Goal: Transaction & Acquisition: Purchase product/service

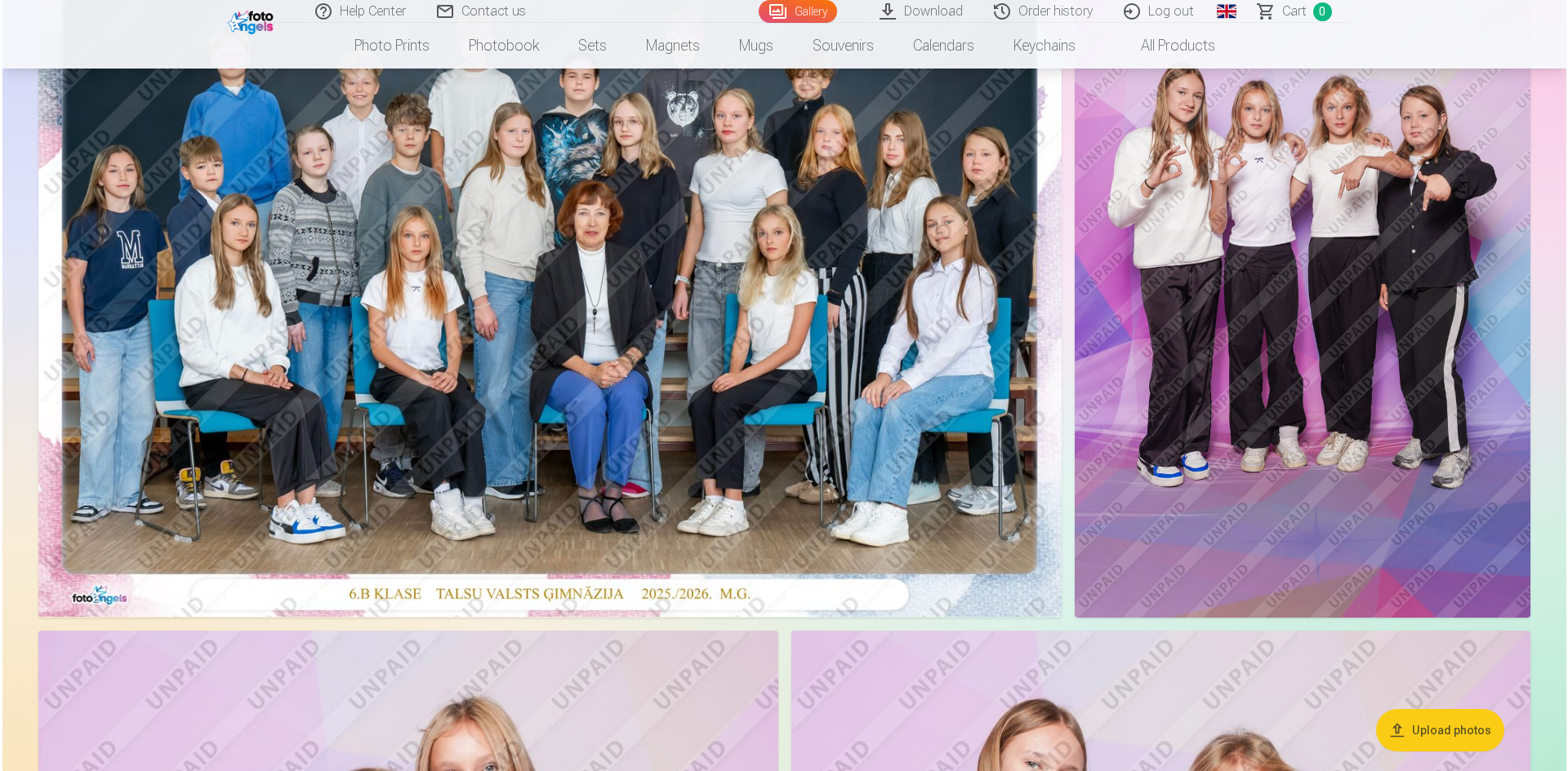
scroll to position [163, 0]
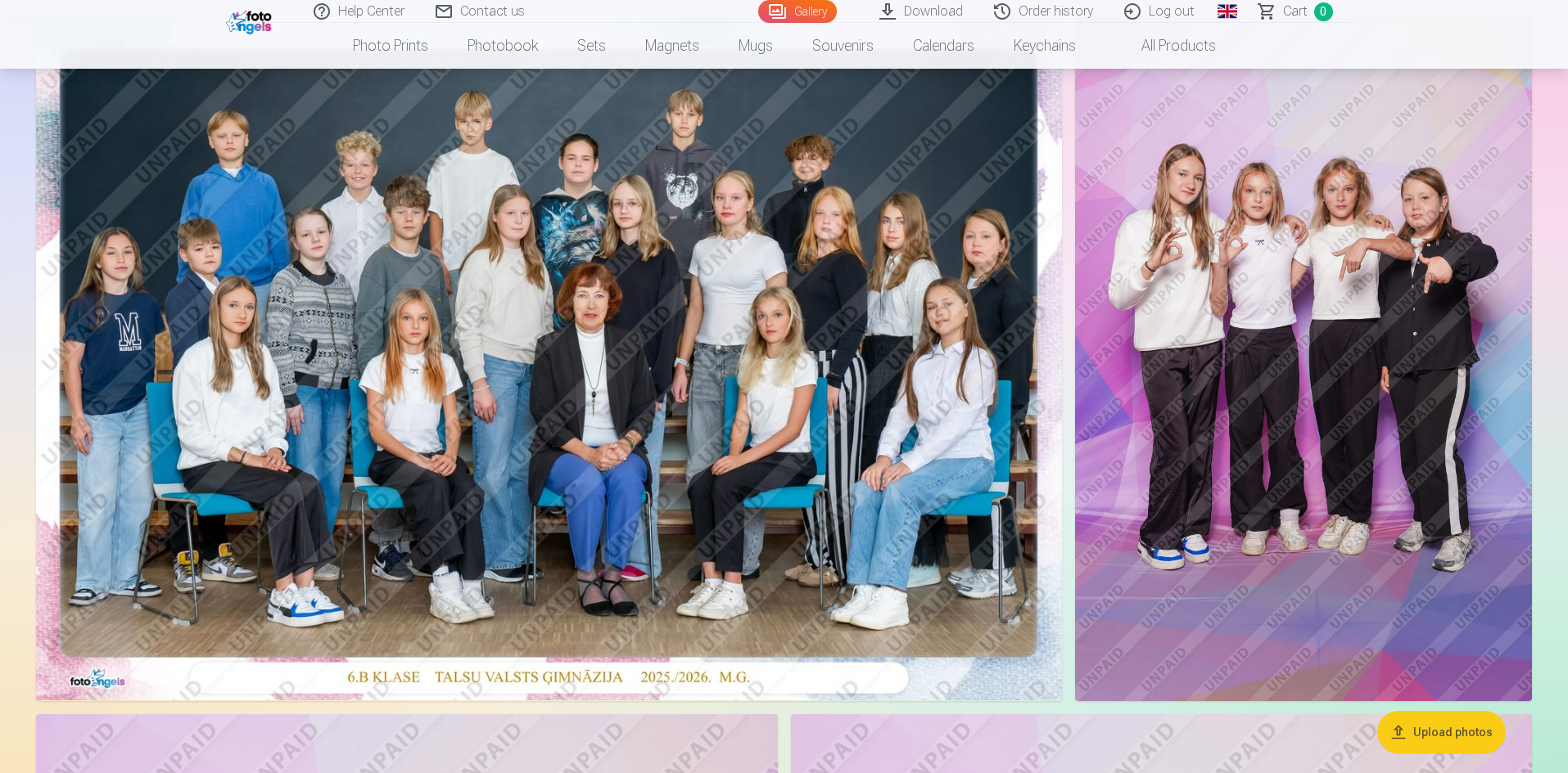
click at [788, 334] on img at bounding box center [549, 358] width 1026 height 684
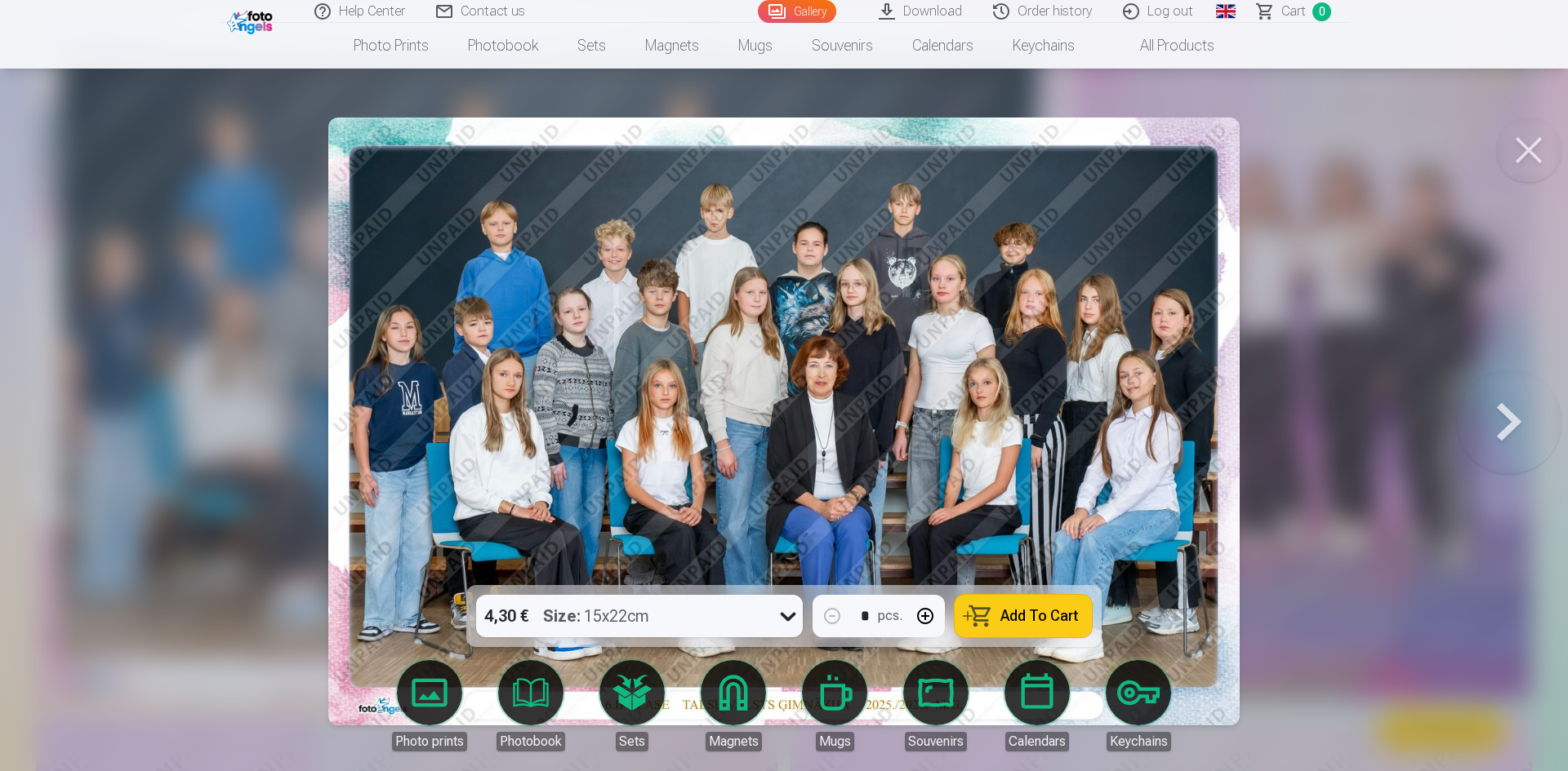
click at [781, 612] on icon at bounding box center [788, 616] width 26 height 26
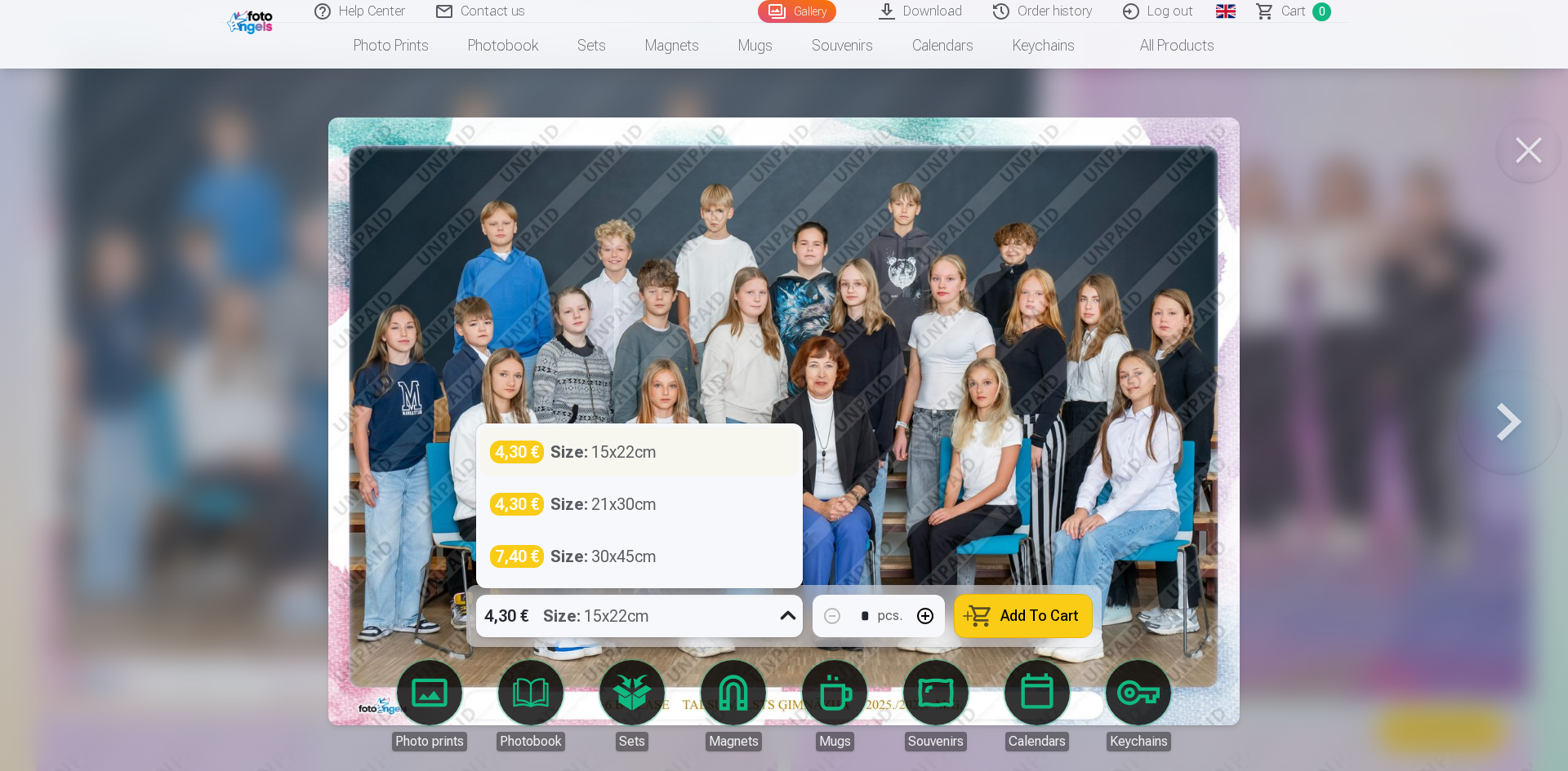
click at [766, 465] on div "4,30 € Size : 15x22cm" at bounding box center [639, 452] width 318 height 49
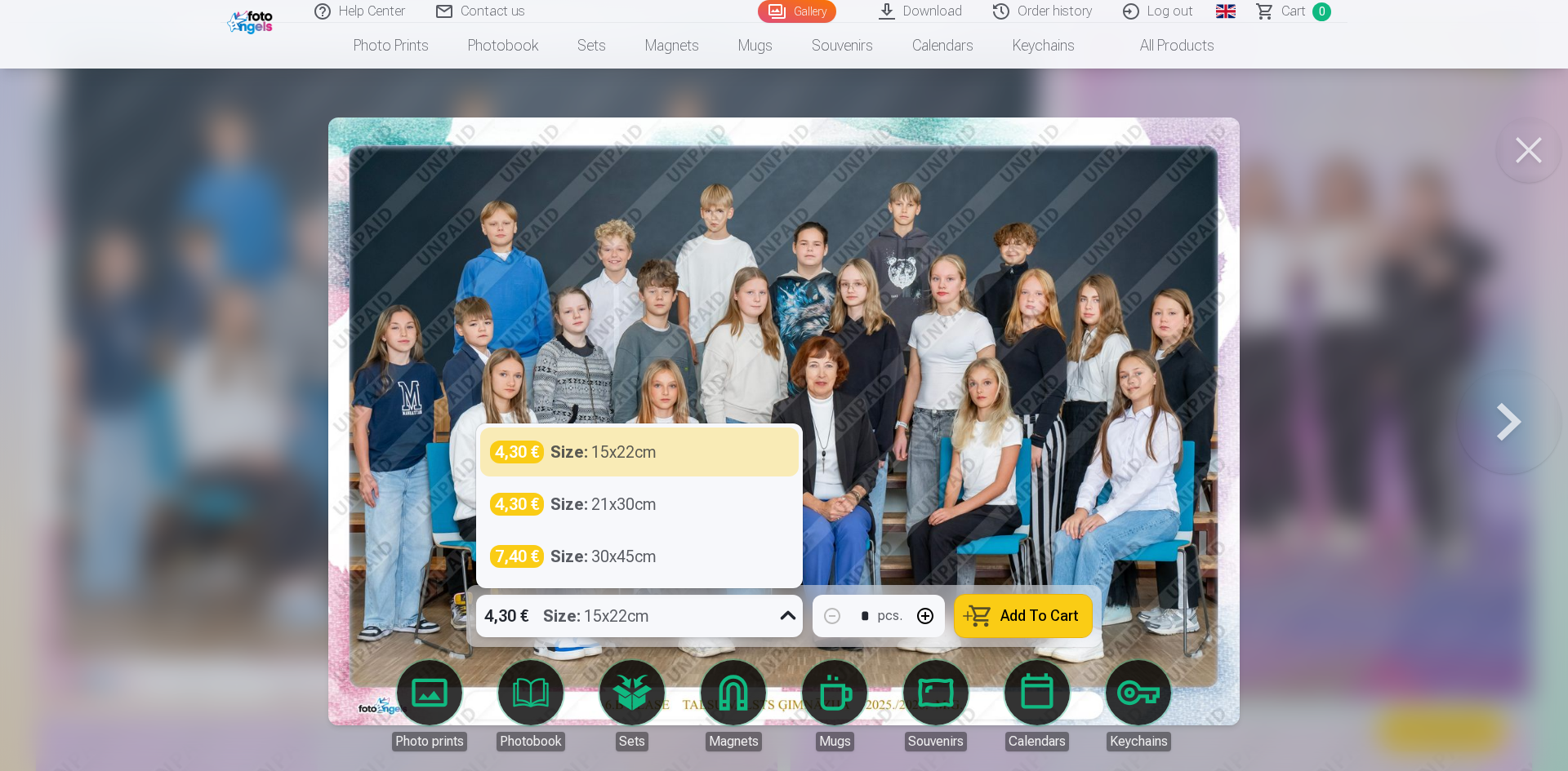
click at [783, 617] on icon at bounding box center [788, 616] width 26 height 26
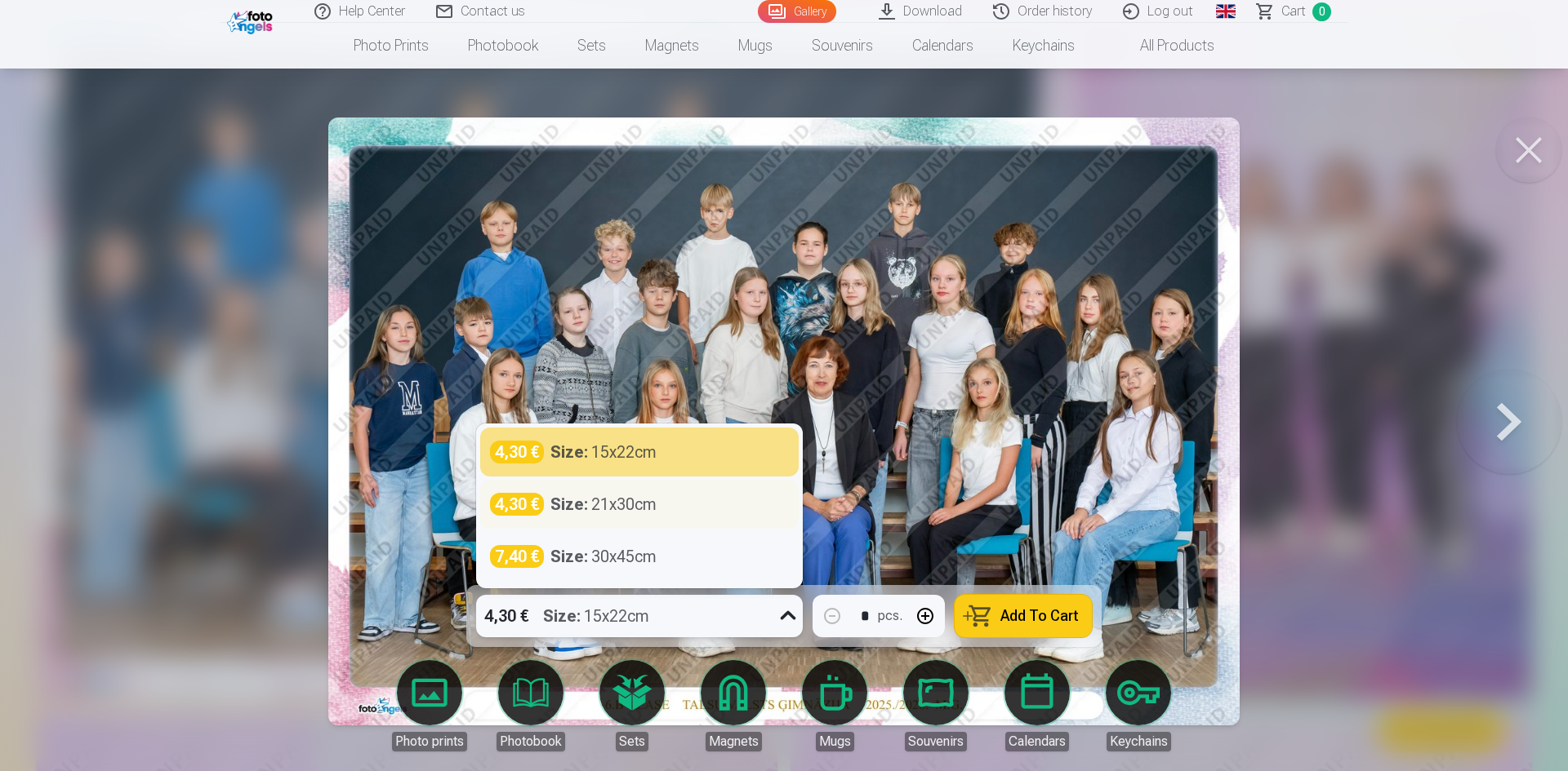
click at [769, 502] on div "4,30 € Size : 21x30cm" at bounding box center [639, 504] width 299 height 23
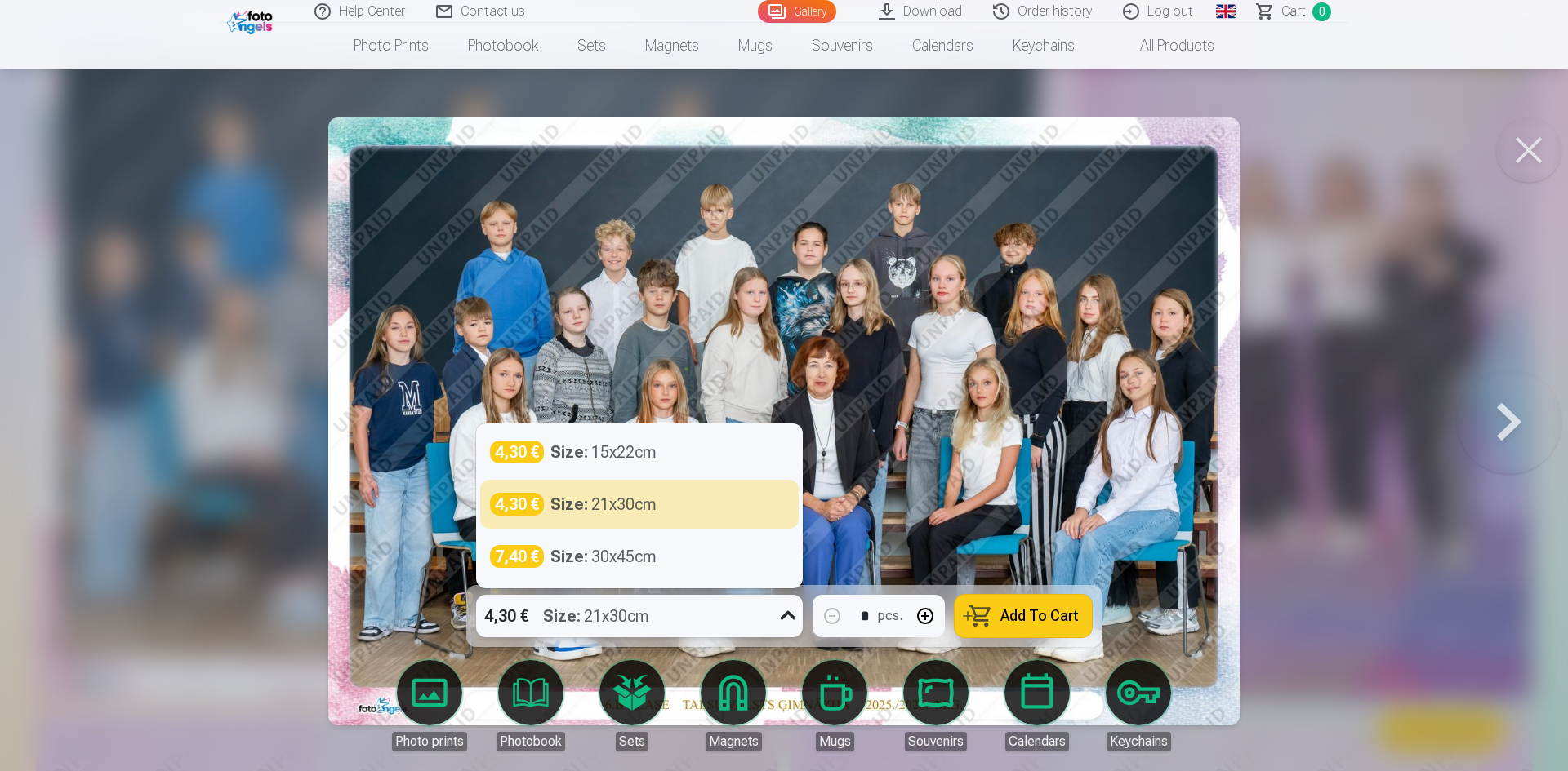
click at [781, 615] on icon at bounding box center [788, 616] width 26 height 26
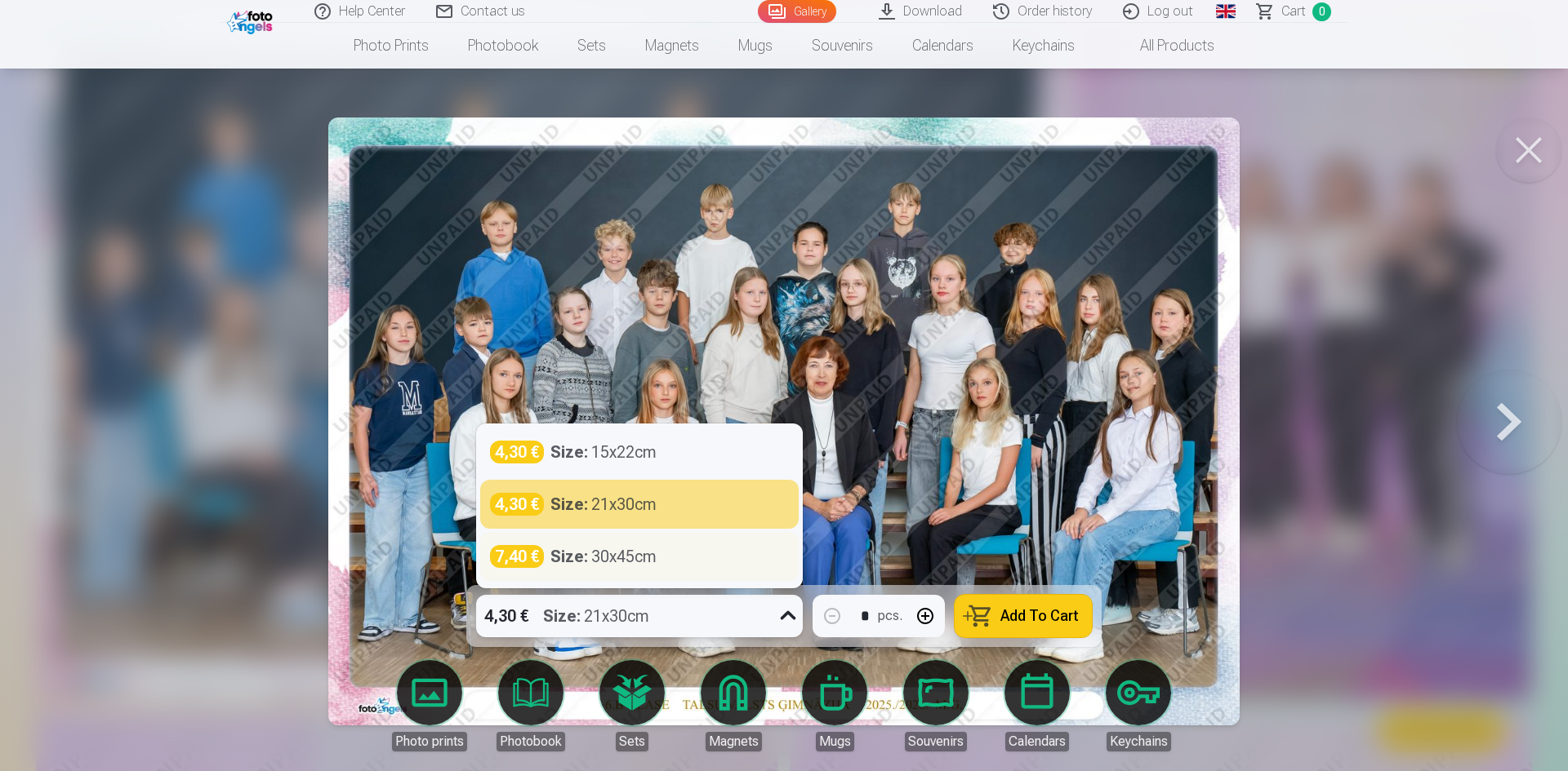
click at [776, 553] on div "7,40 € Size : 30x45cm" at bounding box center [639, 557] width 299 height 23
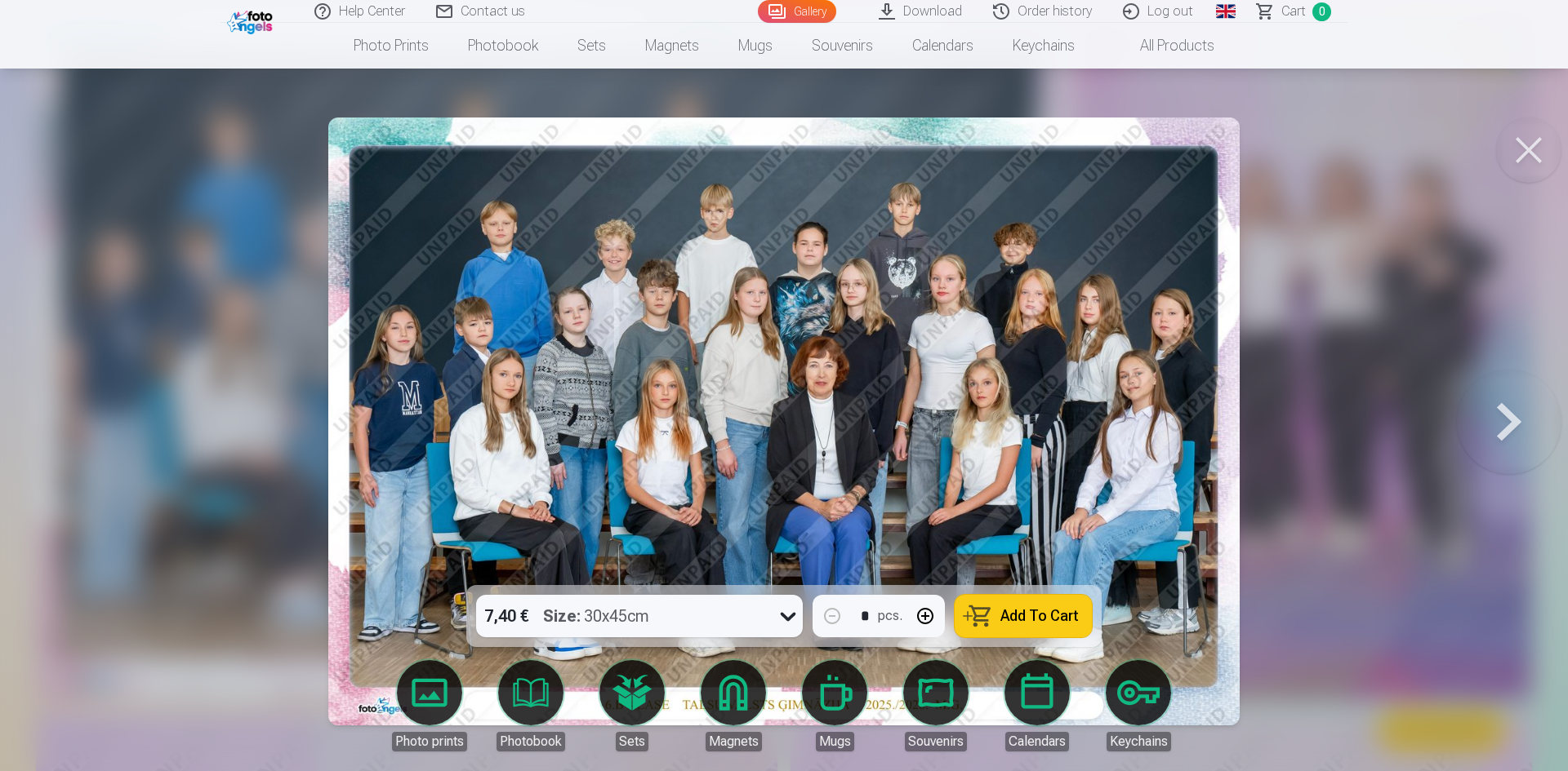
click at [924, 616] on button "button" at bounding box center [925, 616] width 39 height 39
click at [1015, 606] on button "Add To Cart" at bounding box center [1023, 616] width 137 height 43
click at [1513, 403] on button at bounding box center [1509, 421] width 105 height 295
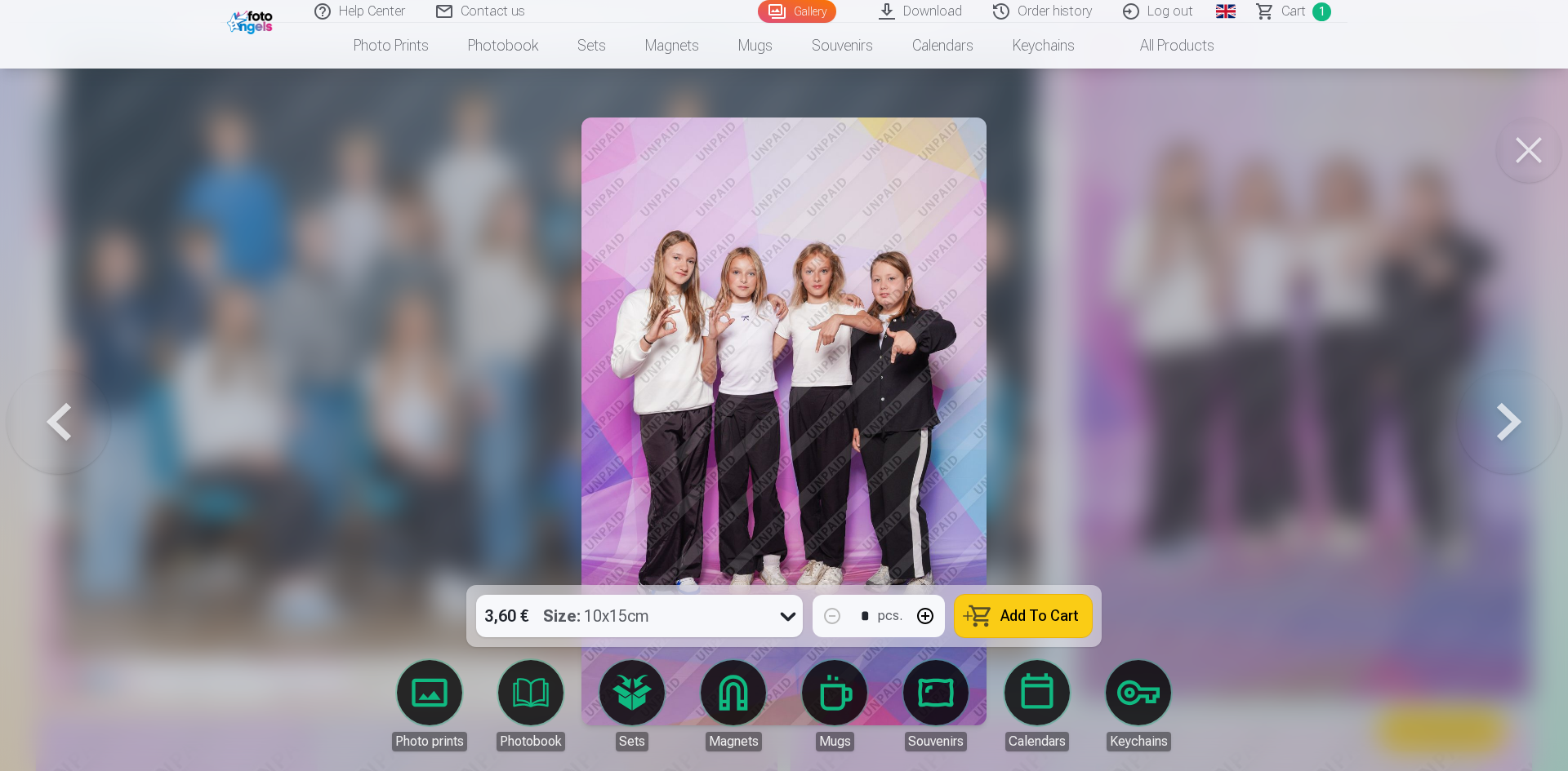
click at [920, 613] on button "button" at bounding box center [925, 616] width 39 height 39
click at [1020, 614] on span "Add To Cart" at bounding box center [1040, 616] width 79 height 15
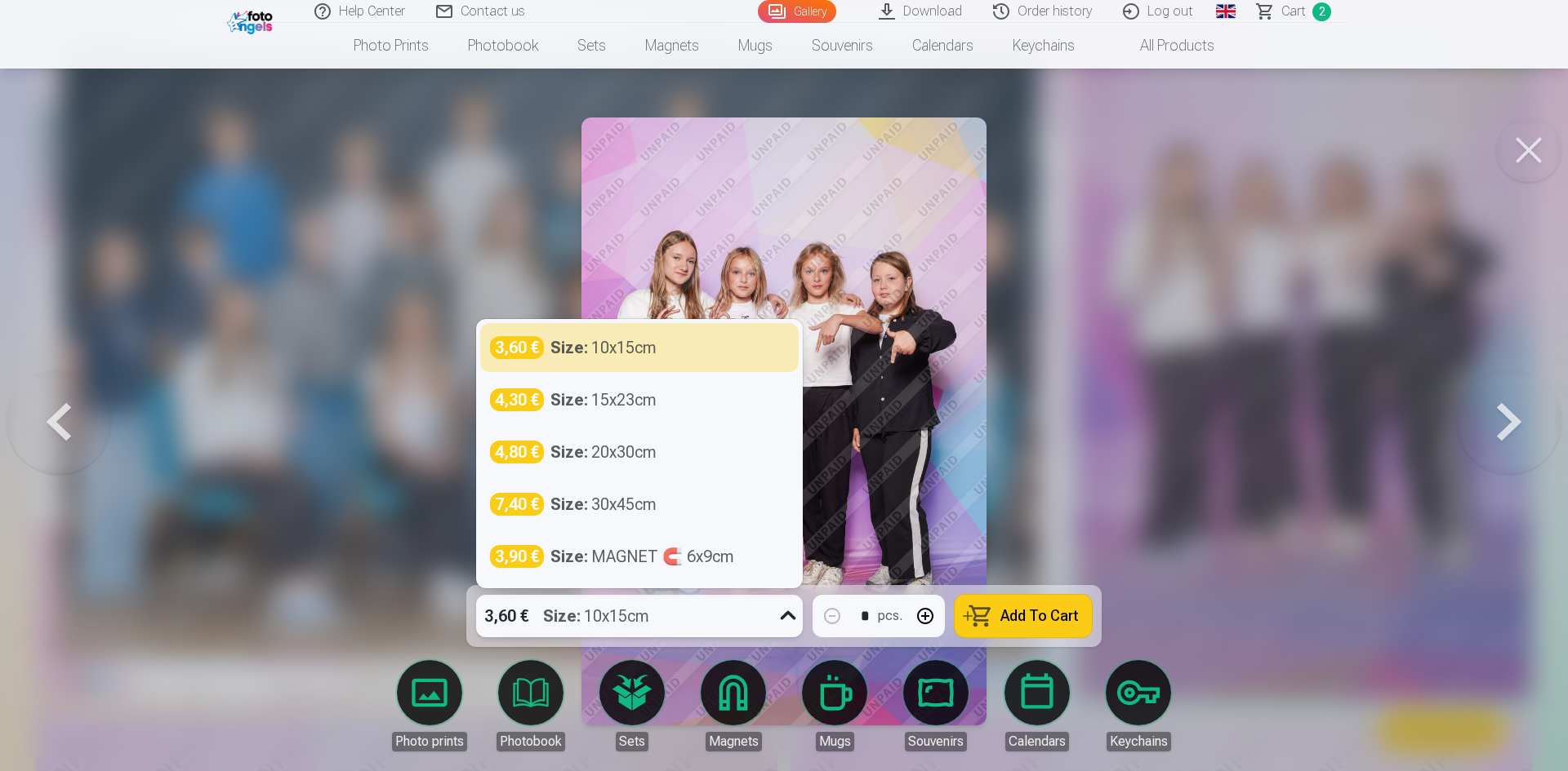
click at [792, 608] on icon at bounding box center [788, 616] width 26 height 26
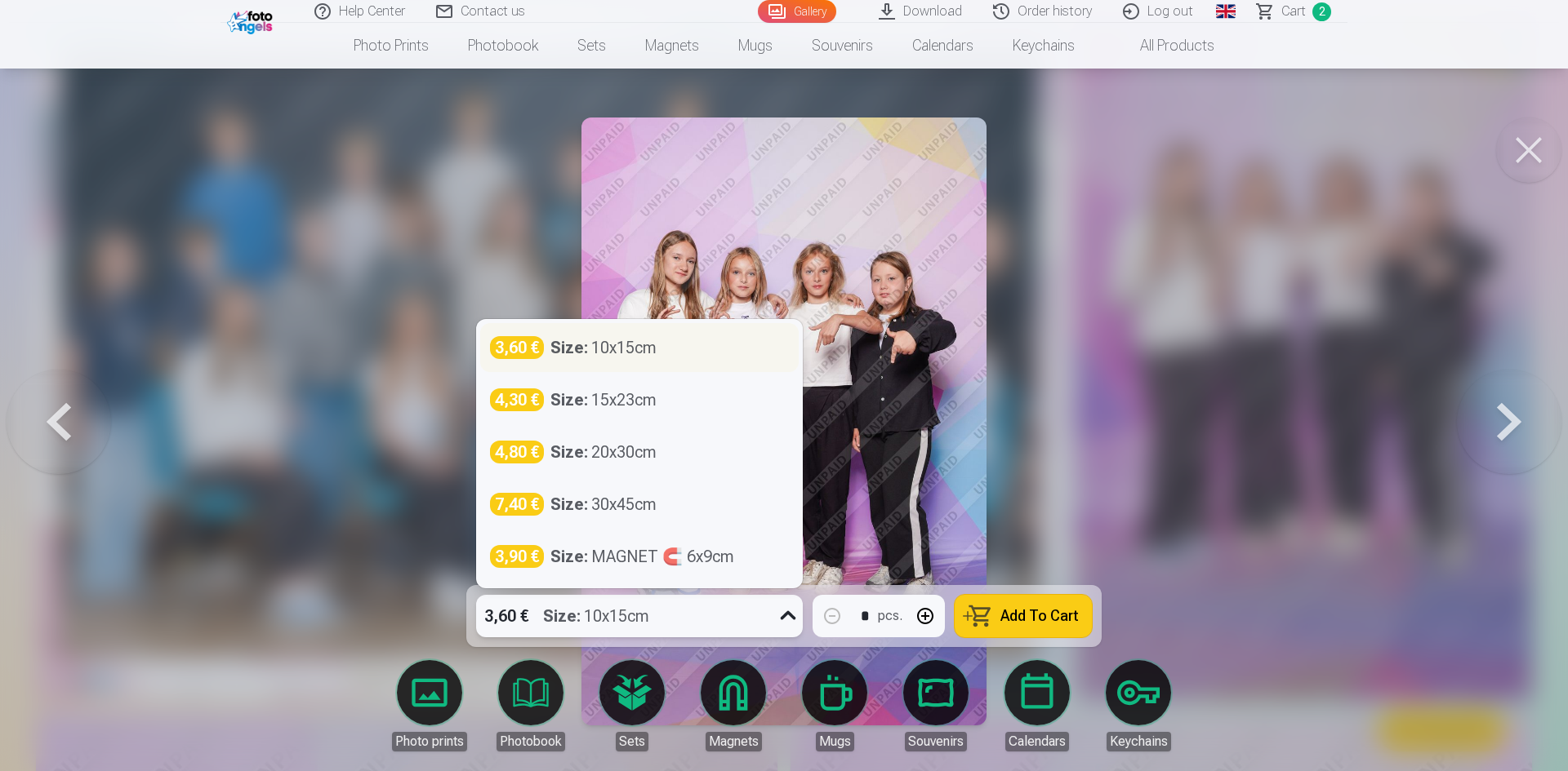
click at [730, 354] on div "3,60 € Size : 10x15cm" at bounding box center [639, 348] width 299 height 23
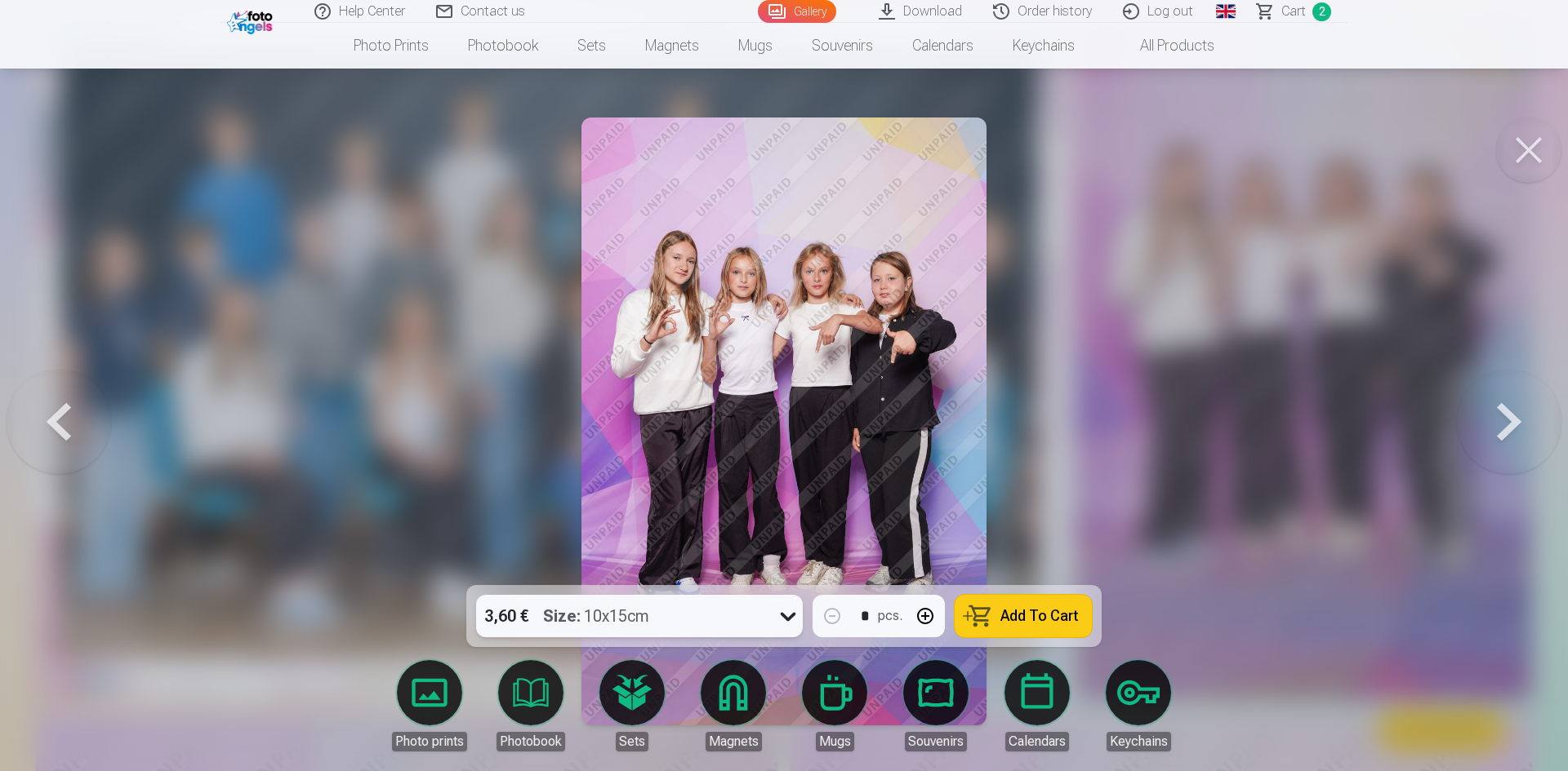
click at [1503, 427] on button at bounding box center [1509, 421] width 105 height 295
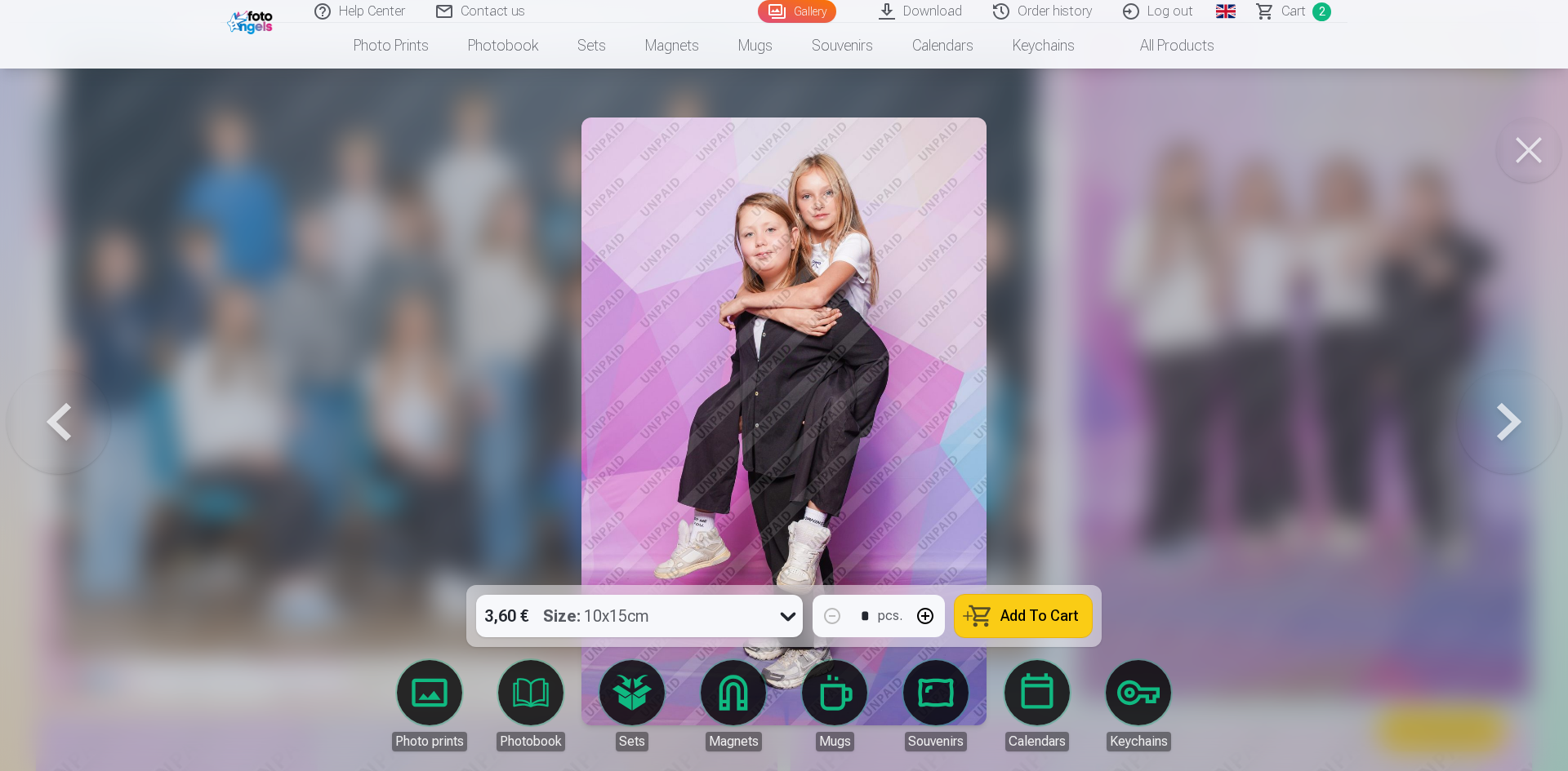
click at [1502, 428] on button at bounding box center [1509, 421] width 105 height 295
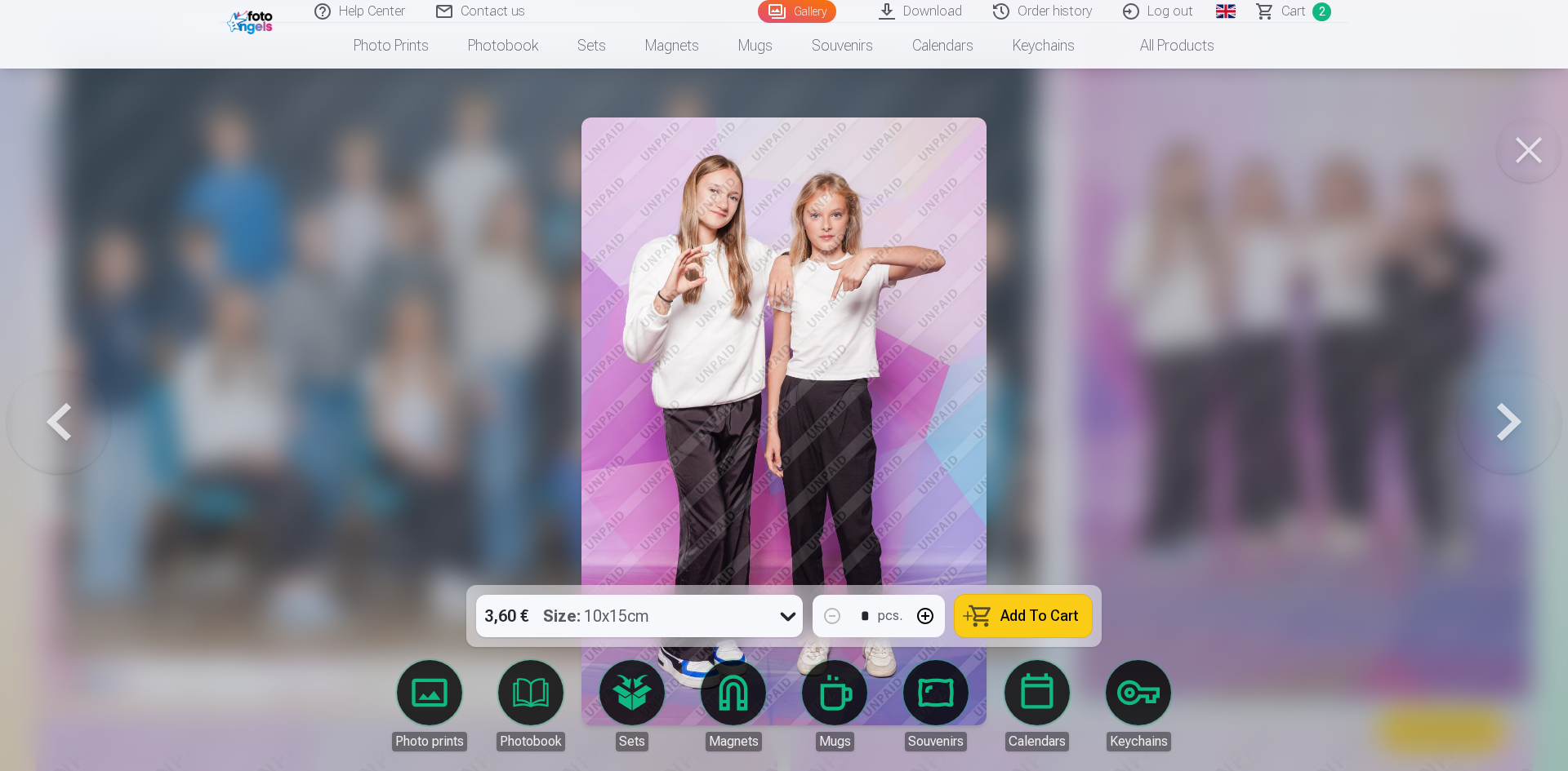
click at [1503, 428] on button at bounding box center [1509, 421] width 105 height 295
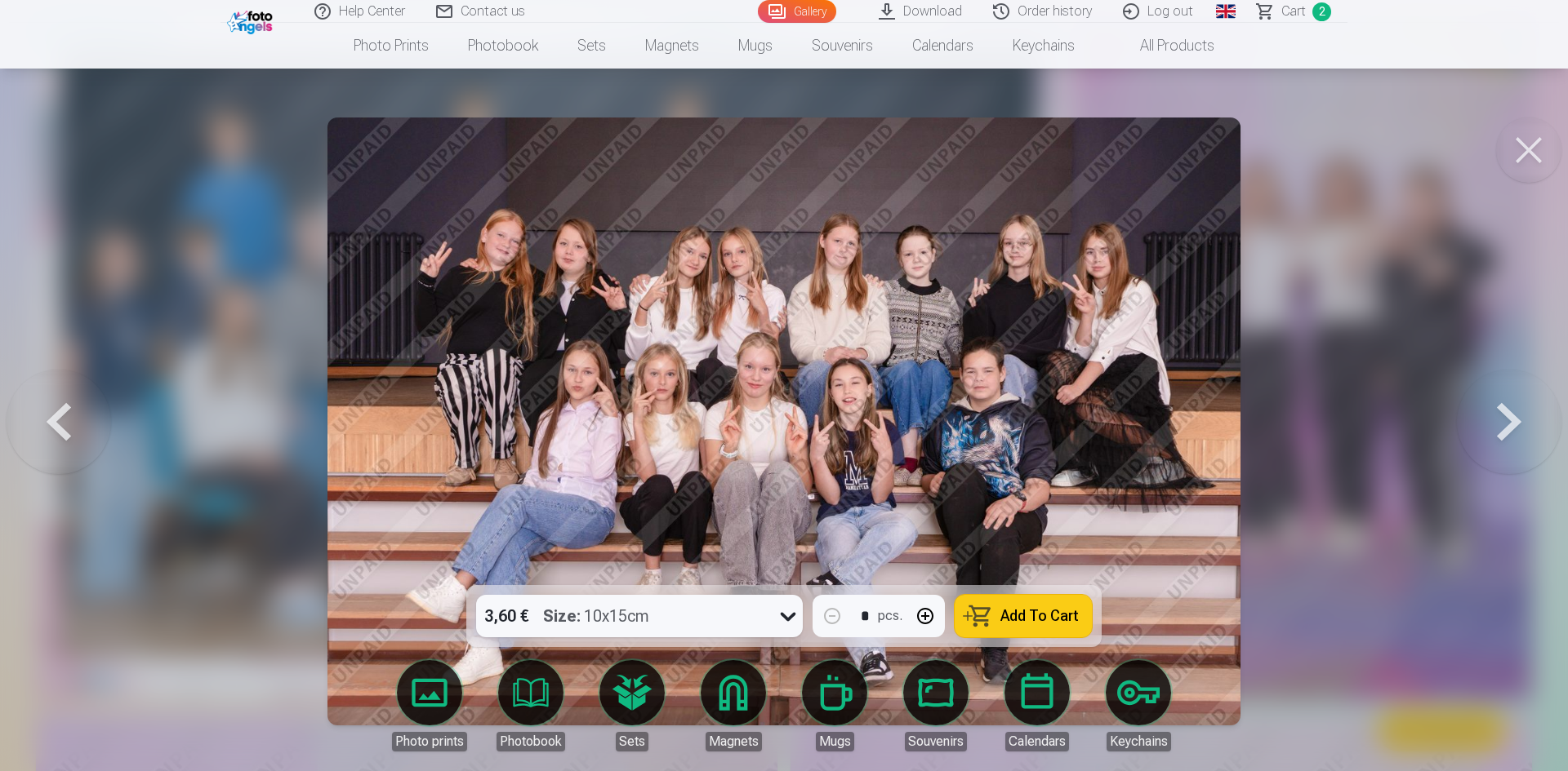
click at [794, 615] on icon at bounding box center [789, 617] width 16 height 9
click at [793, 614] on icon at bounding box center [788, 616] width 26 height 26
click at [930, 620] on button "button" at bounding box center [925, 616] width 39 height 39
click at [1010, 609] on span "Add To Cart" at bounding box center [1040, 616] width 79 height 15
type input "*"
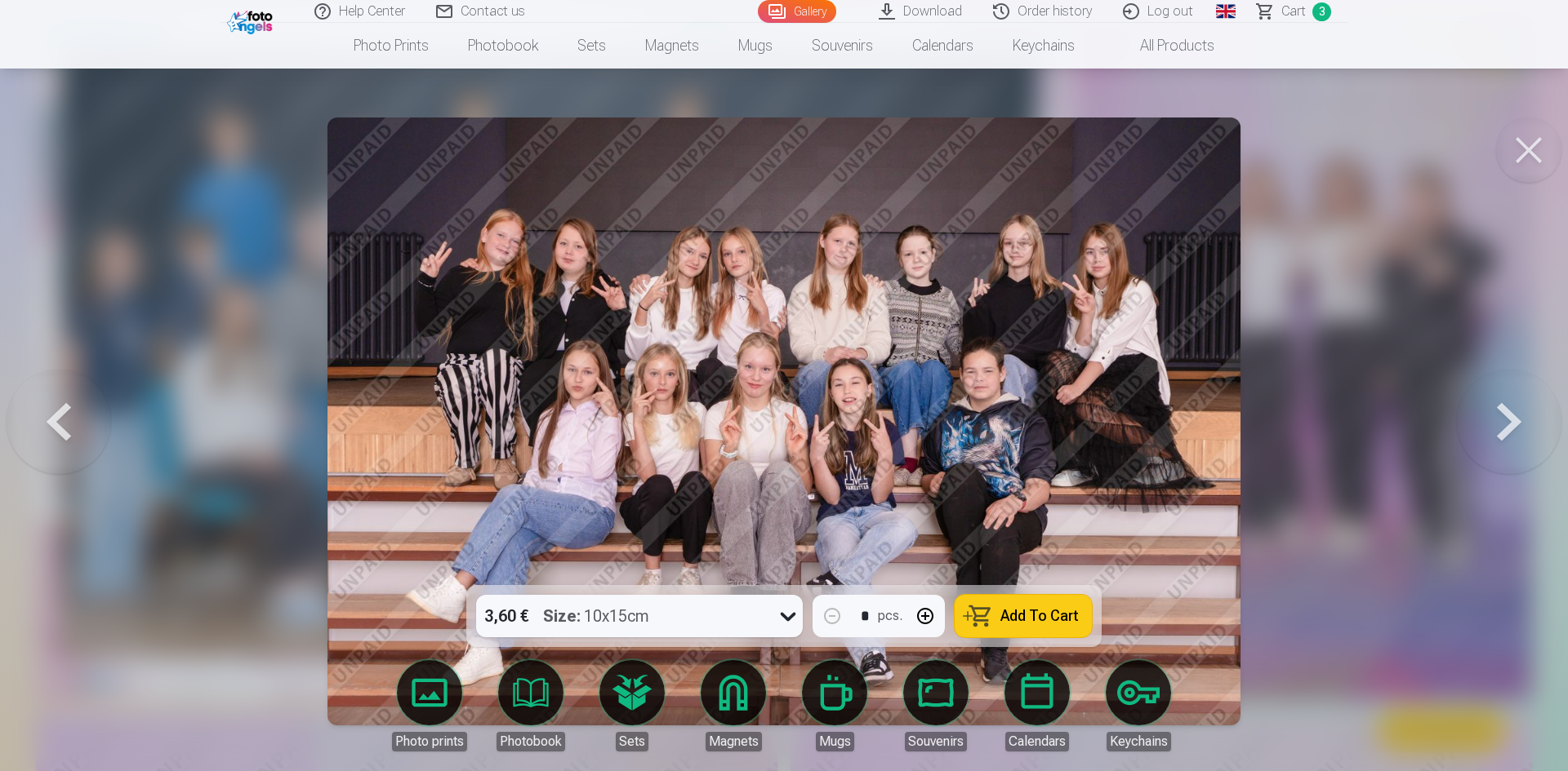
click at [1498, 413] on button at bounding box center [1509, 421] width 105 height 295
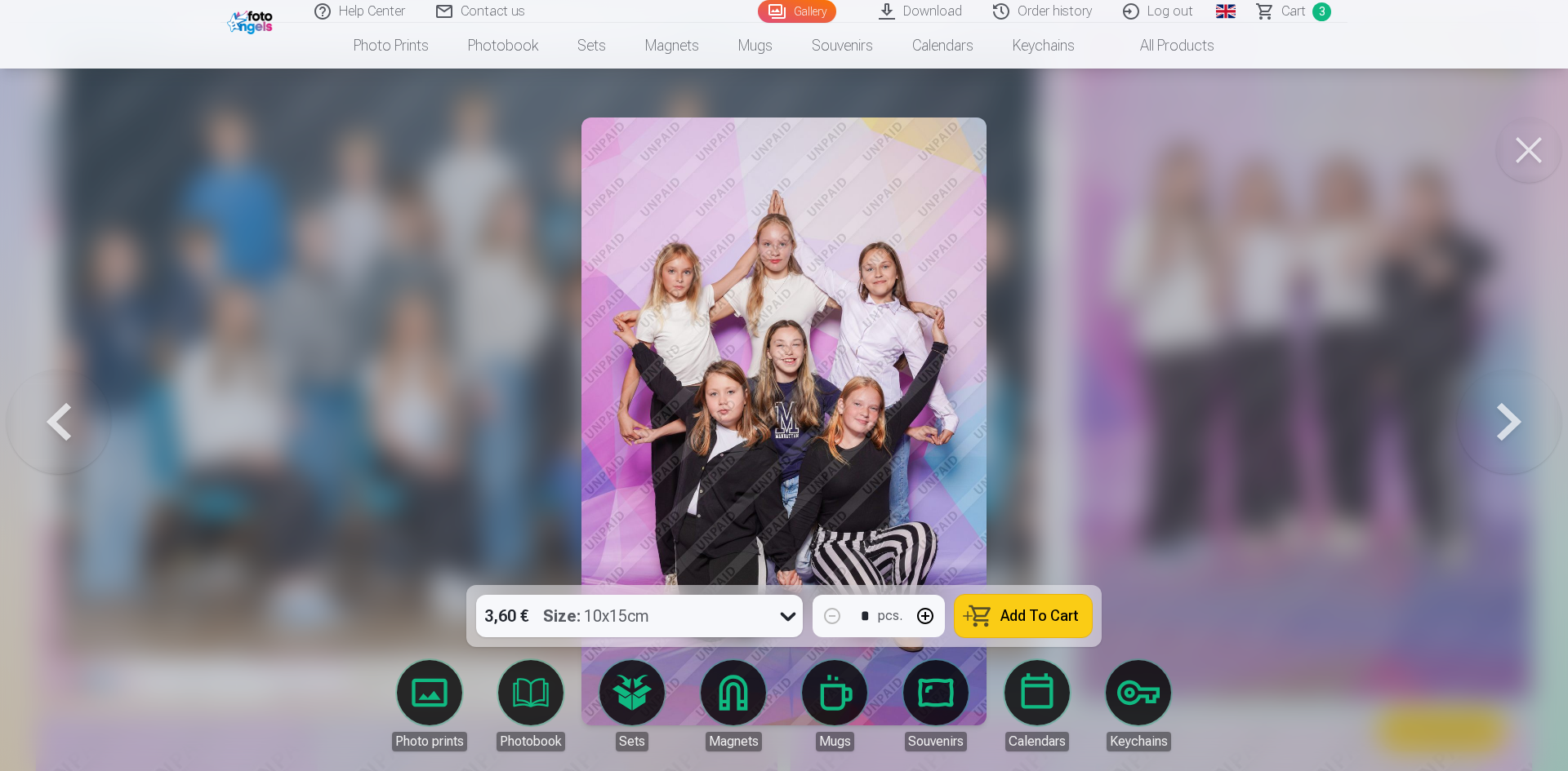
click at [1497, 412] on button at bounding box center [1509, 421] width 105 height 295
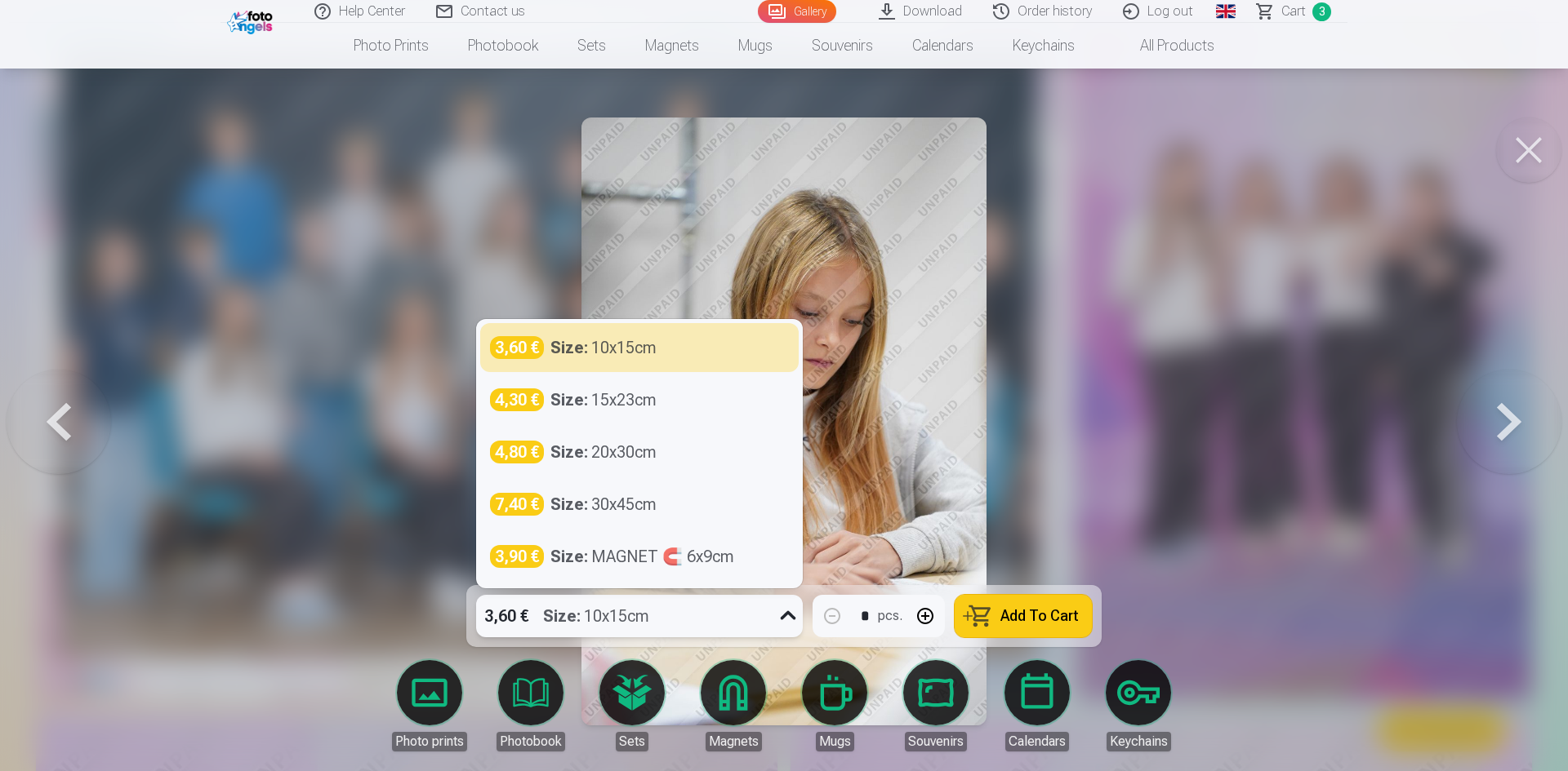
click at [783, 614] on icon at bounding box center [788, 616] width 26 height 26
click at [782, 613] on icon at bounding box center [788, 616] width 26 height 26
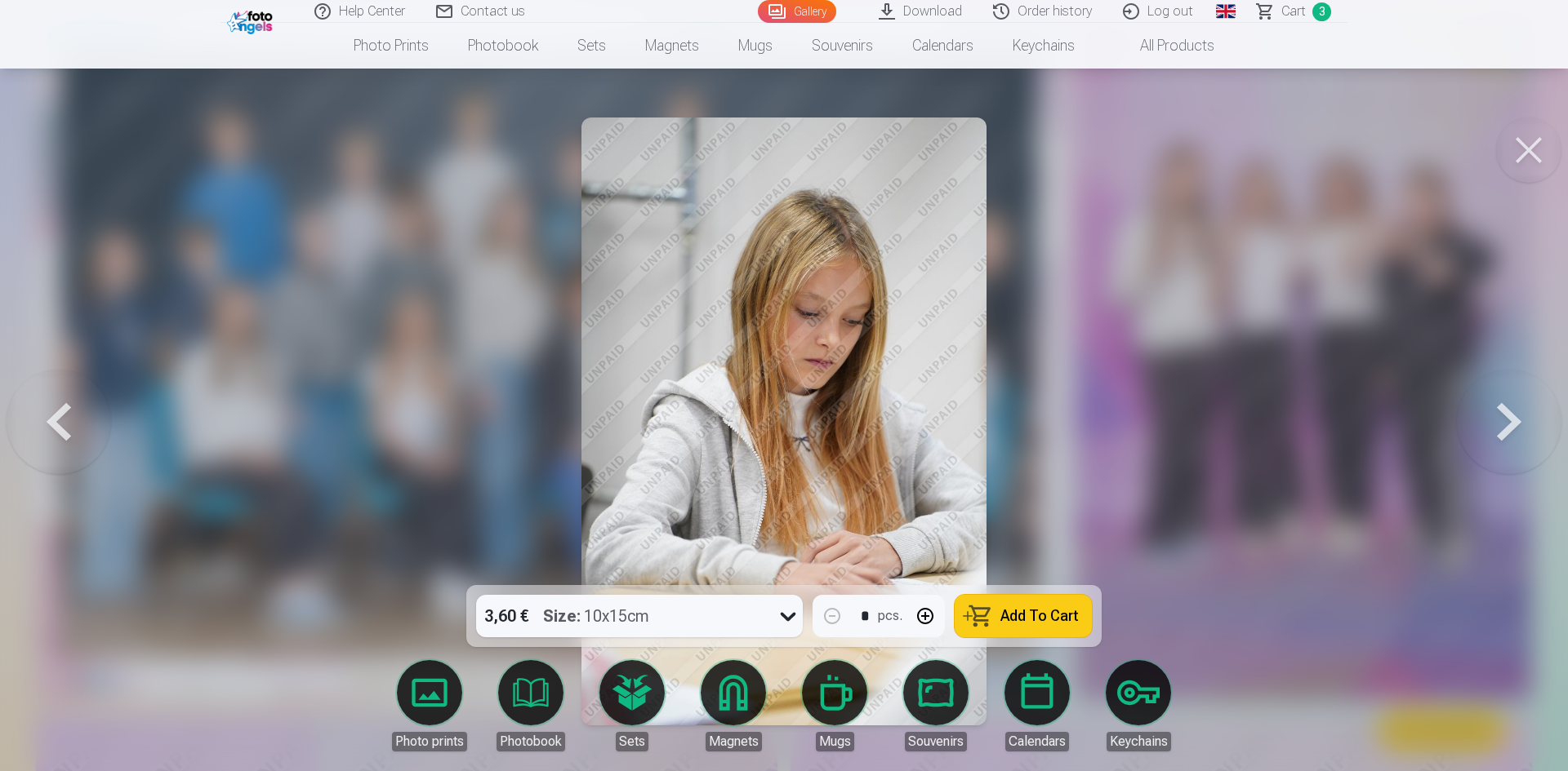
click at [1006, 615] on span "Add To Cart" at bounding box center [1040, 616] width 79 height 15
click at [1498, 417] on button at bounding box center [1509, 421] width 105 height 295
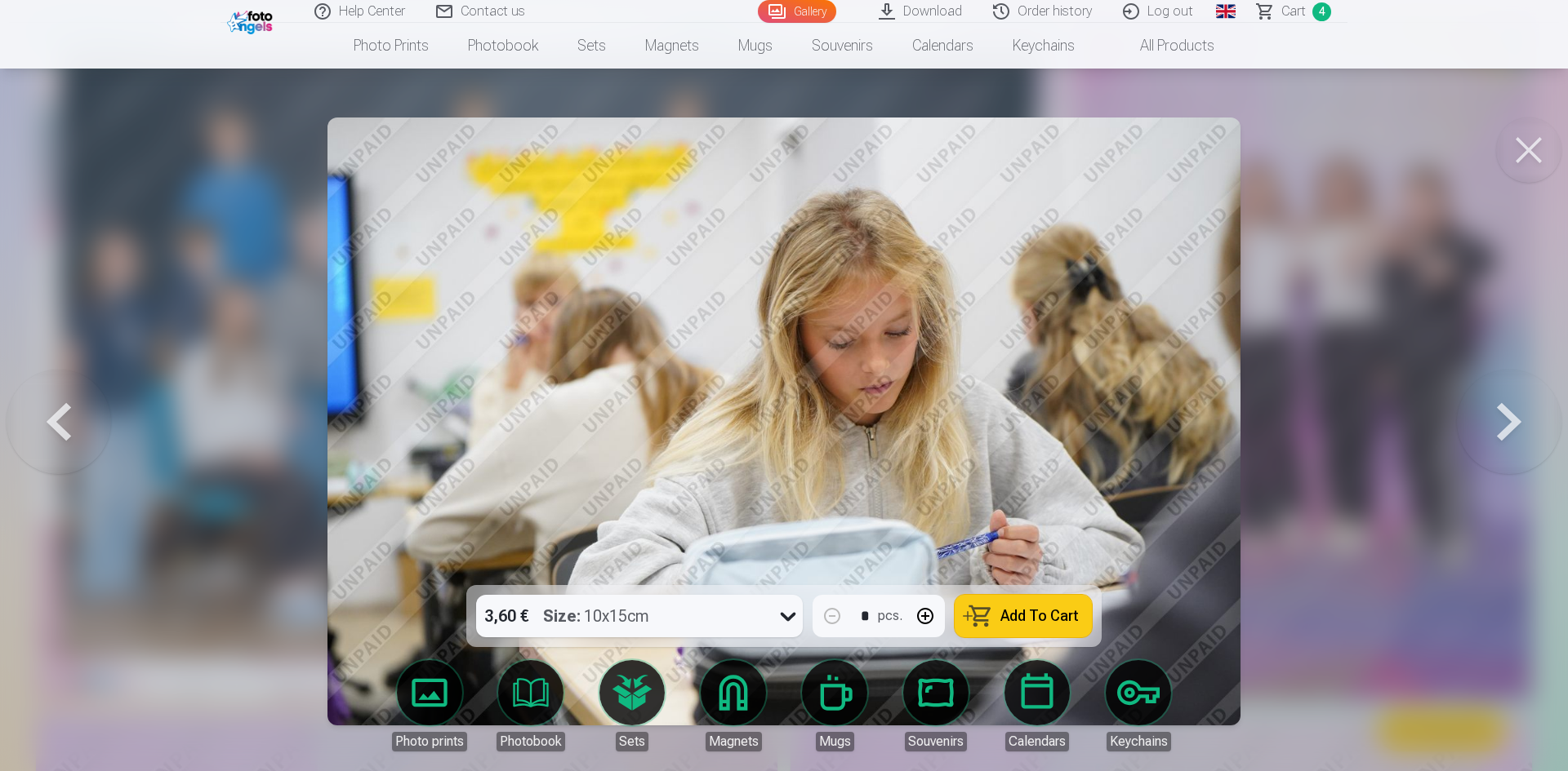
click at [1498, 417] on button at bounding box center [1509, 421] width 105 height 295
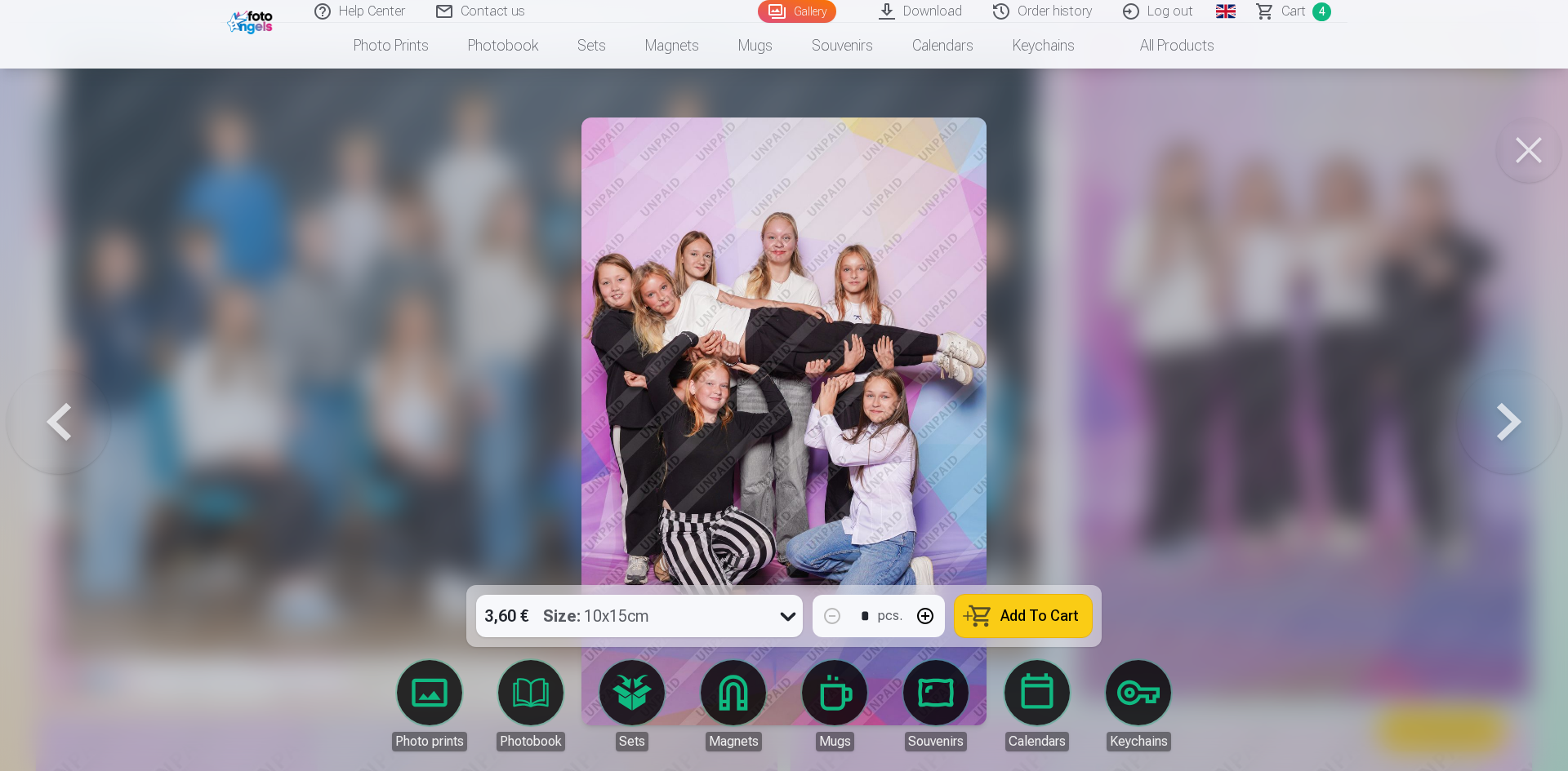
click at [985, 610] on button "Add To Cart" at bounding box center [1023, 616] width 137 height 43
click at [1509, 416] on button at bounding box center [1509, 421] width 105 height 295
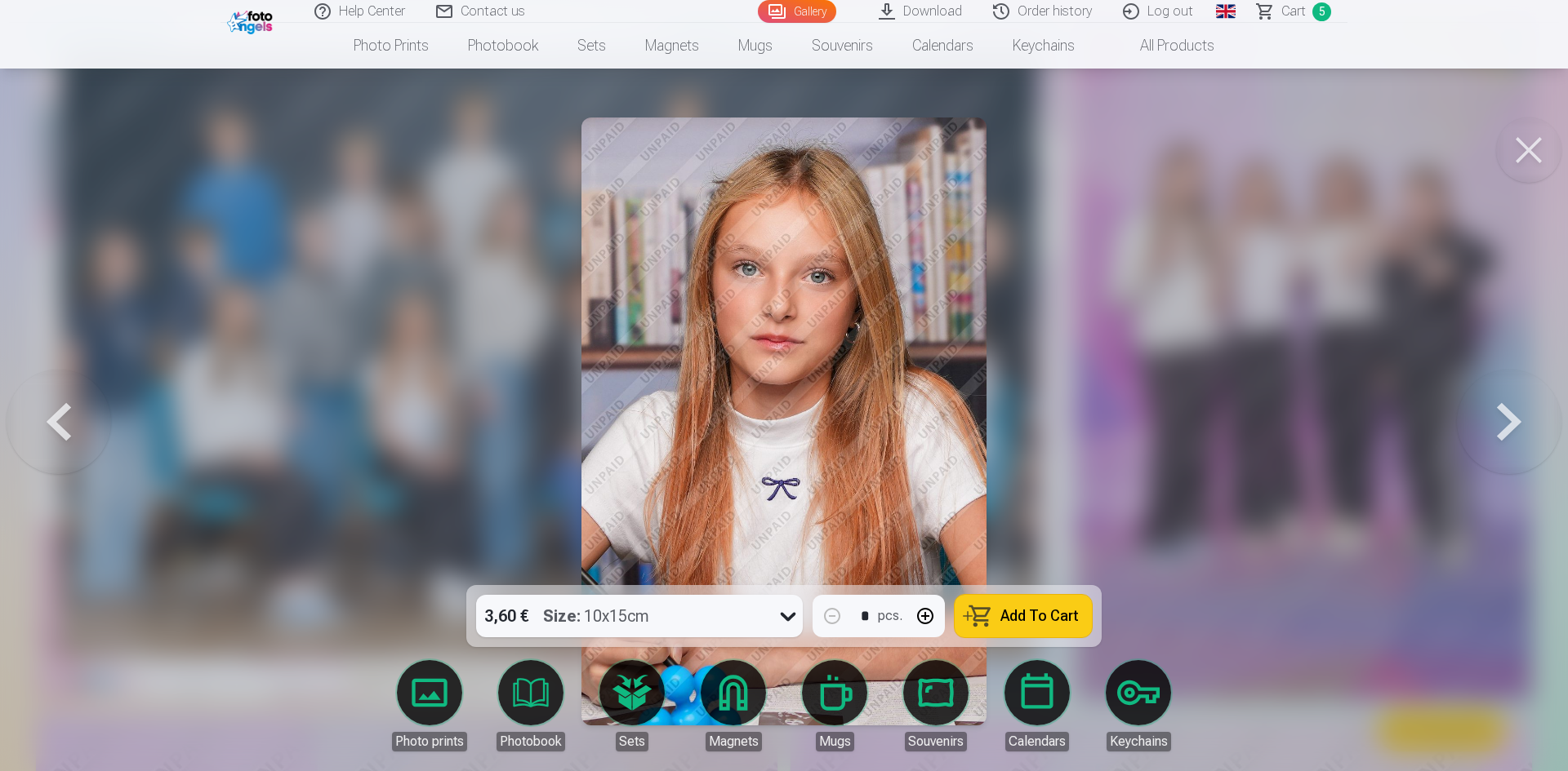
click at [1020, 619] on span "Add To Cart" at bounding box center [1040, 616] width 79 height 15
click at [1496, 421] on button at bounding box center [1509, 421] width 105 height 295
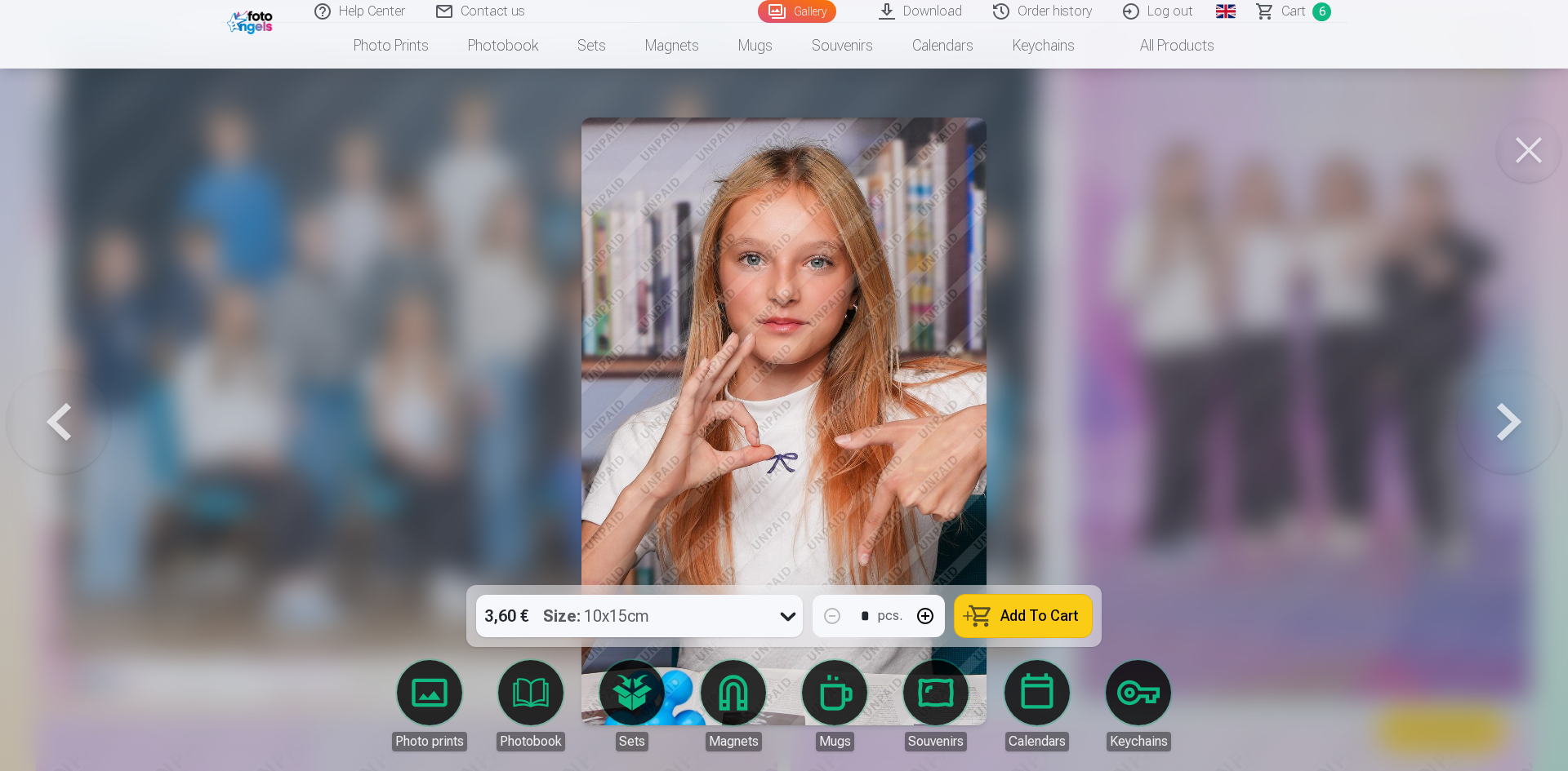
click at [983, 608] on button "Add To Cart" at bounding box center [1023, 616] width 137 height 43
click at [1506, 419] on button at bounding box center [1509, 421] width 105 height 295
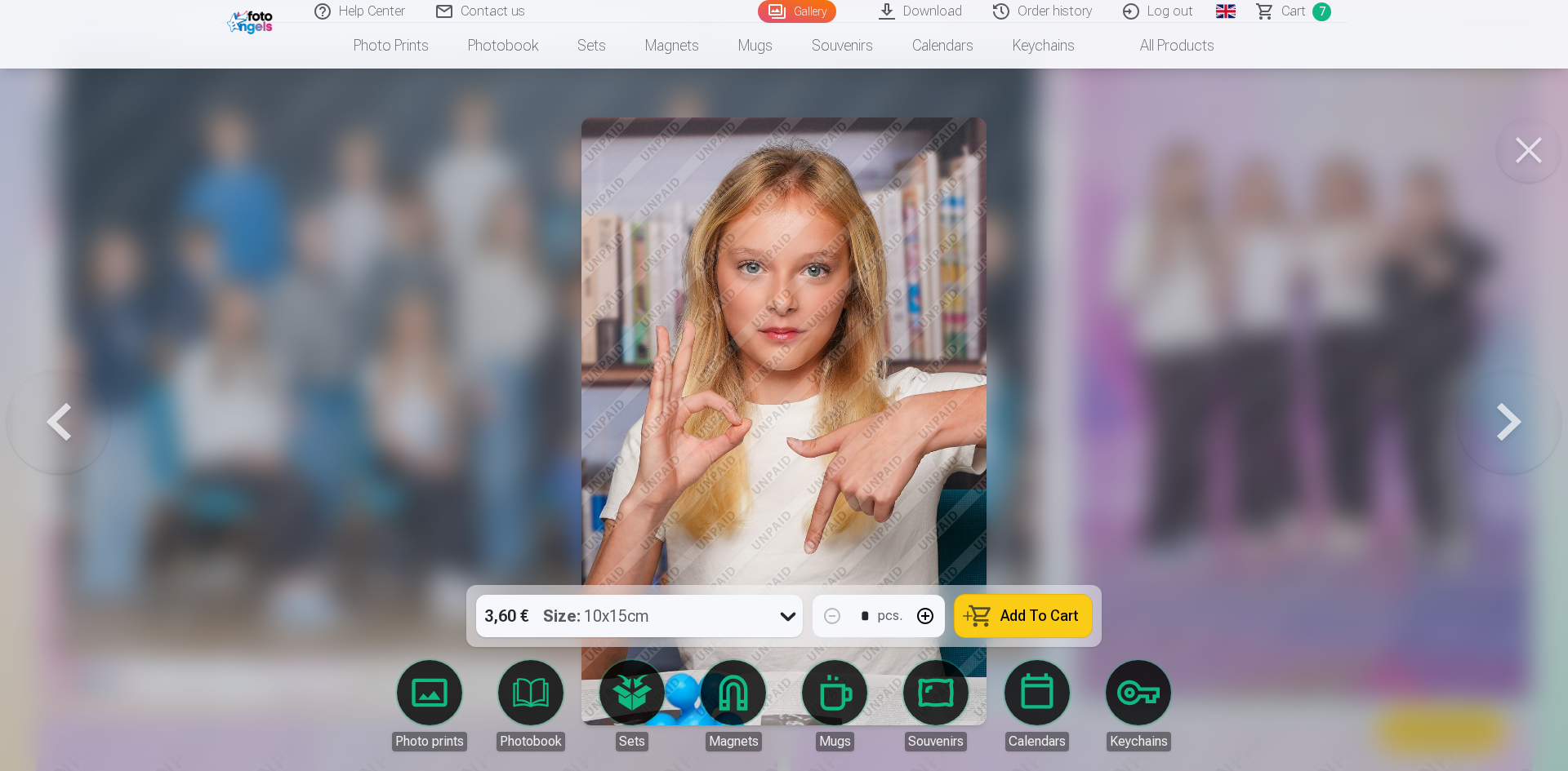
click at [992, 624] on button "Add To Cart" at bounding box center [1023, 616] width 137 height 43
click at [1498, 403] on button at bounding box center [1509, 421] width 105 height 295
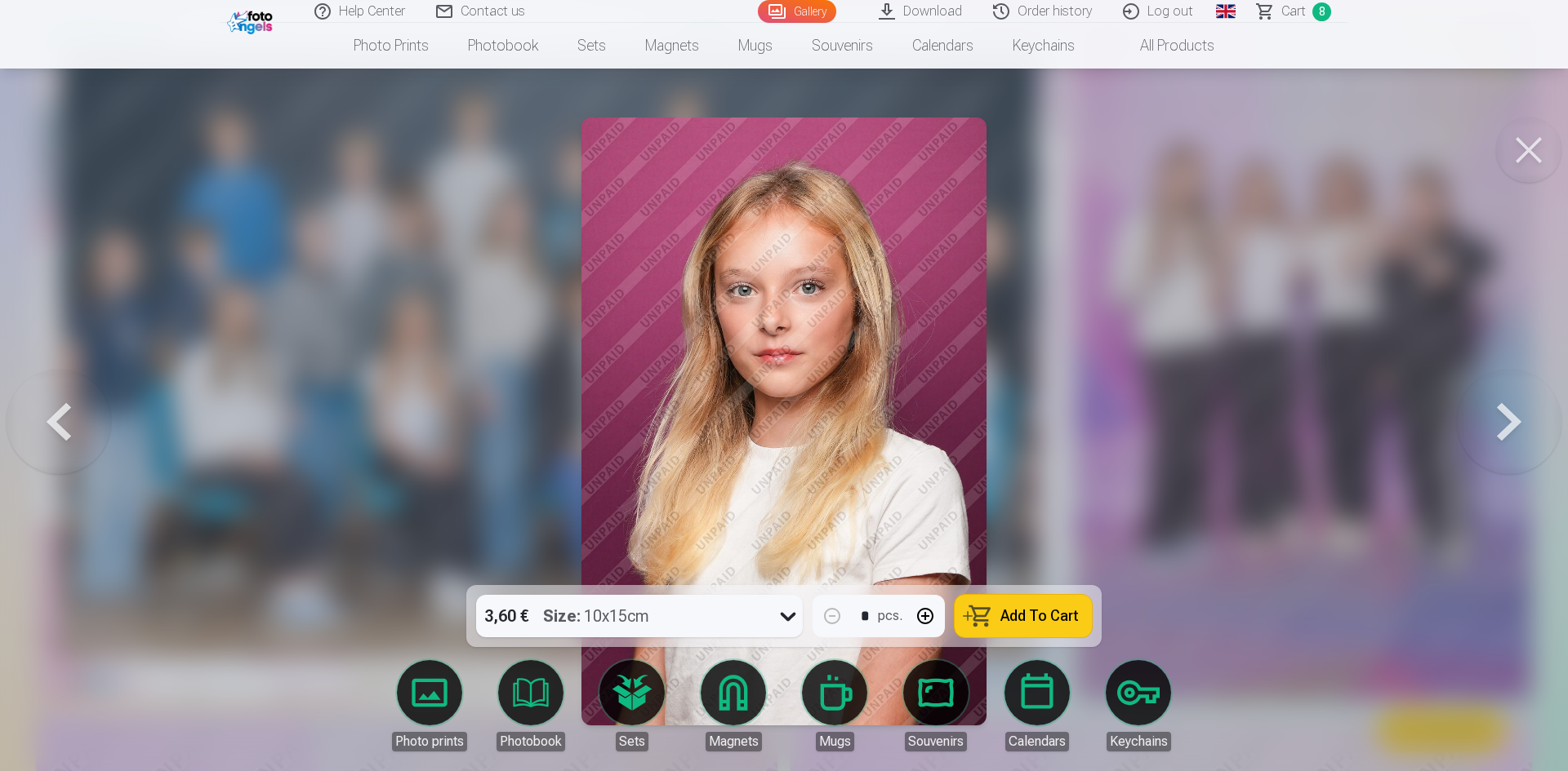
click at [1049, 620] on span "Add To Cart" at bounding box center [1040, 616] width 79 height 15
click at [1512, 437] on button at bounding box center [1509, 421] width 105 height 295
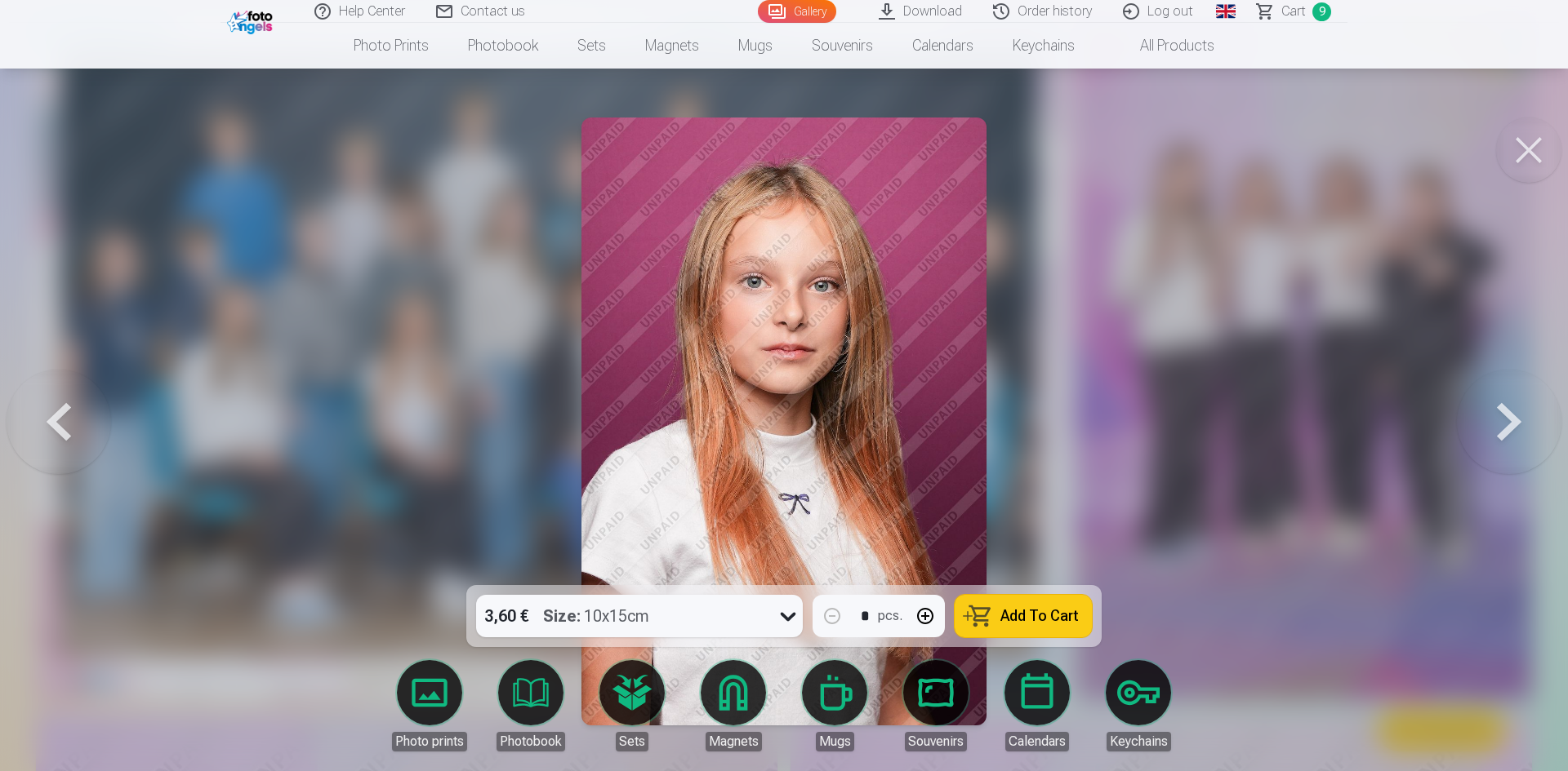
click at [1510, 437] on button at bounding box center [1509, 421] width 105 height 295
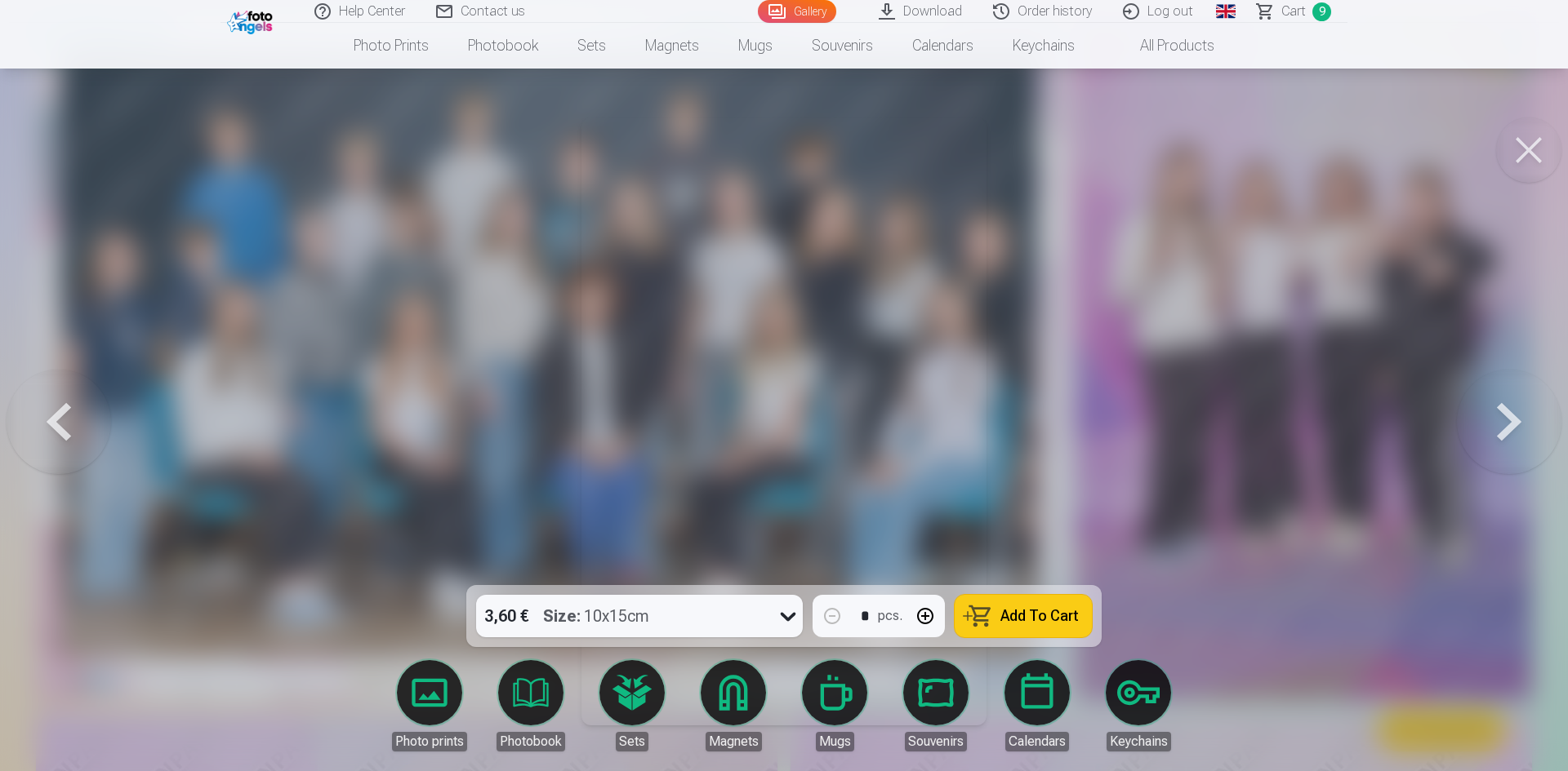
click at [1509, 440] on button at bounding box center [1509, 421] width 105 height 295
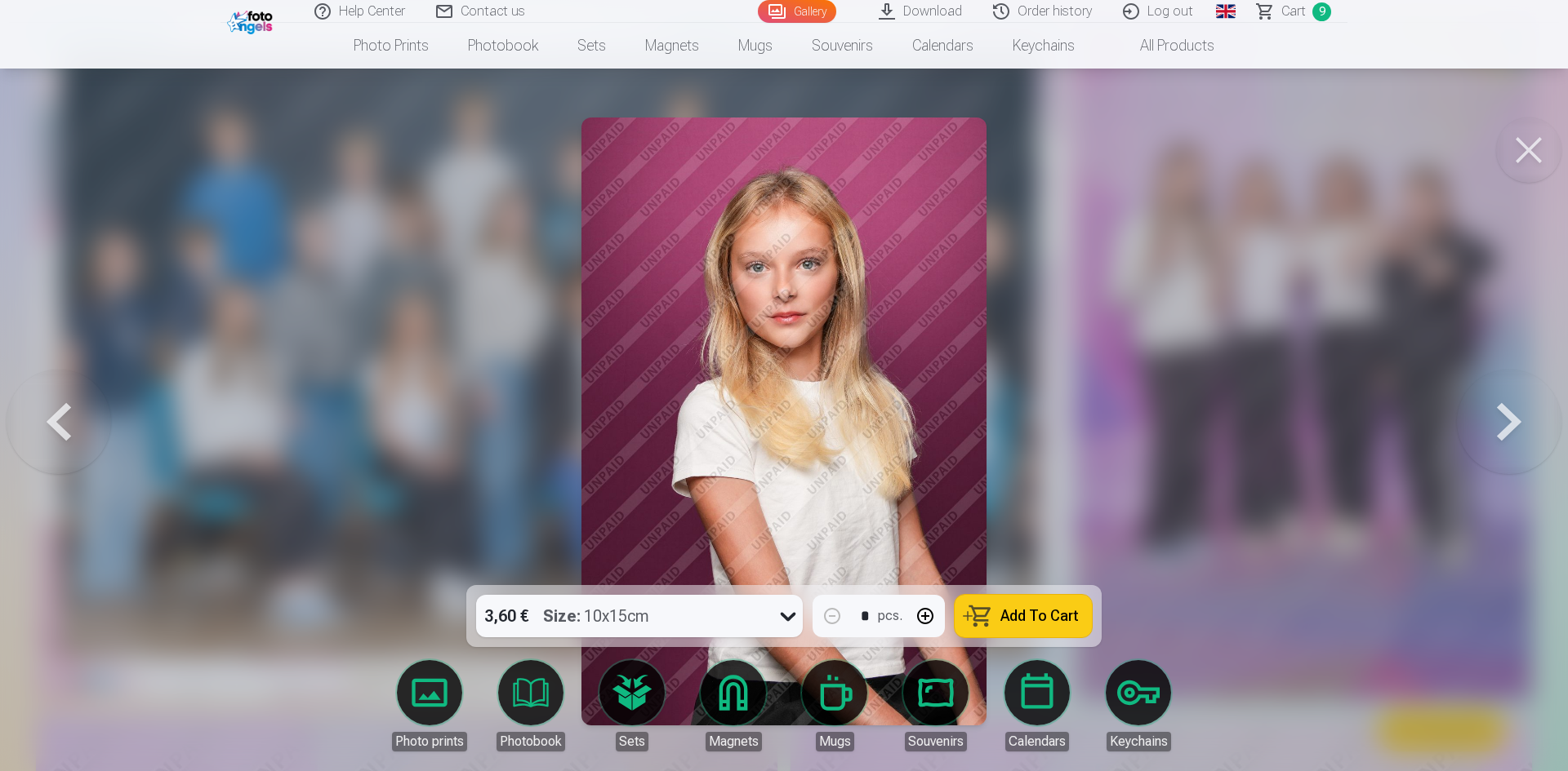
click at [1509, 440] on button at bounding box center [1509, 421] width 105 height 295
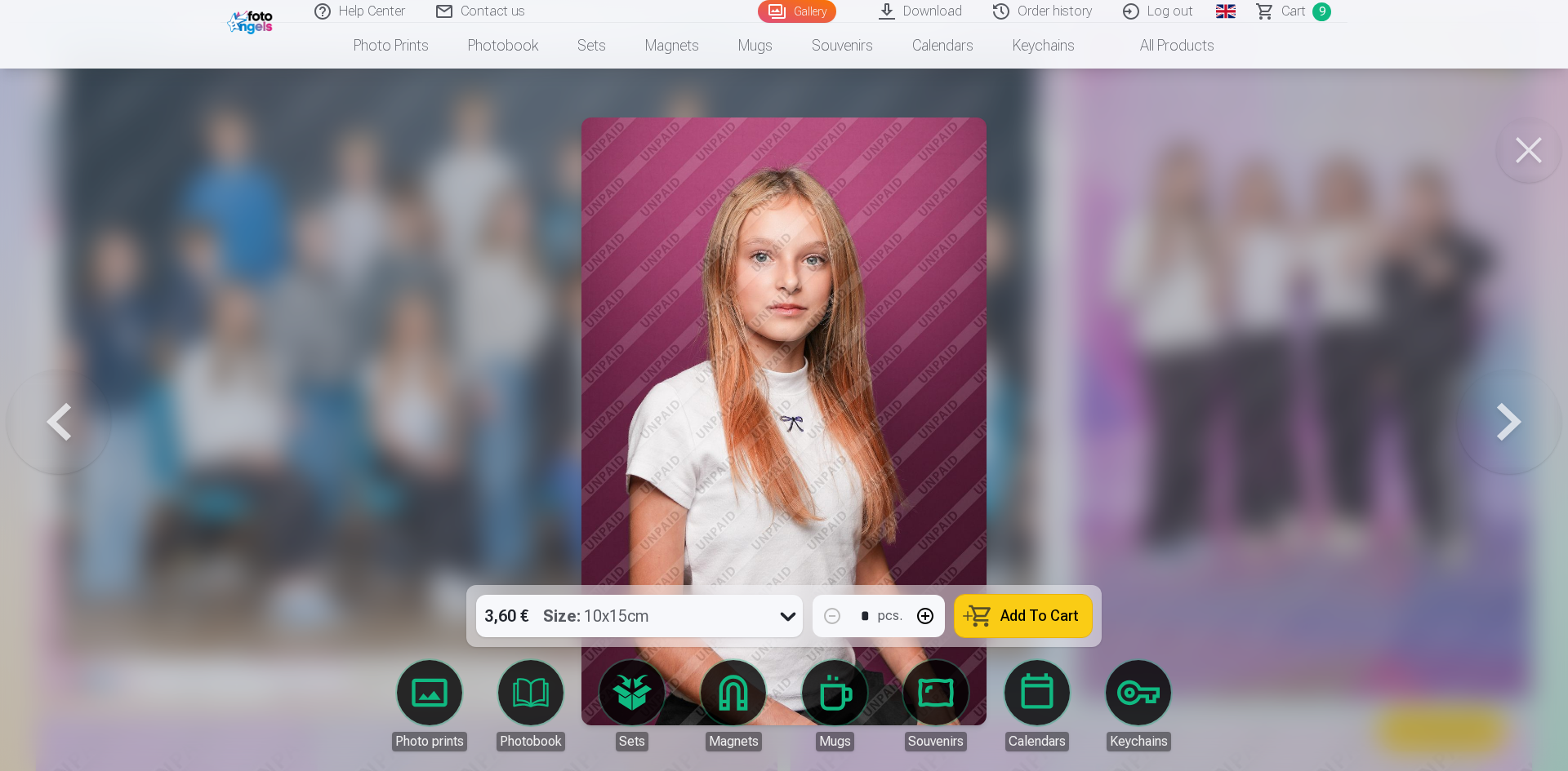
click at [1507, 440] on button at bounding box center [1509, 421] width 105 height 295
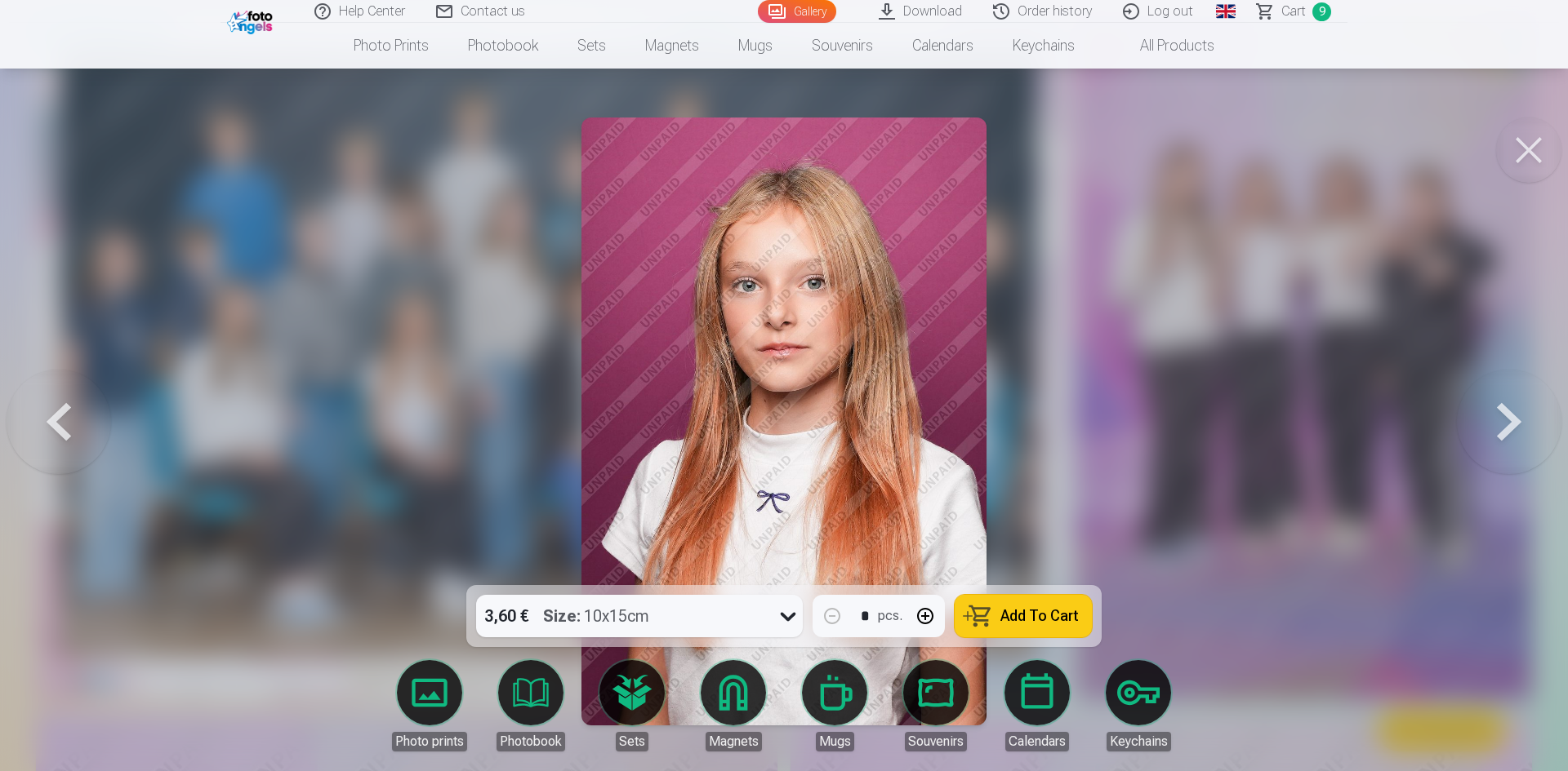
click at [1507, 440] on button at bounding box center [1509, 421] width 105 height 295
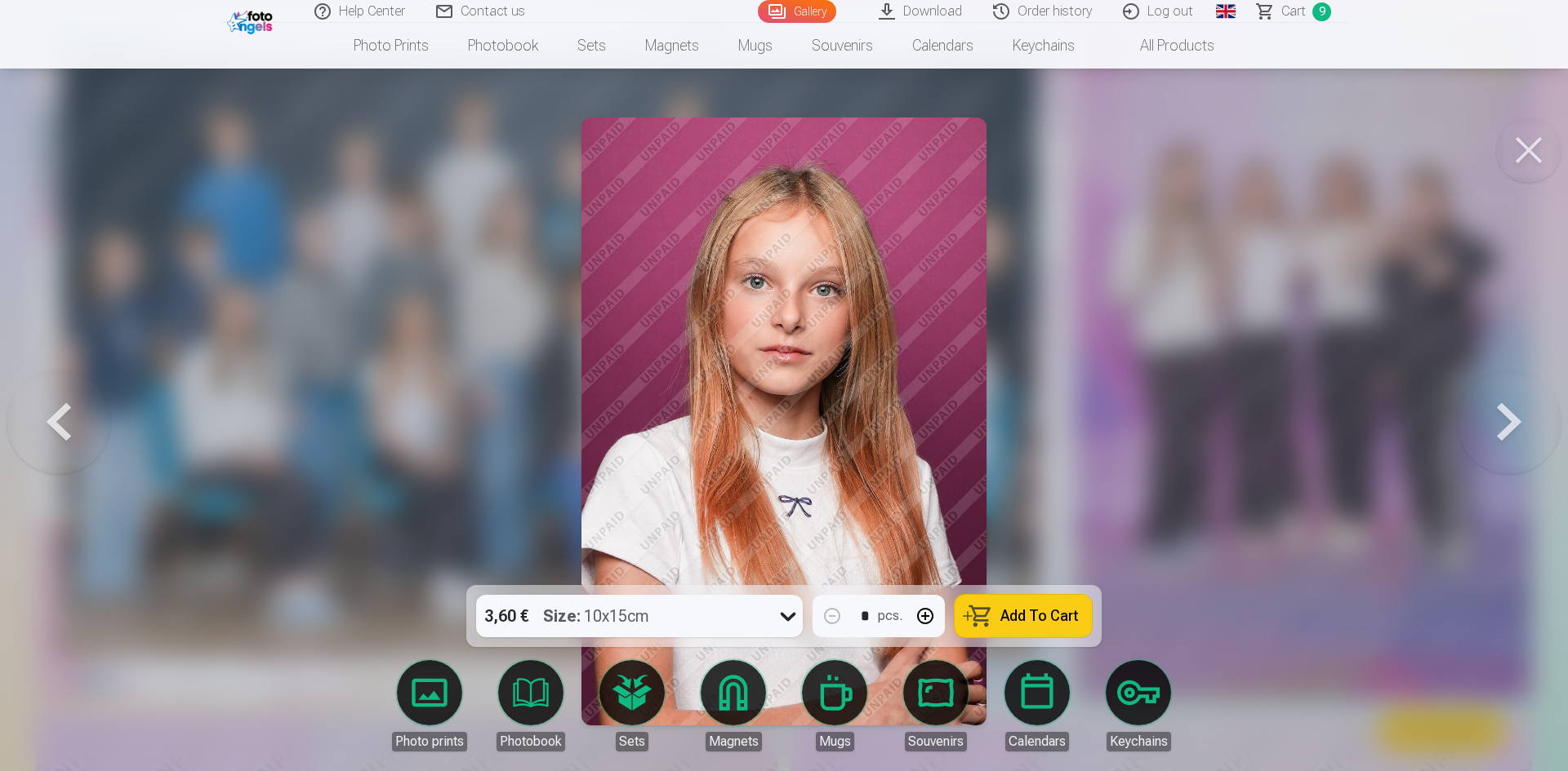
click at [1507, 440] on button at bounding box center [1509, 421] width 105 height 295
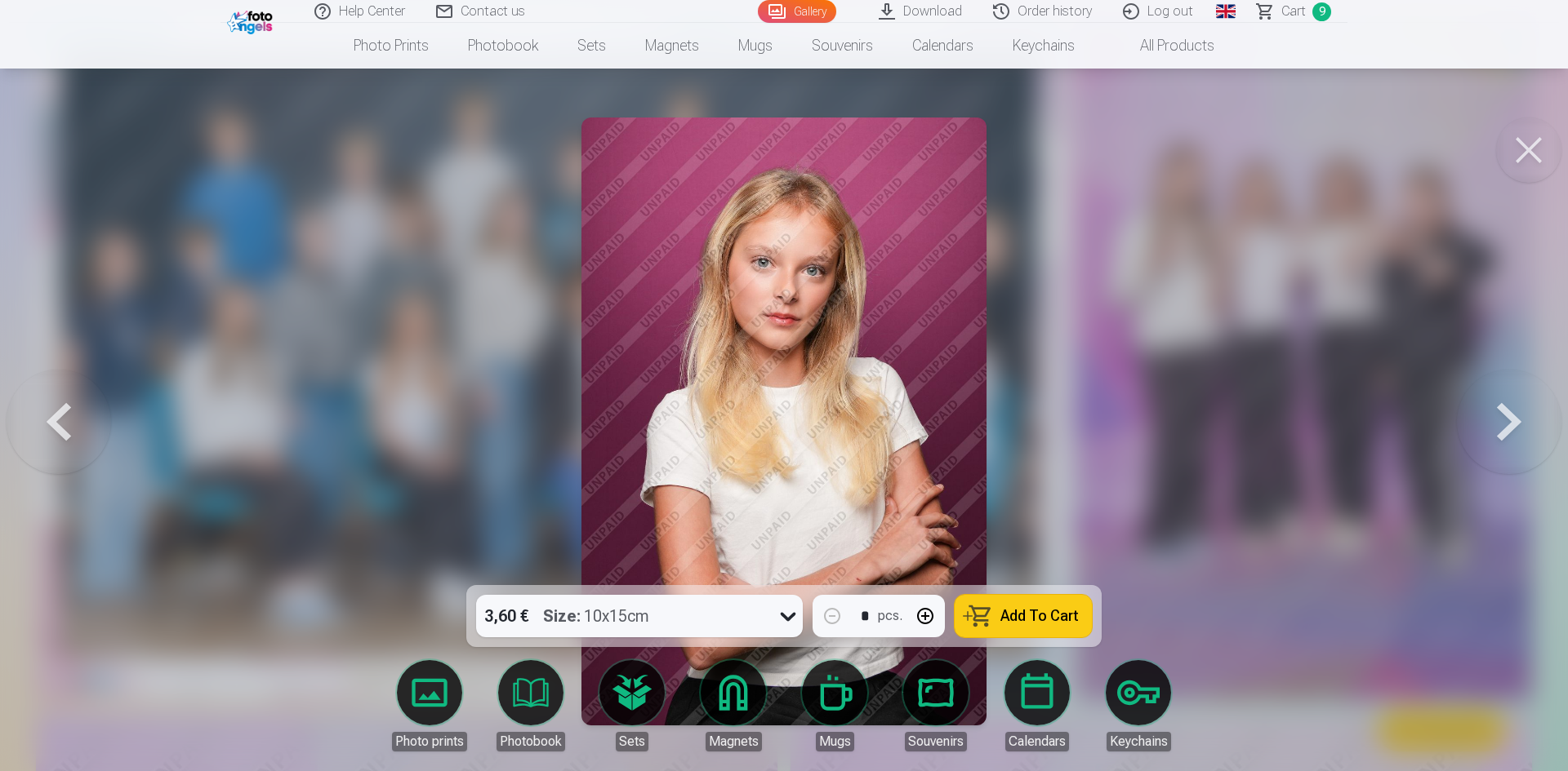
click at [1507, 440] on button at bounding box center [1509, 421] width 105 height 295
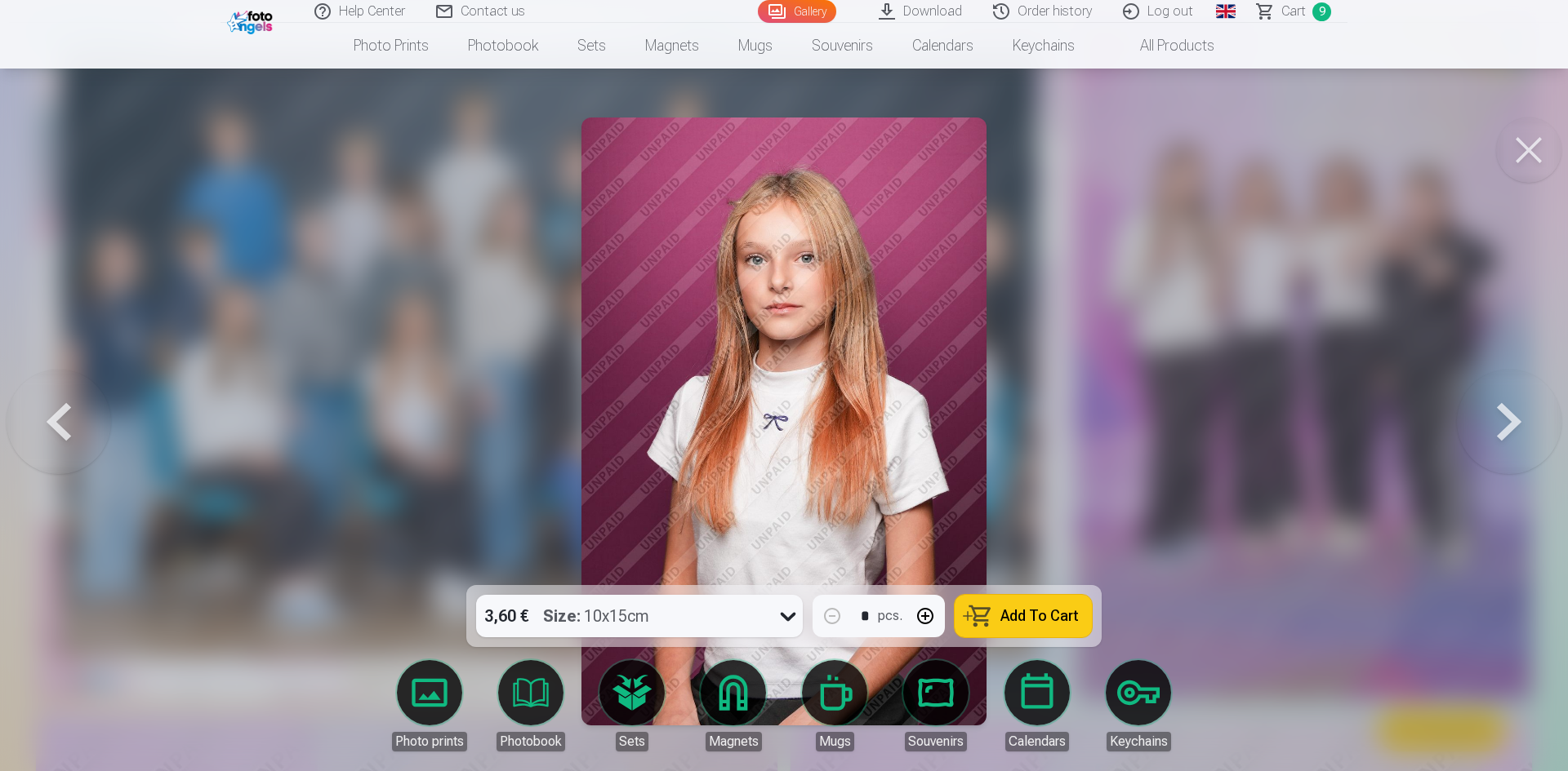
click at [1507, 440] on button at bounding box center [1509, 421] width 105 height 295
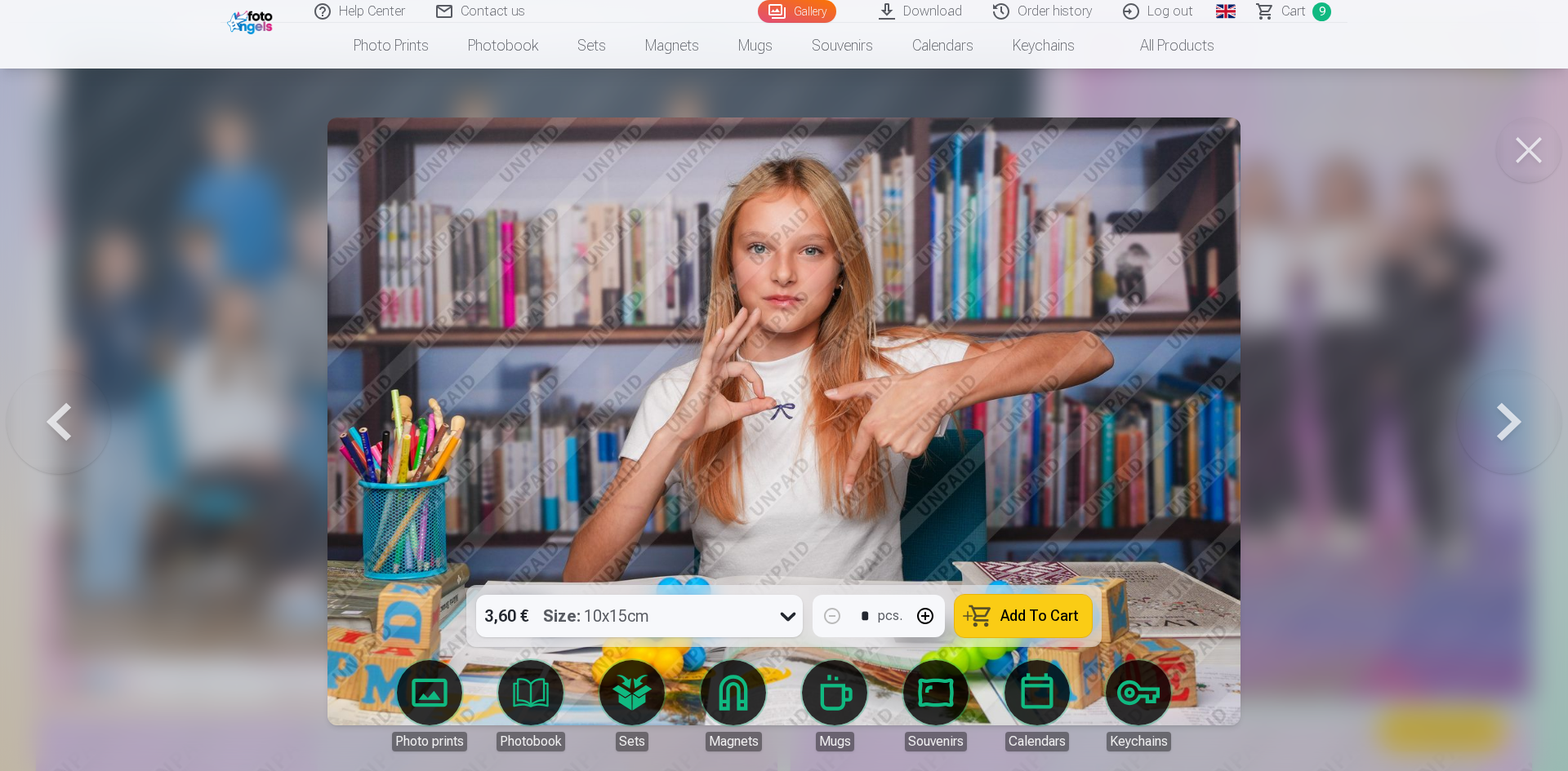
click at [1054, 622] on span "Add To Cart" at bounding box center [1040, 616] width 79 height 15
click at [1500, 427] on button at bounding box center [1509, 421] width 105 height 295
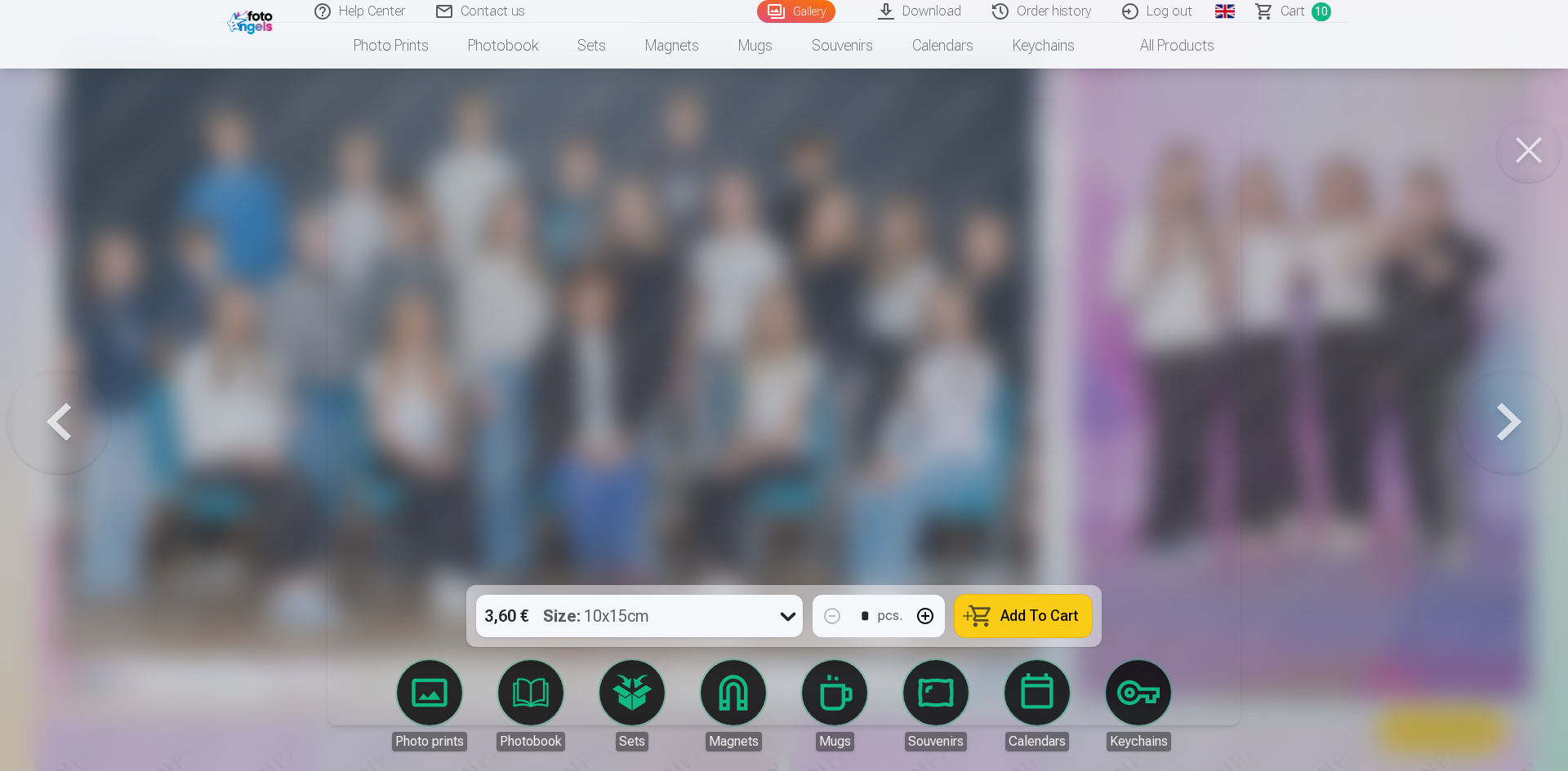
click at [1496, 430] on button at bounding box center [1509, 421] width 105 height 295
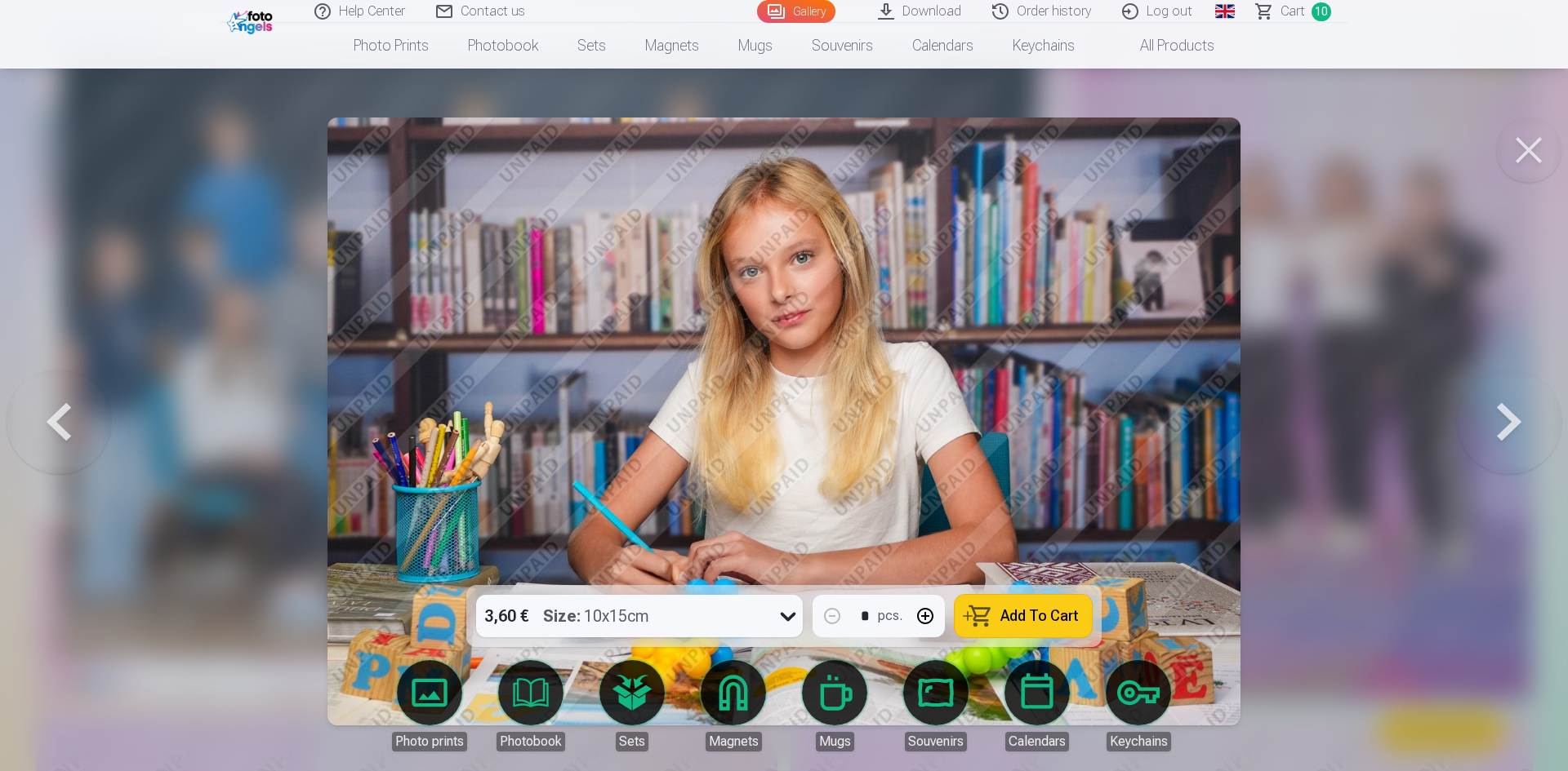
click at [987, 617] on button "Add To Cart" at bounding box center [1023, 616] width 137 height 43
click at [1505, 413] on button at bounding box center [1509, 421] width 105 height 295
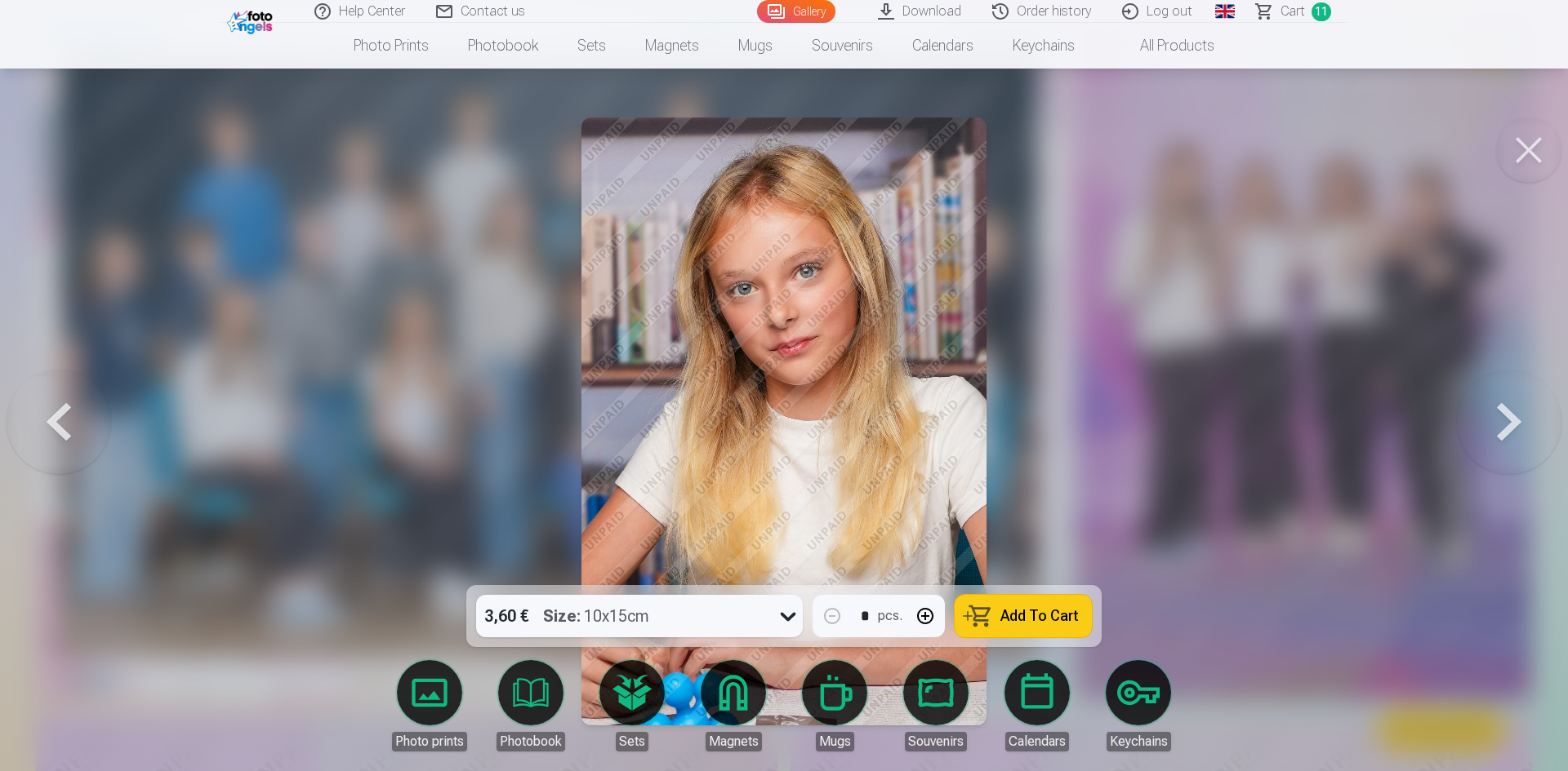
click at [1504, 414] on button at bounding box center [1509, 421] width 105 height 295
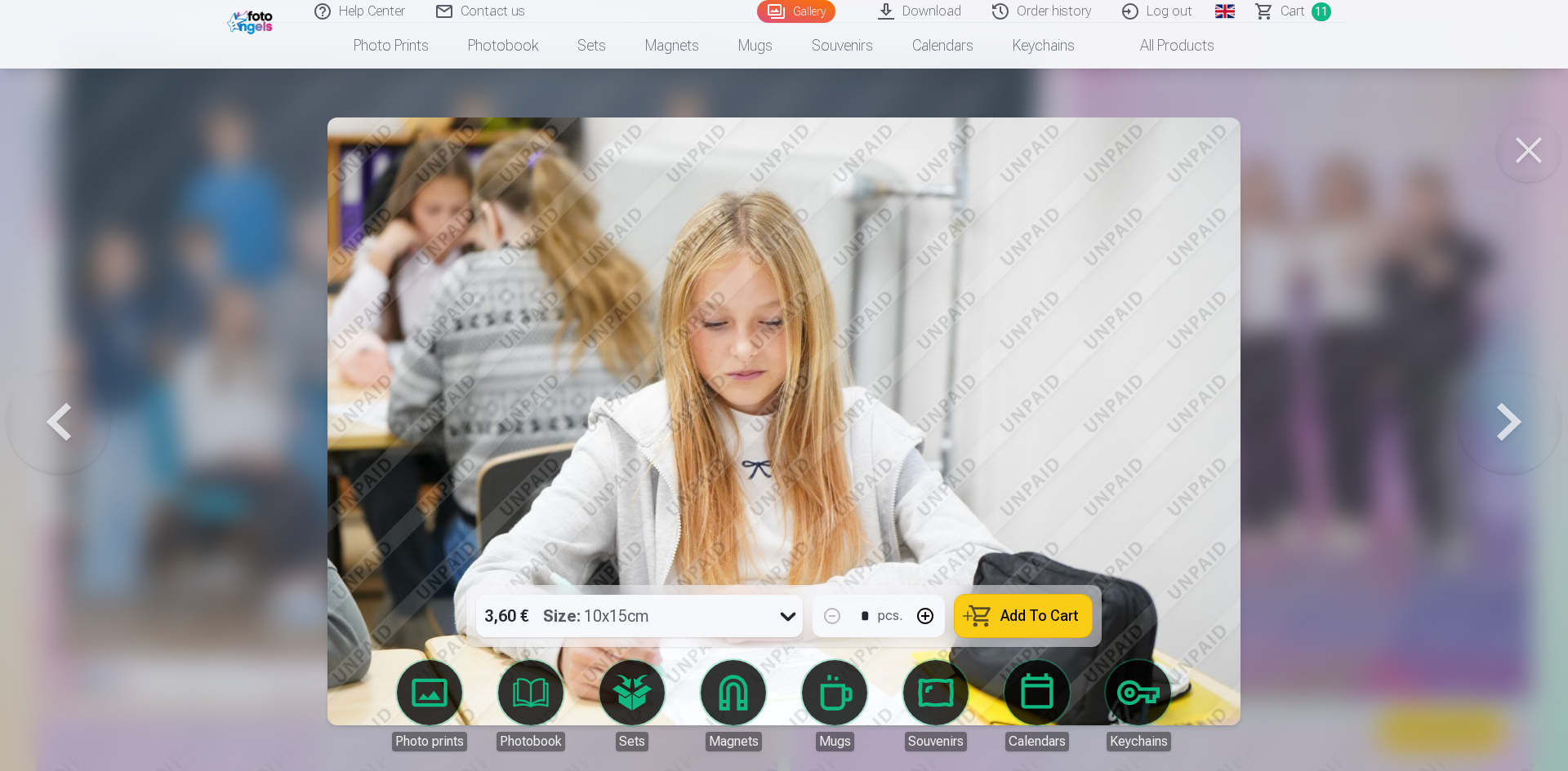
click at [1504, 414] on button at bounding box center [1509, 421] width 105 height 295
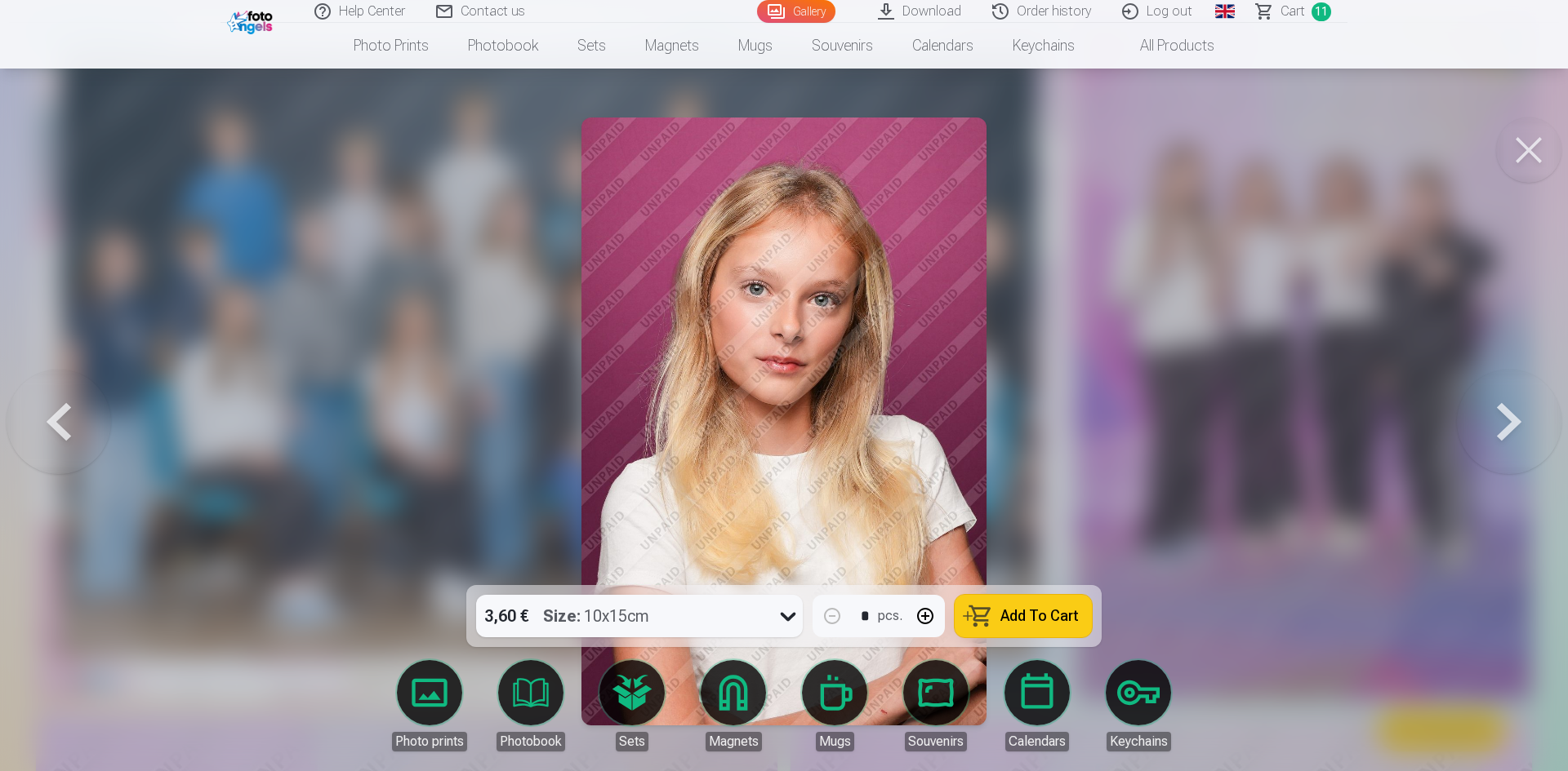
click at [1504, 414] on button at bounding box center [1509, 421] width 105 height 295
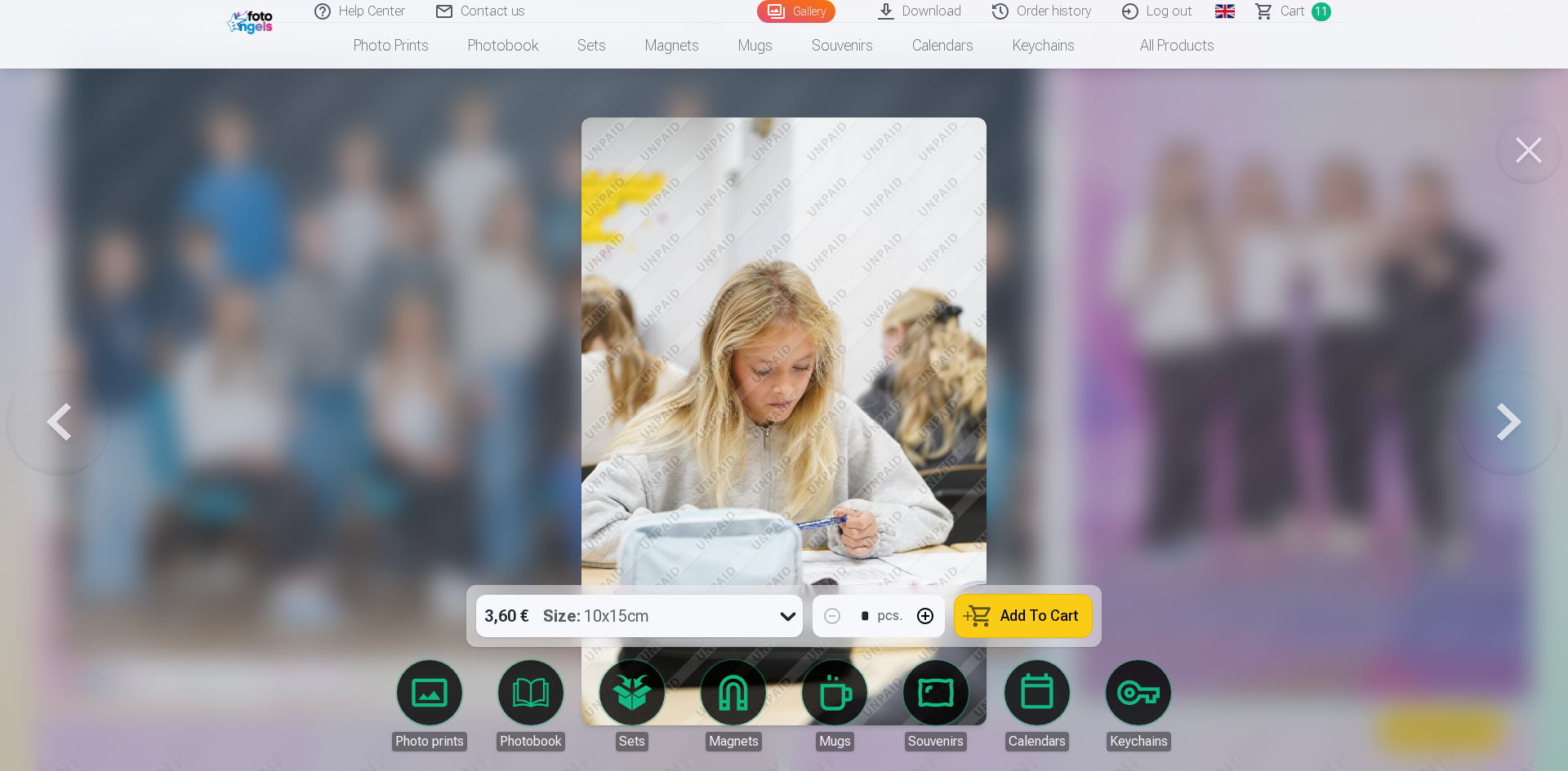
click at [1504, 414] on button at bounding box center [1509, 421] width 105 height 295
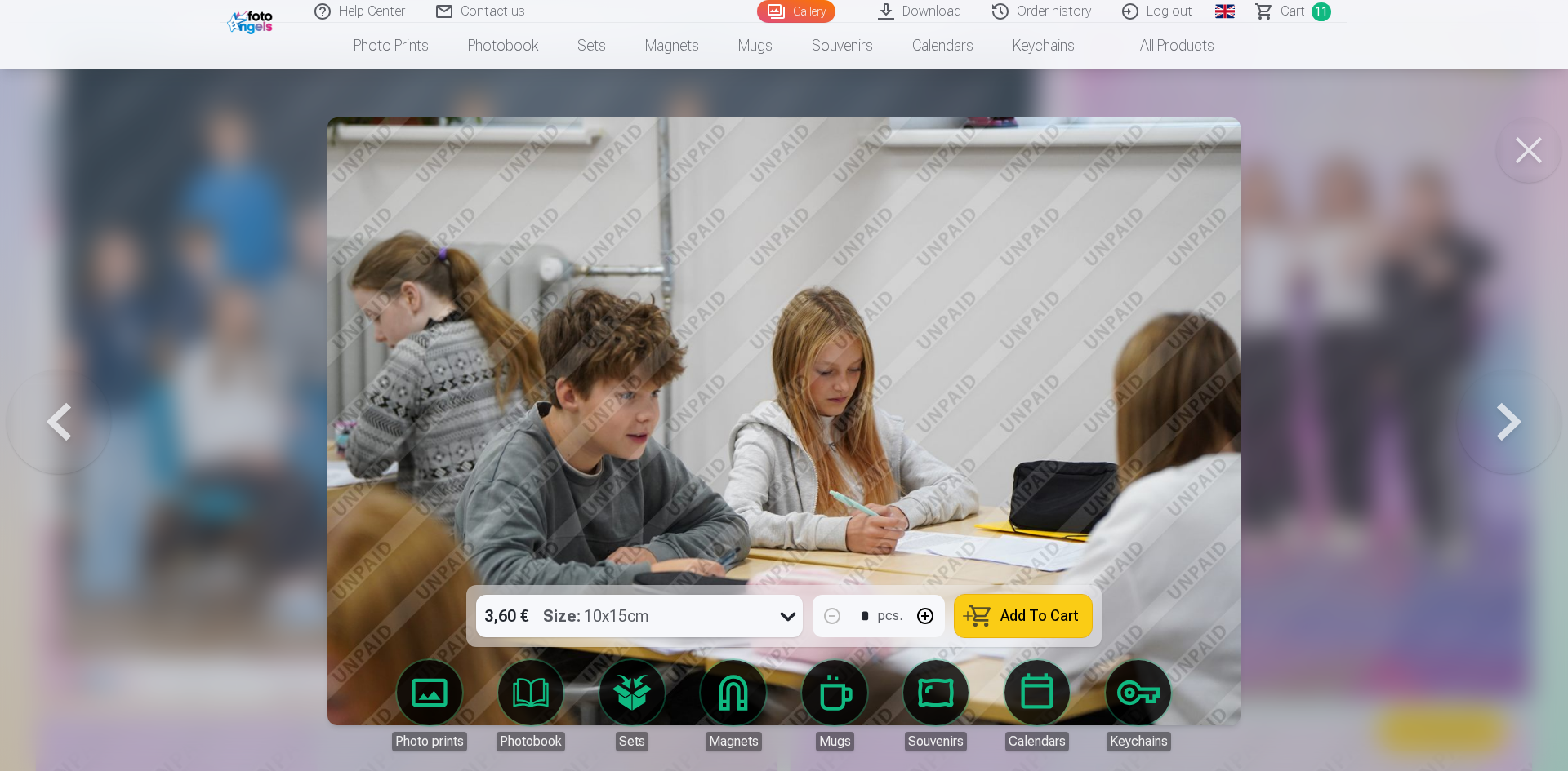
click at [80, 441] on button at bounding box center [59, 421] width 105 height 295
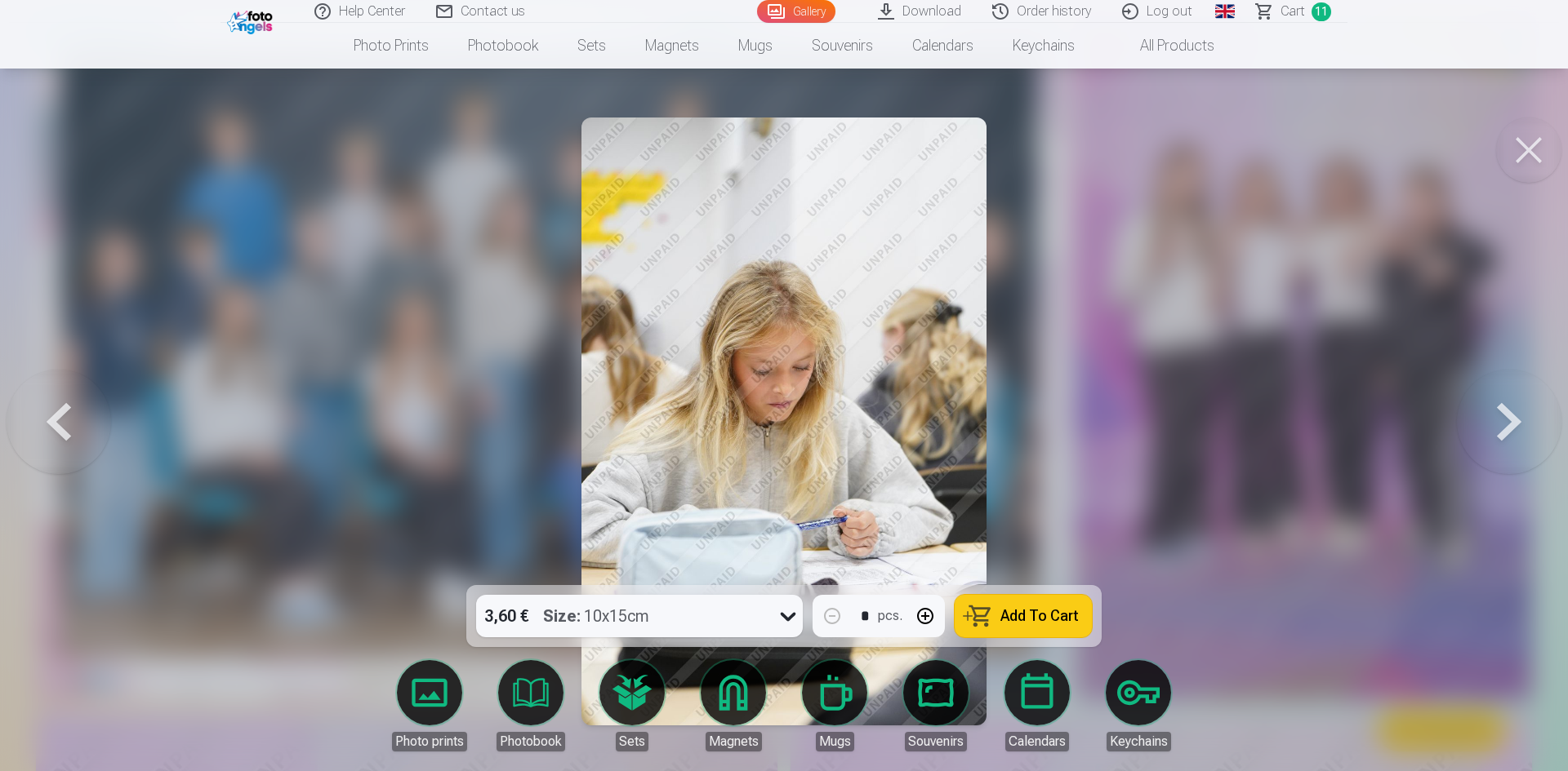
click at [1488, 417] on button at bounding box center [1509, 421] width 105 height 295
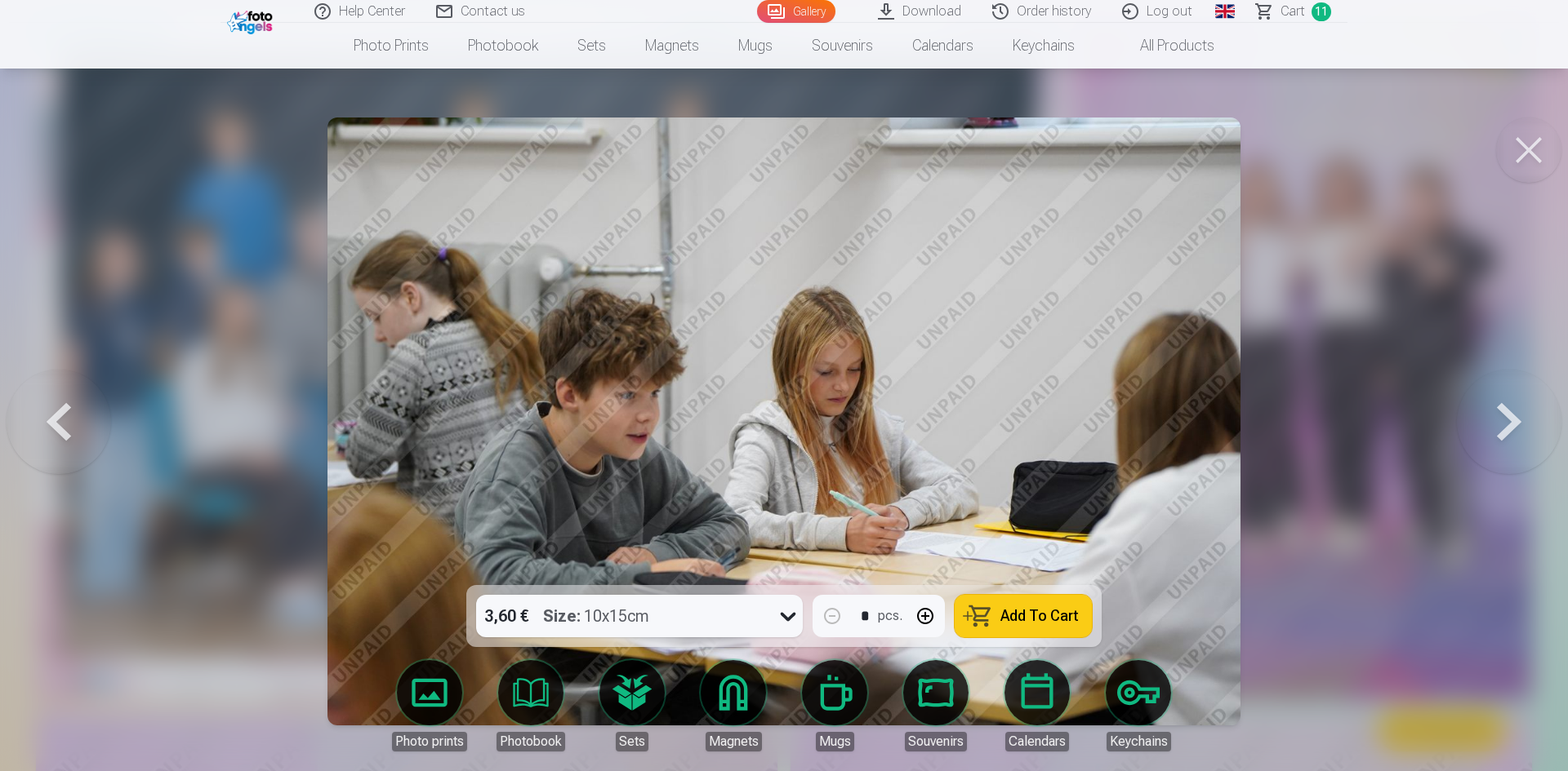
click at [1485, 417] on button at bounding box center [1509, 421] width 105 height 295
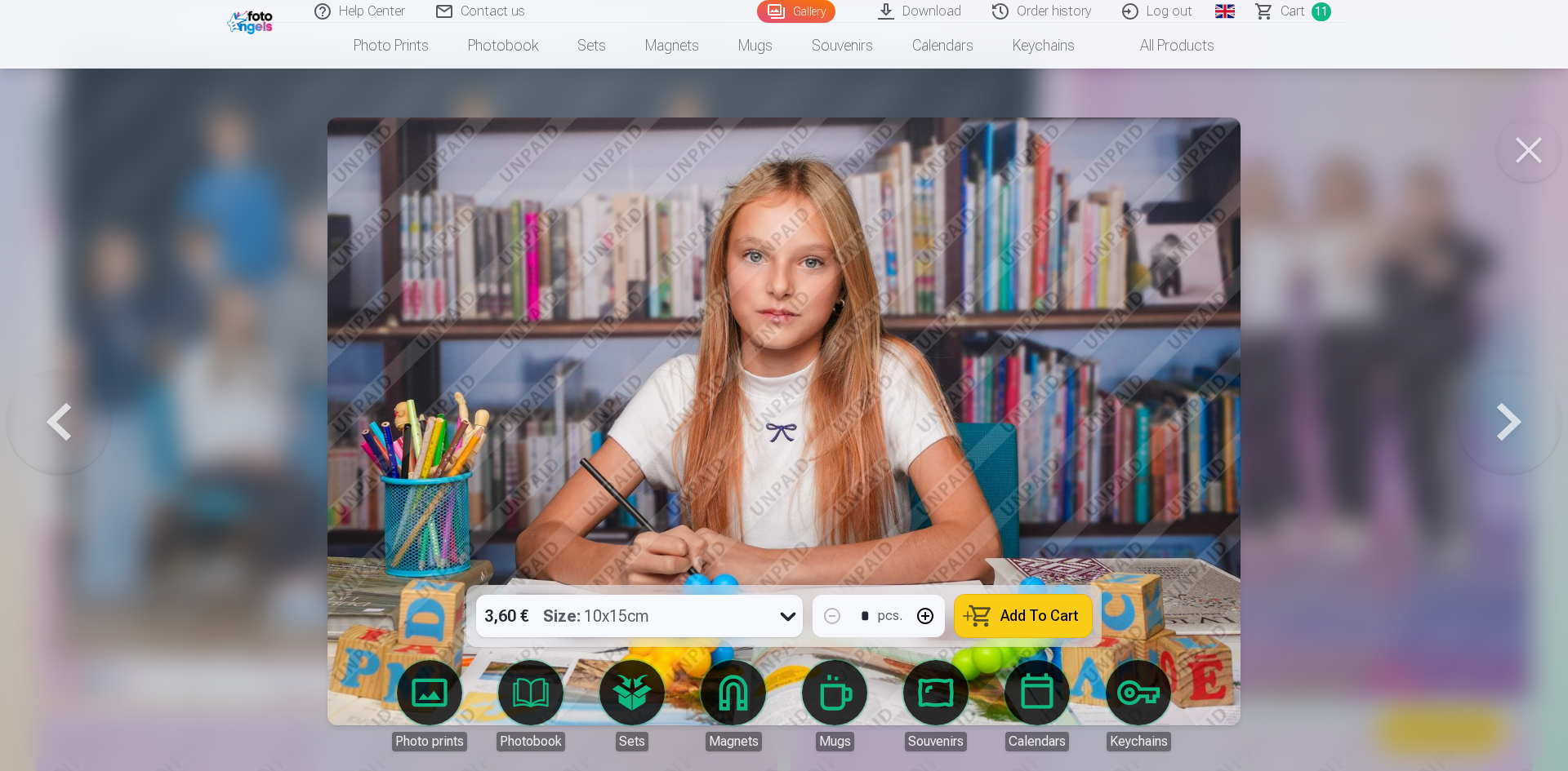
click at [1508, 412] on button at bounding box center [1509, 421] width 105 height 295
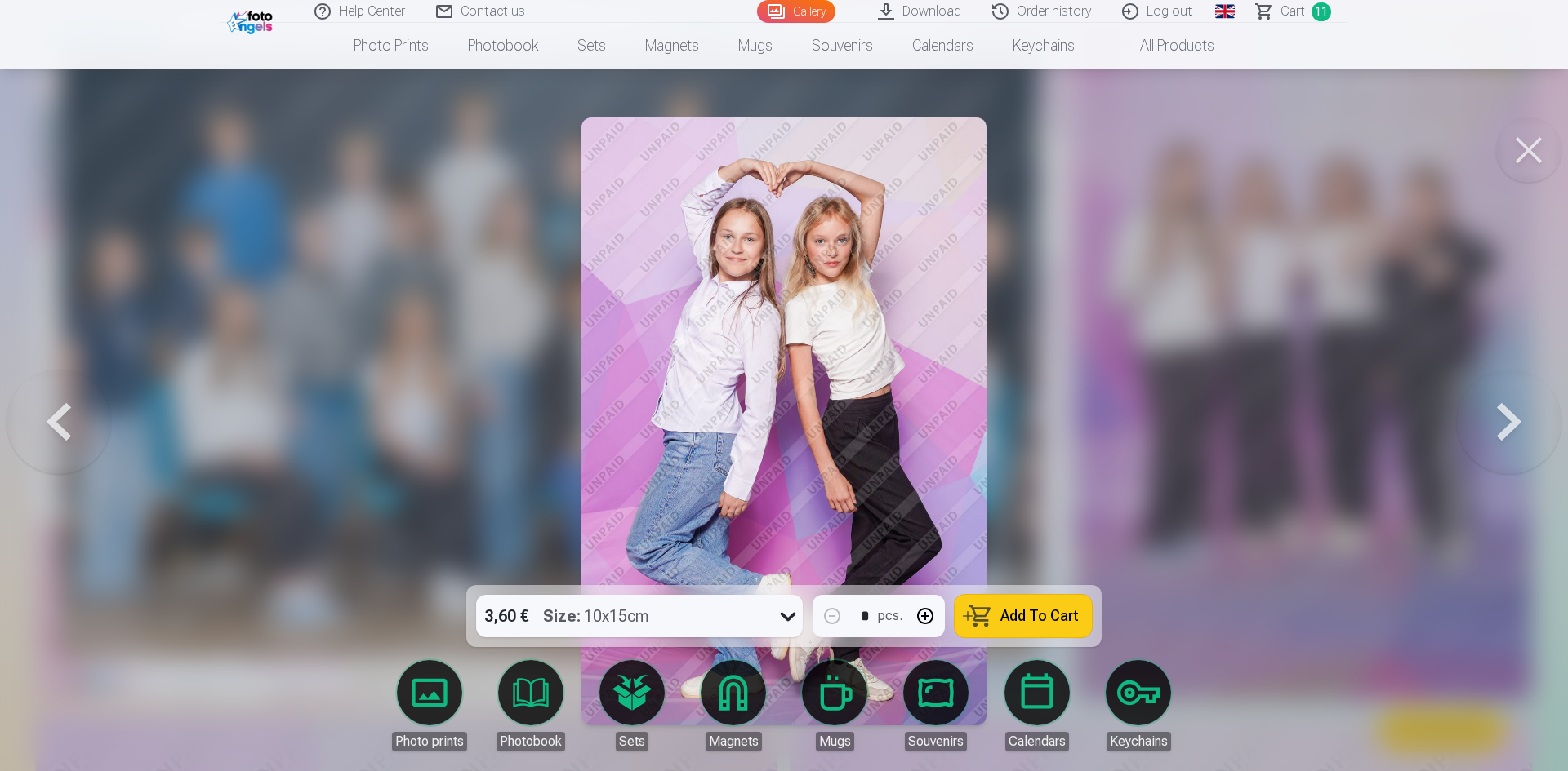
click at [1034, 606] on button "Add To Cart" at bounding box center [1023, 616] width 137 height 43
click at [1492, 421] on button at bounding box center [1509, 421] width 105 height 295
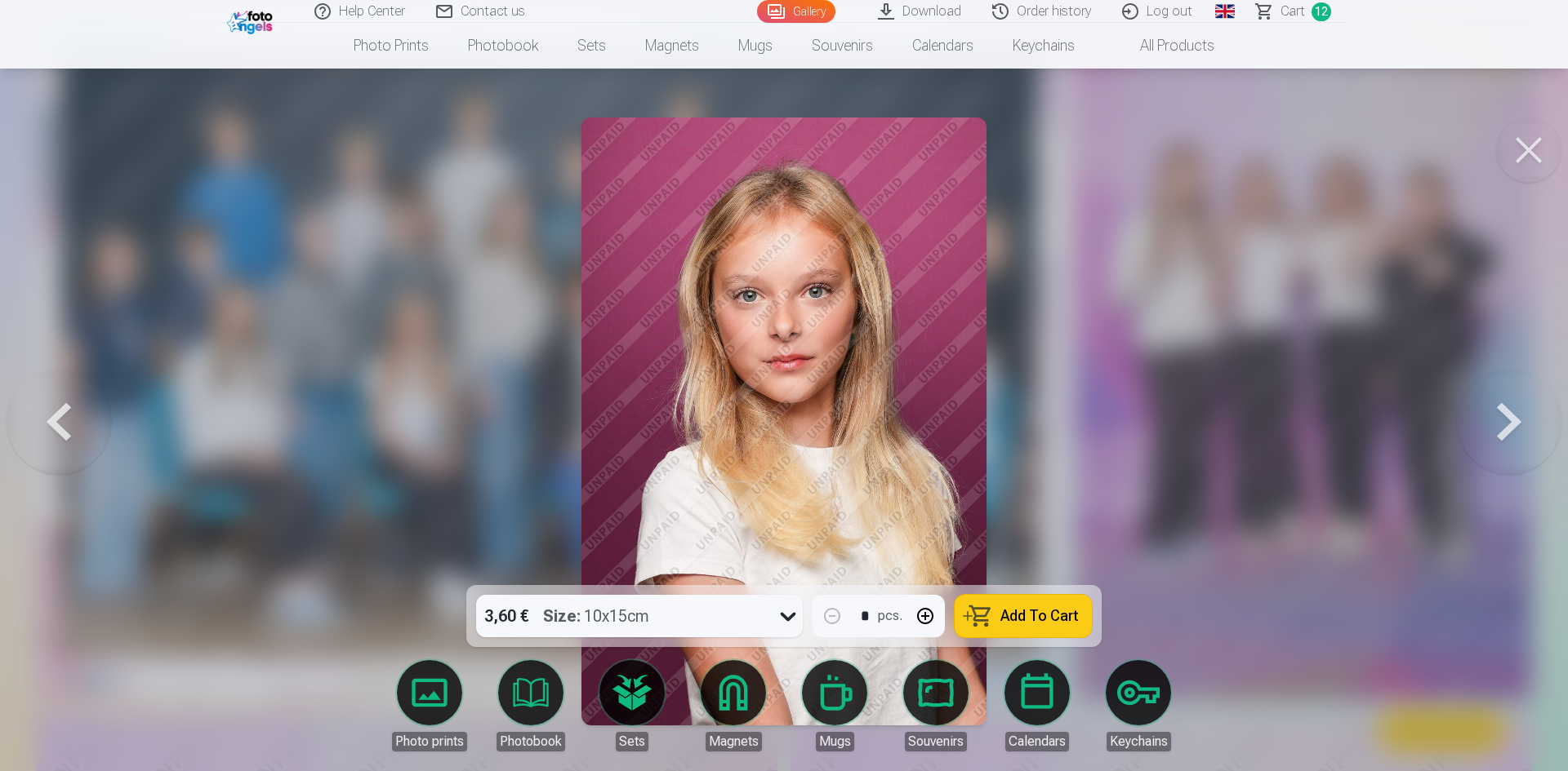
click at [1492, 421] on button at bounding box center [1509, 421] width 105 height 295
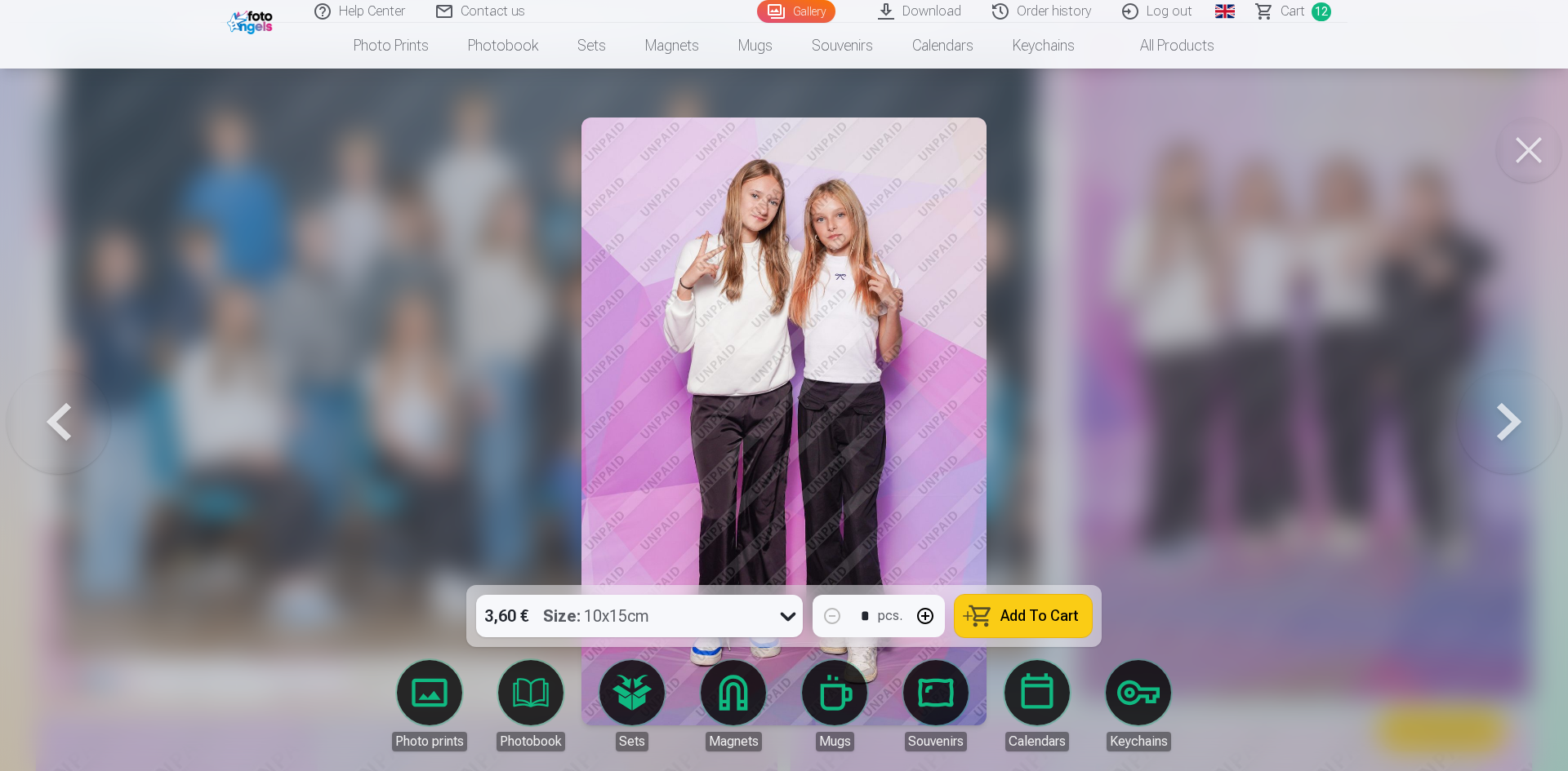
click at [1492, 421] on button at bounding box center [1509, 421] width 105 height 295
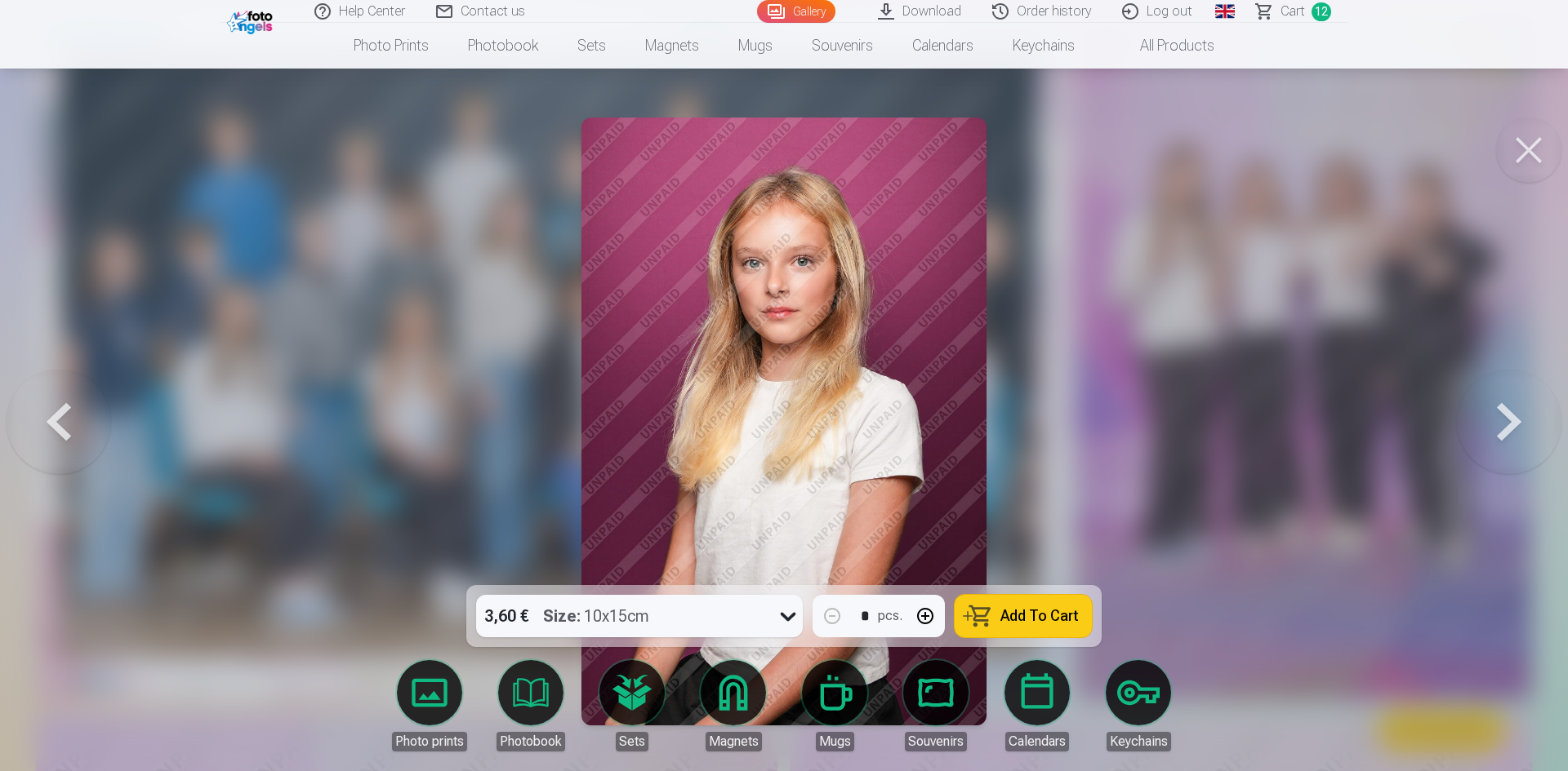
click at [1492, 421] on button at bounding box center [1509, 421] width 105 height 295
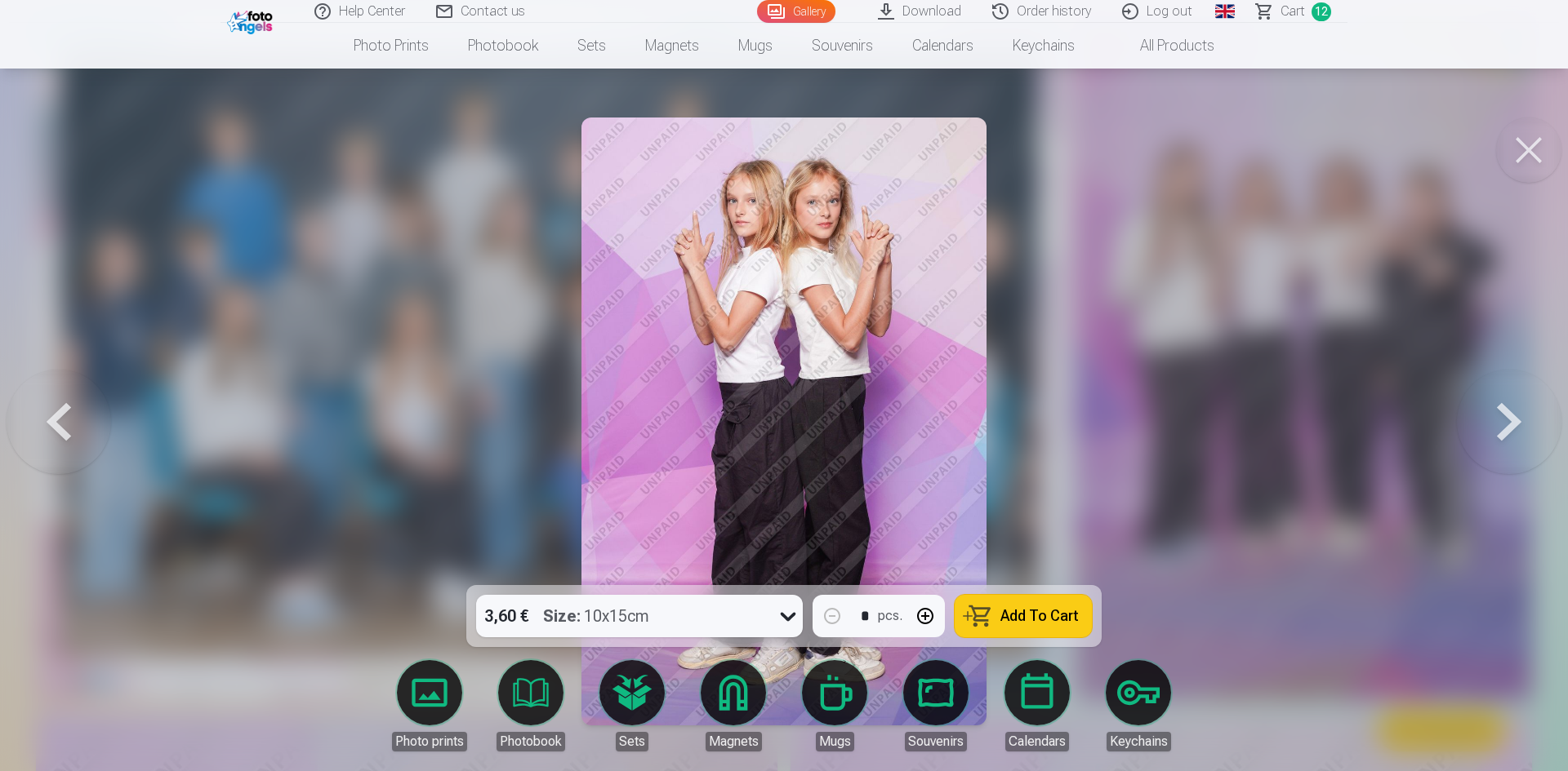
drag, startPoint x: 1042, startPoint y: 605, endPoint x: 1210, endPoint y: 545, distance: 178.4
click at [1042, 603] on button "Add To Cart" at bounding box center [1023, 616] width 137 height 43
click at [1503, 418] on button at bounding box center [1509, 421] width 105 height 295
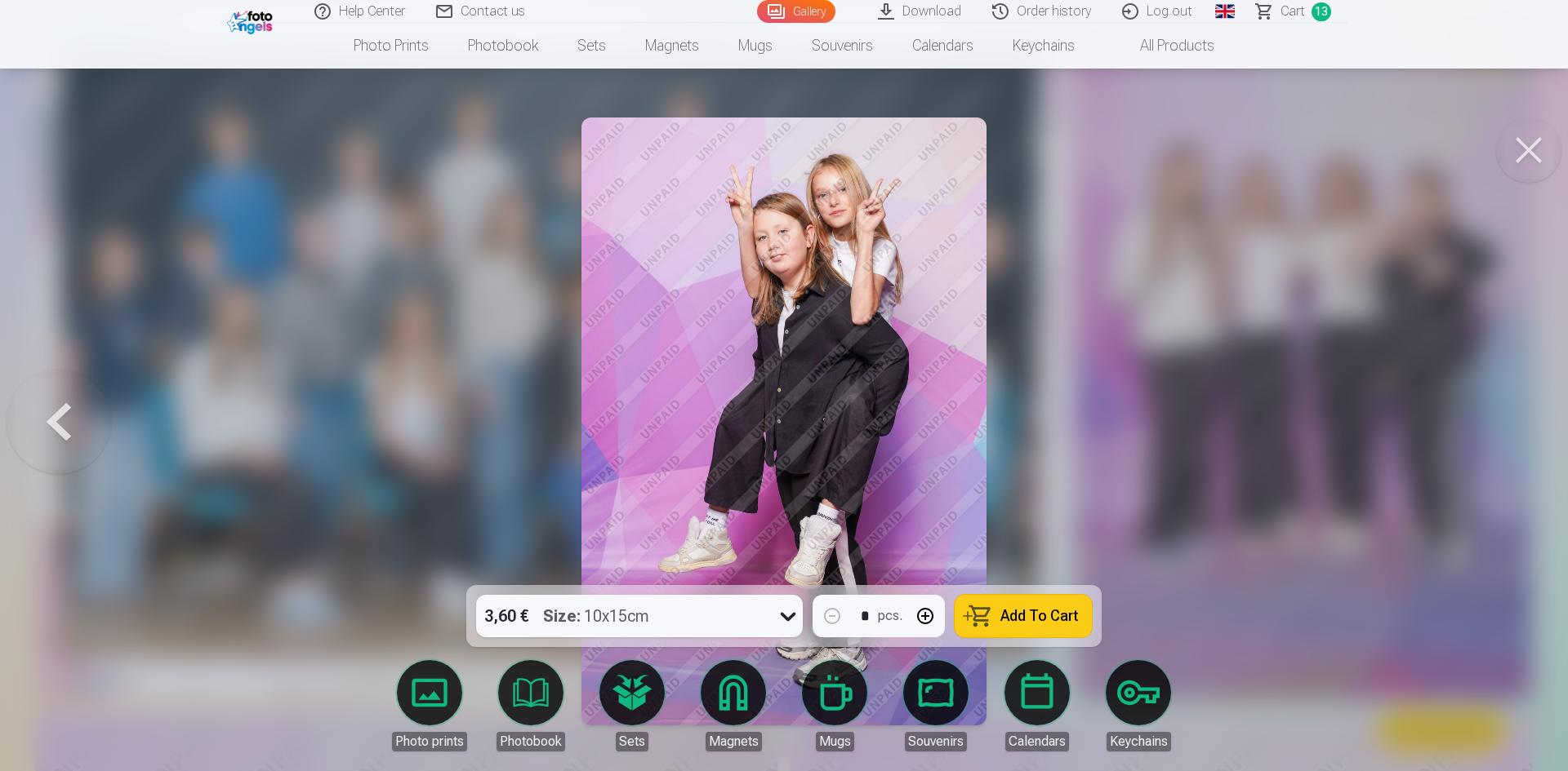
click at [48, 431] on button at bounding box center [59, 421] width 105 height 295
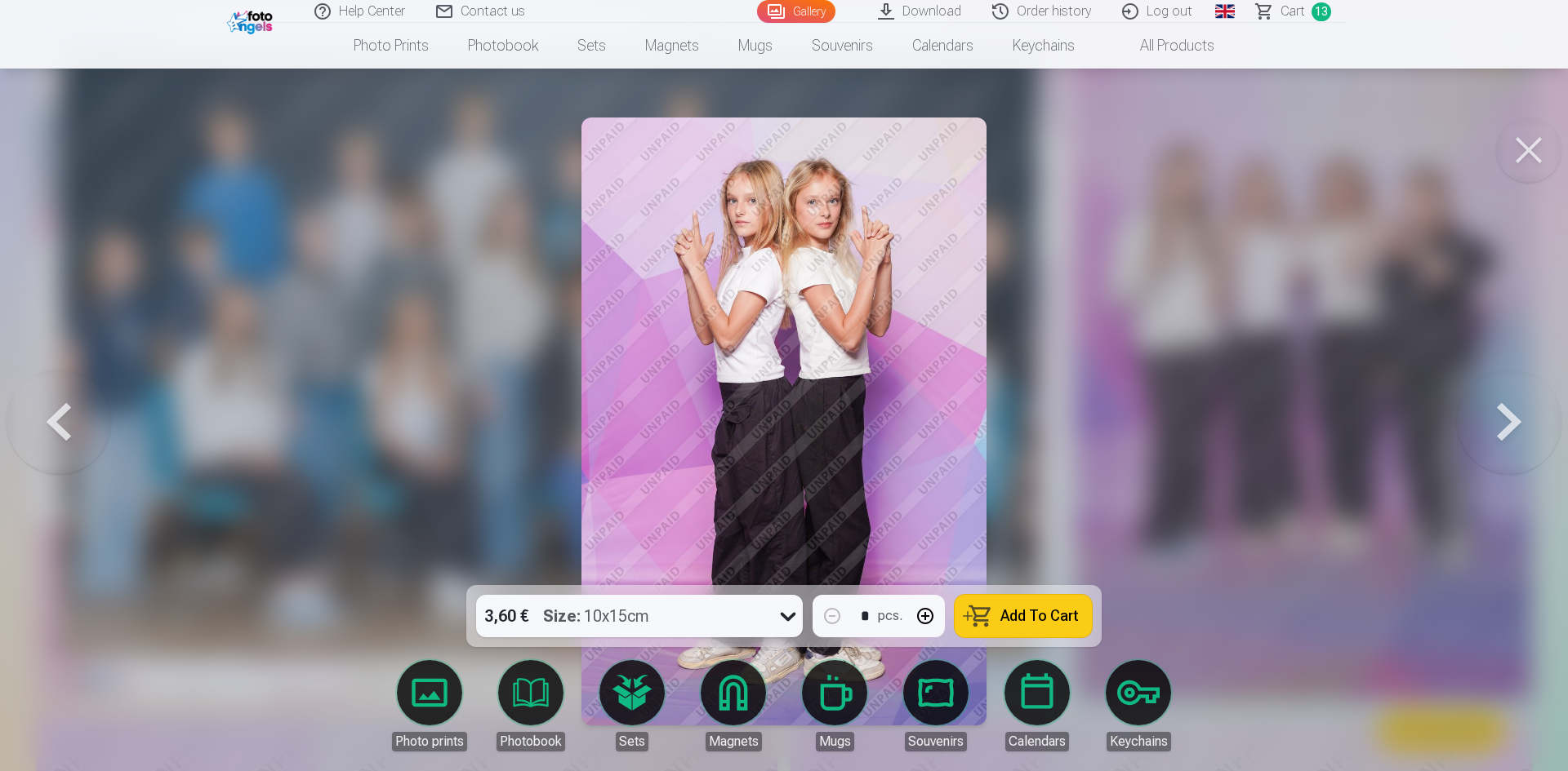
click at [48, 431] on button at bounding box center [59, 421] width 105 height 295
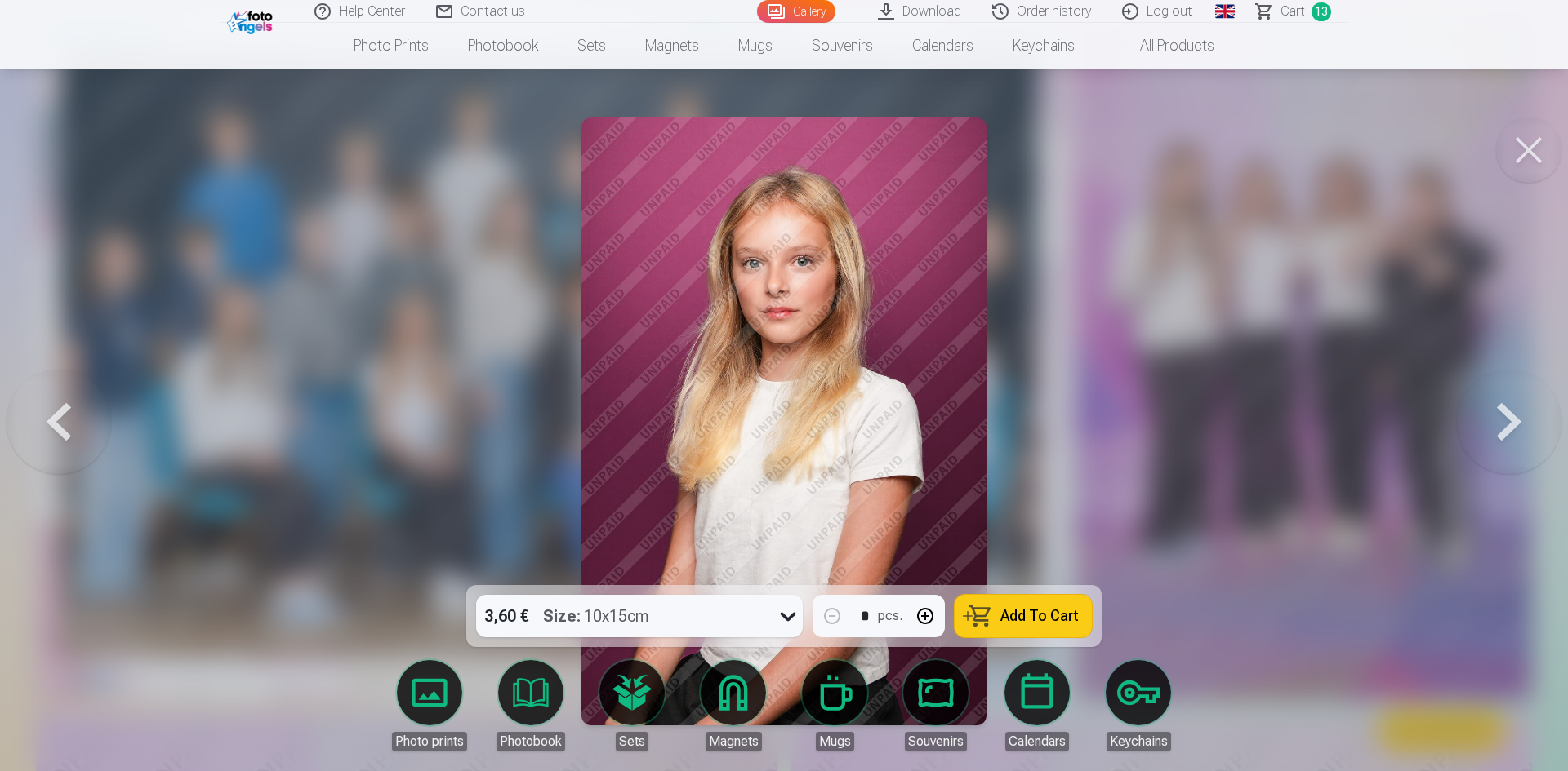
click at [48, 431] on button at bounding box center [59, 421] width 105 height 295
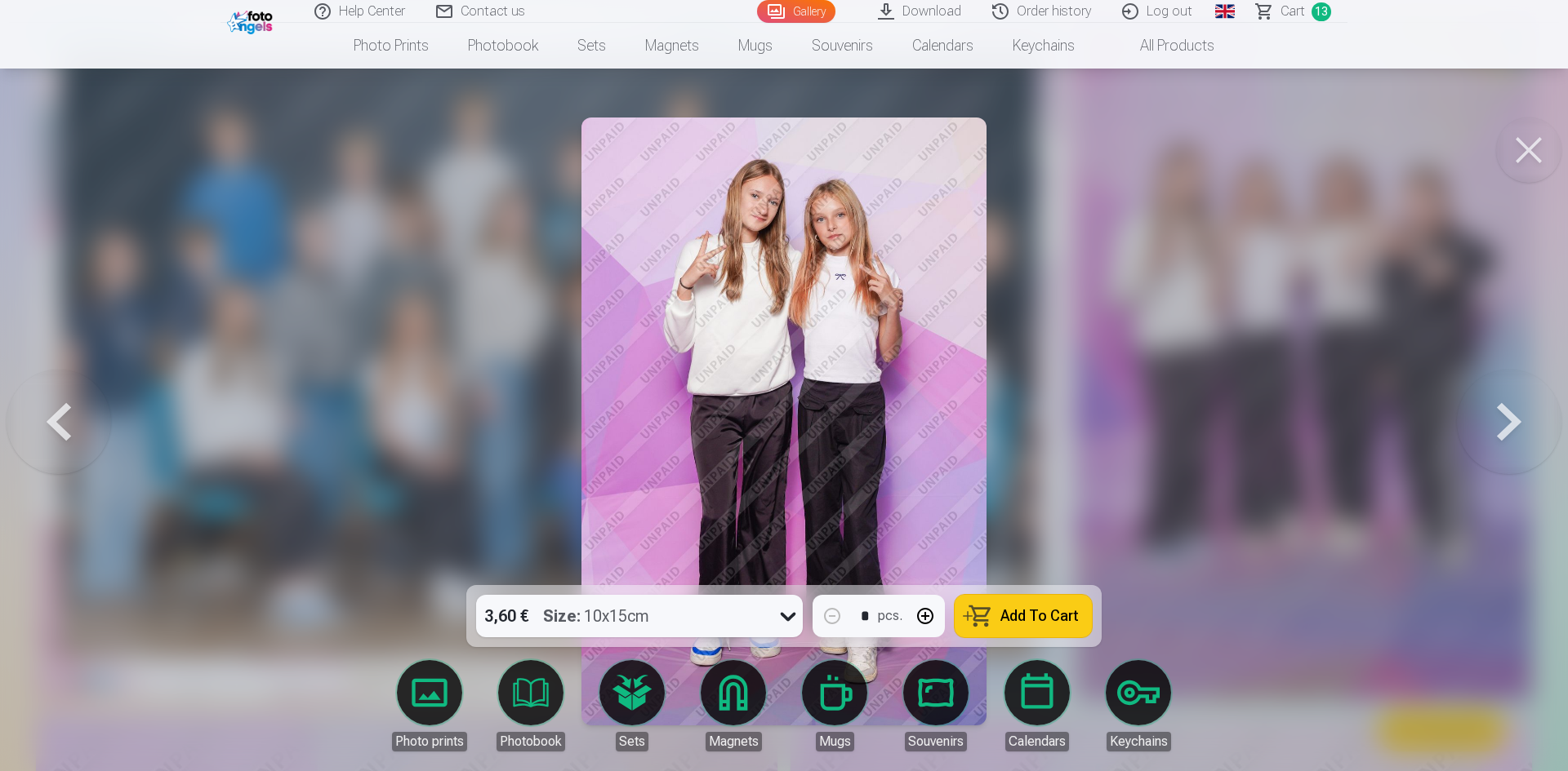
click at [1014, 609] on span "Add To Cart" at bounding box center [1040, 616] width 79 height 15
click at [1311, 6] on link "Сart 14" at bounding box center [1293, 11] width 106 height 23
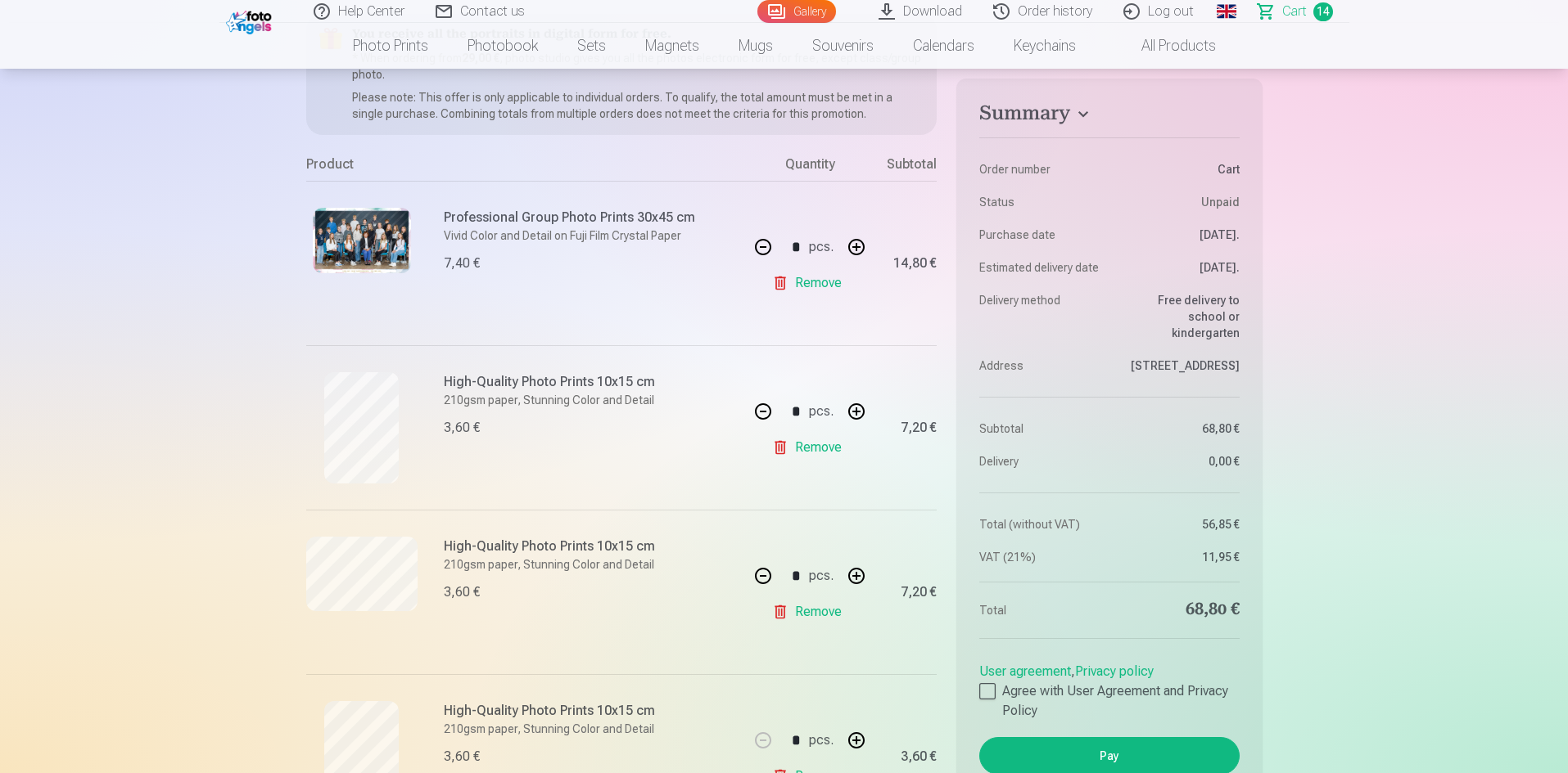
scroll to position [245, 0]
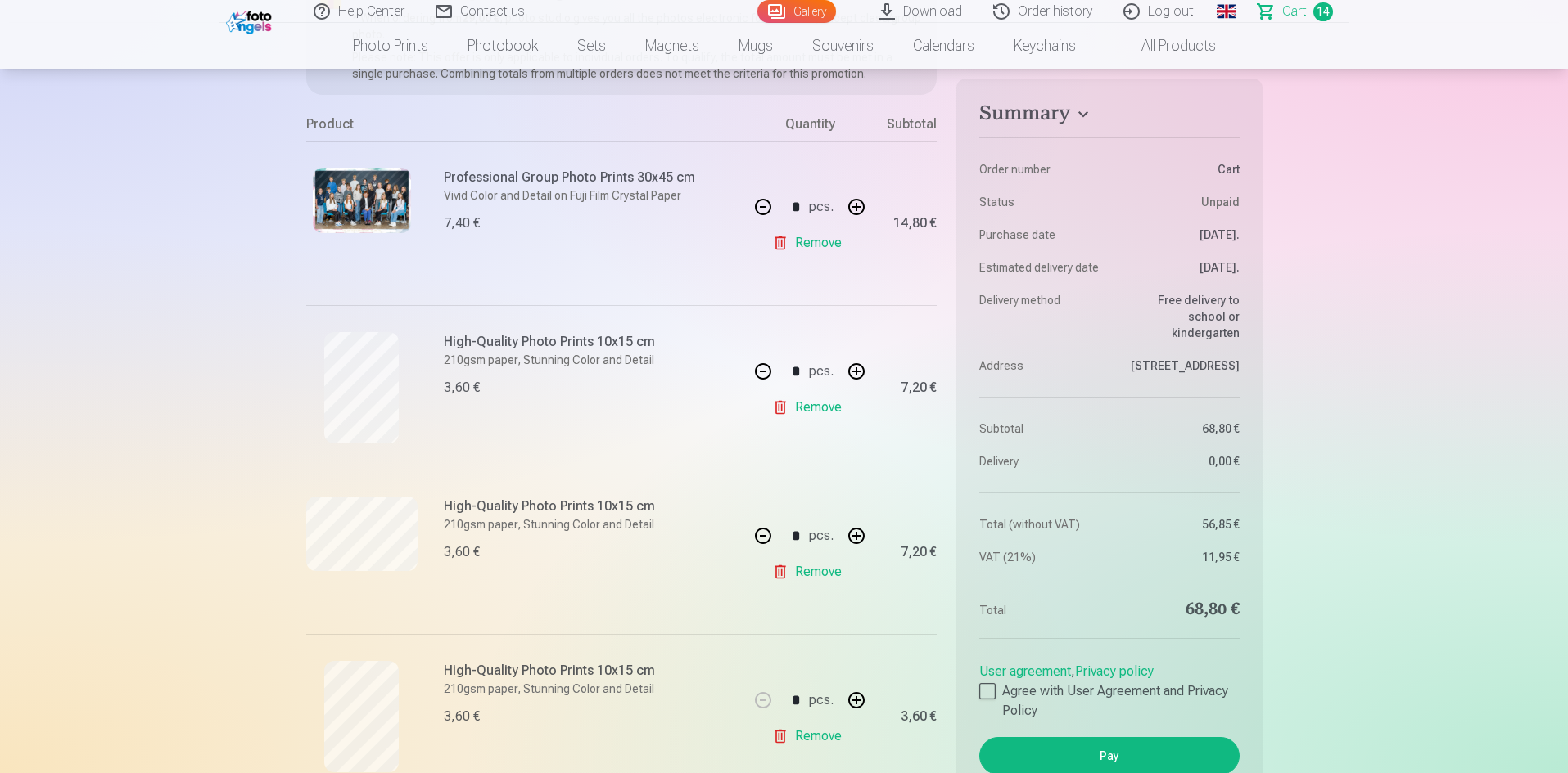
click at [761, 534] on button "button" at bounding box center [763, 535] width 39 height 39
type input "*"
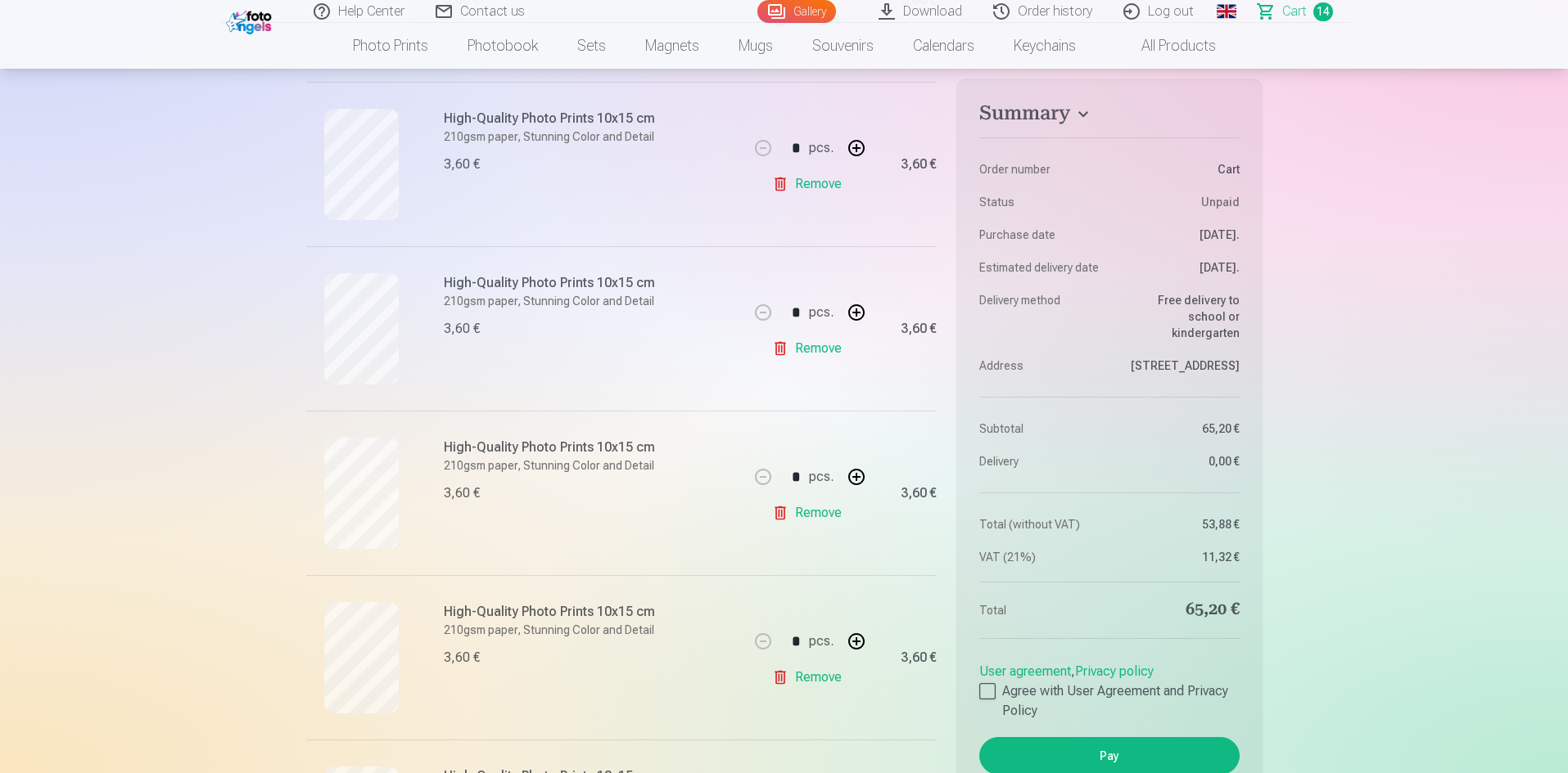
scroll to position [819, 0]
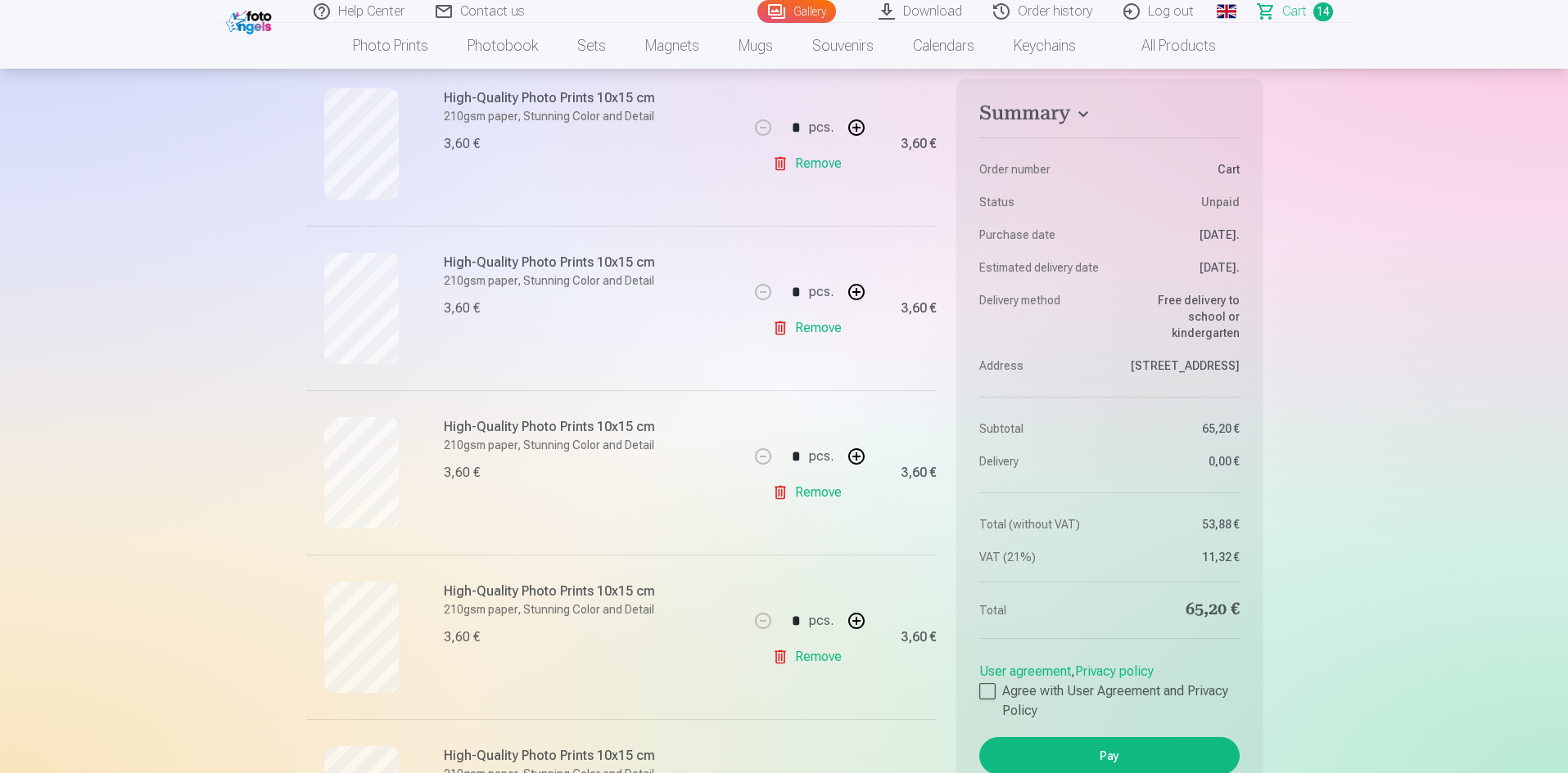
click at [792, 653] on link "Remove" at bounding box center [810, 656] width 76 height 32
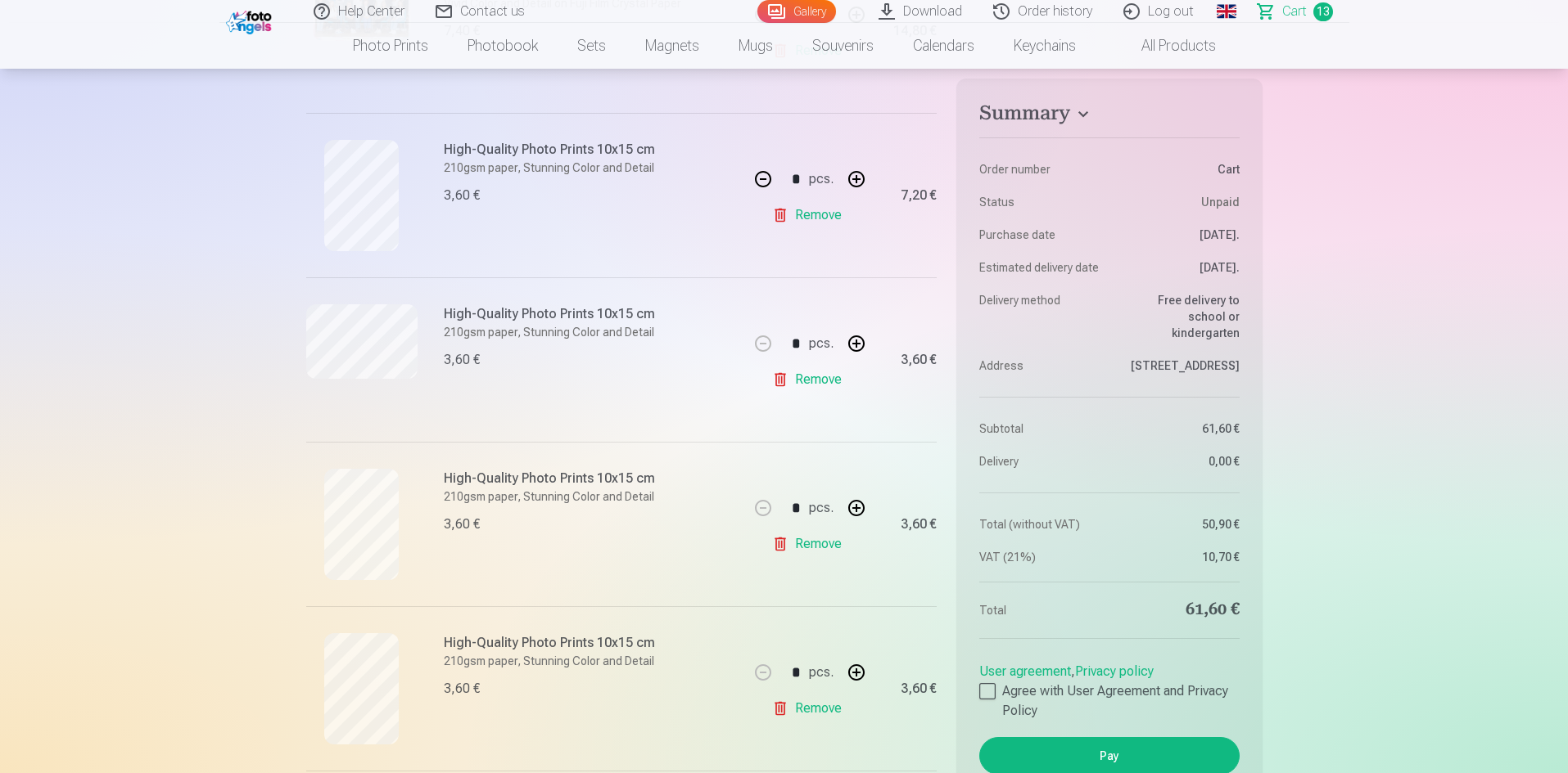
scroll to position [409, 0]
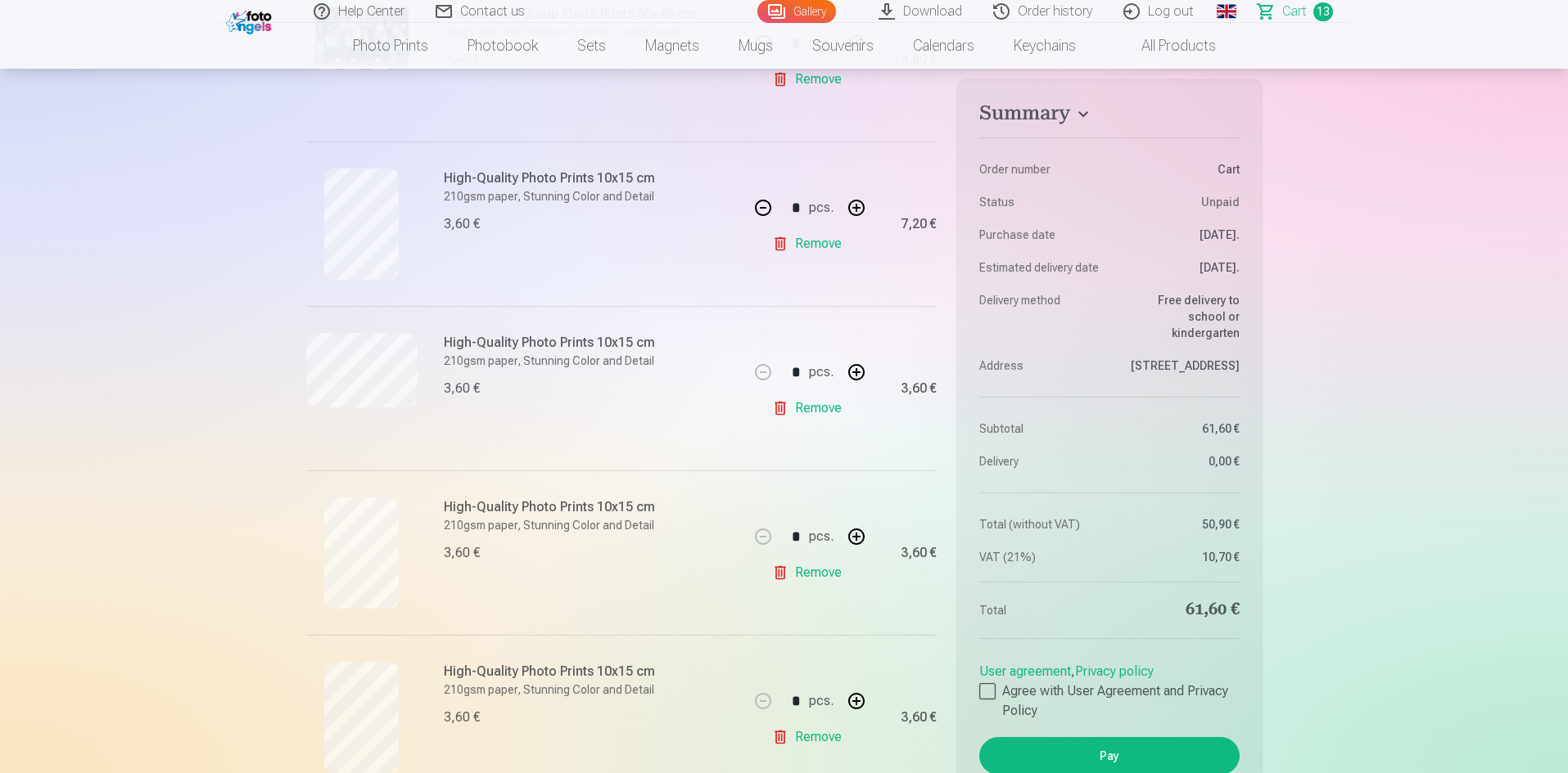
click at [810, 411] on link "Remove" at bounding box center [810, 408] width 76 height 32
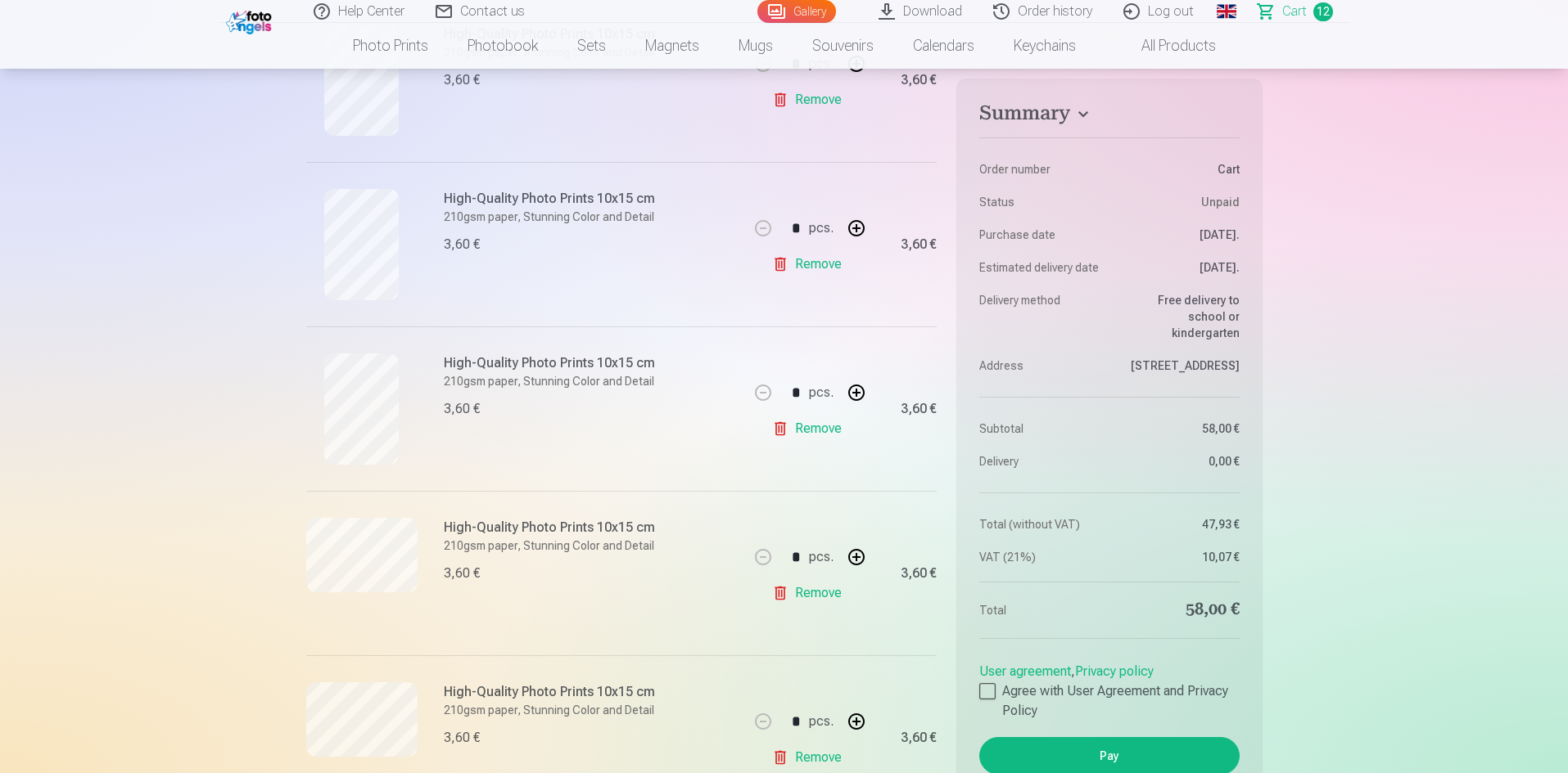
scroll to position [1064, 0]
